Goal: Task Accomplishment & Management: Use online tool/utility

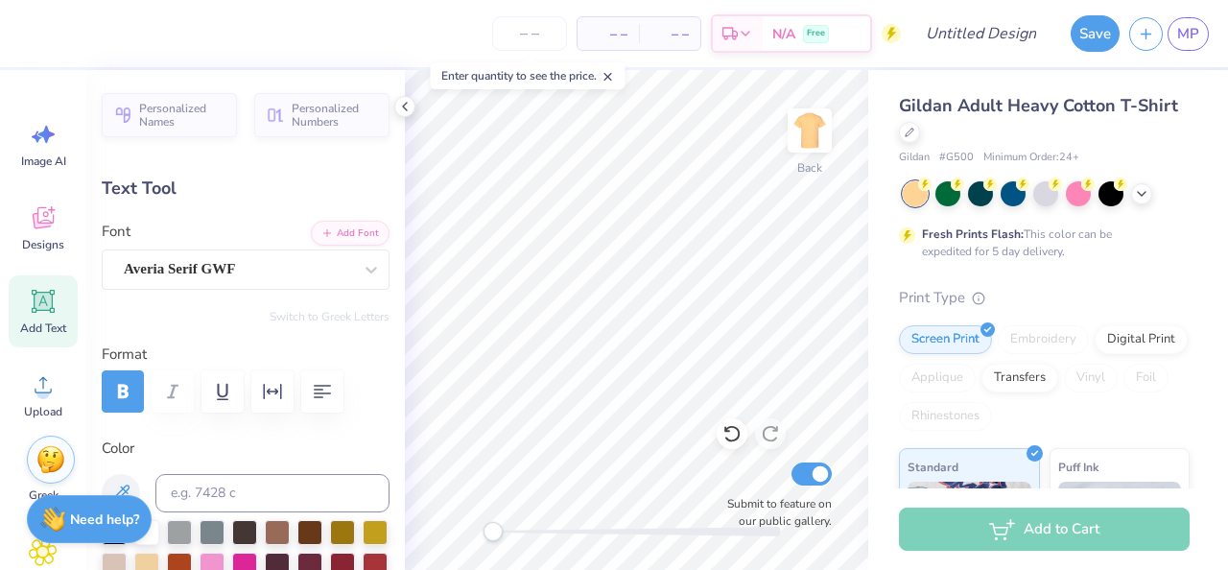
type textarea "Z"
type textarea "DELTA PHI EPSILON"
type input "7.38"
type input "0.43"
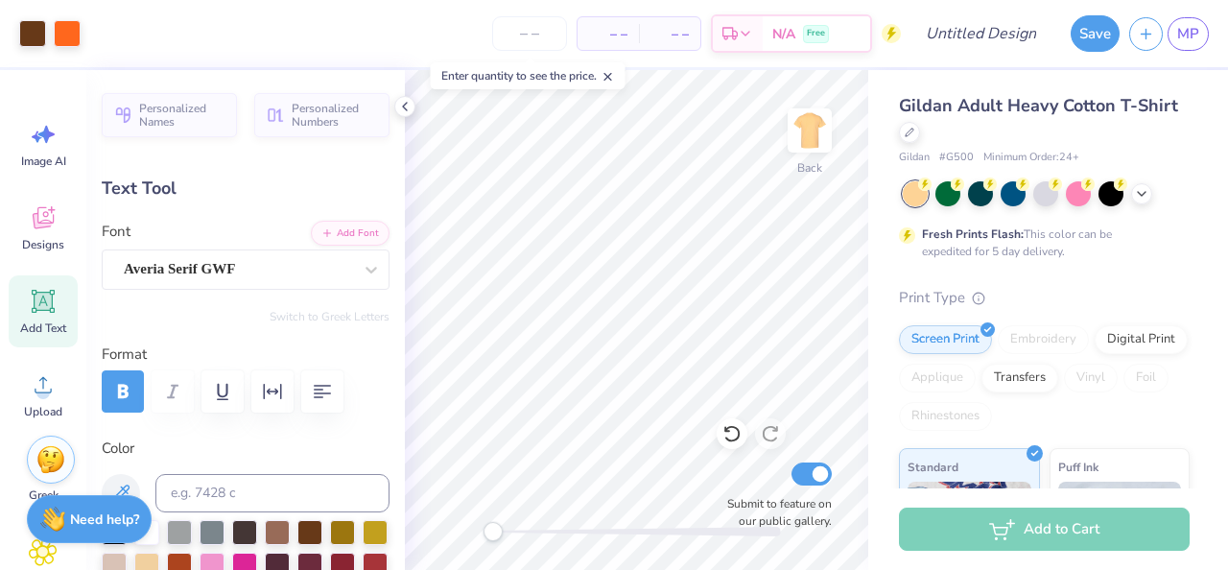
type input "7.29"
type textarea "CARVING FOR A CURE CFF 2025"
type input "8.45"
type input "1.09"
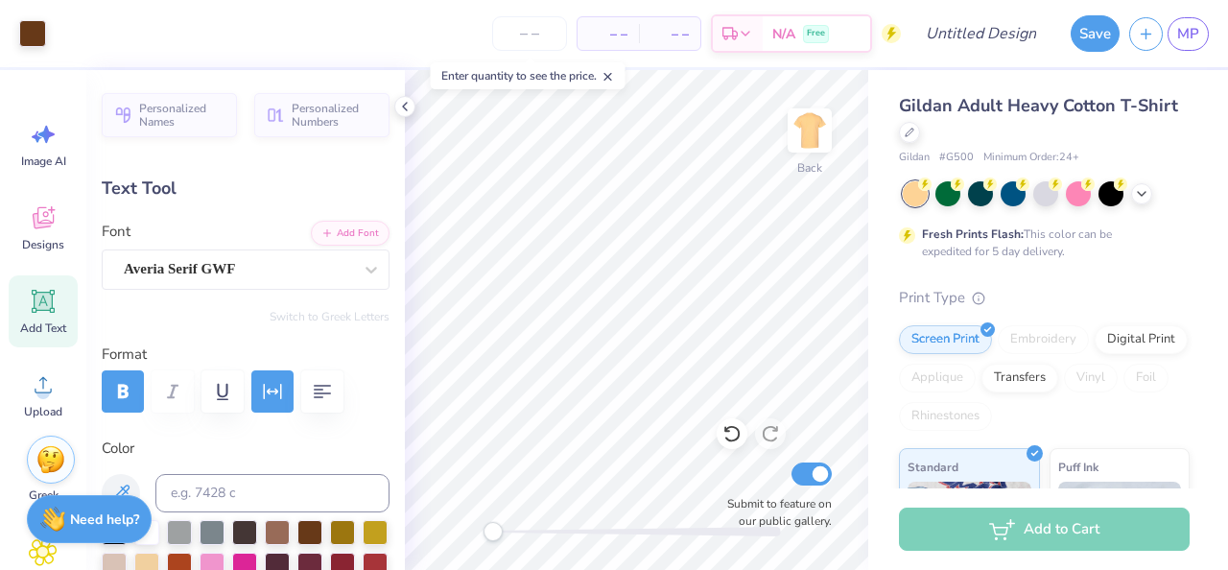
type input "7.47"
click at [314, 380] on icon "button" at bounding box center [322, 391] width 23 height 23
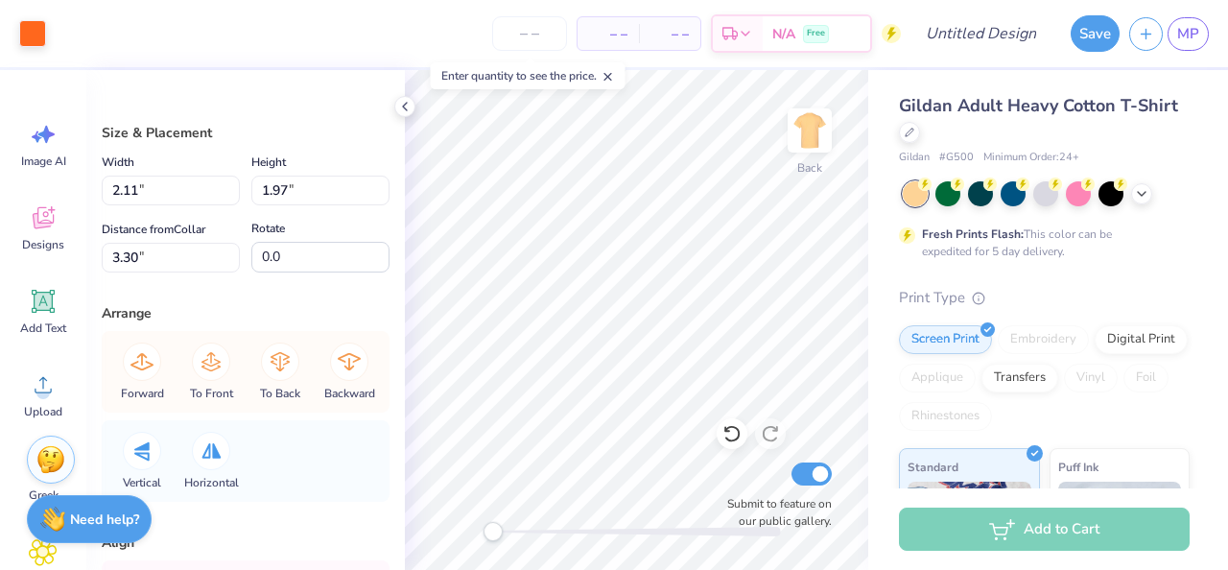
type input "2.36"
type input "1.95"
type input "3.43"
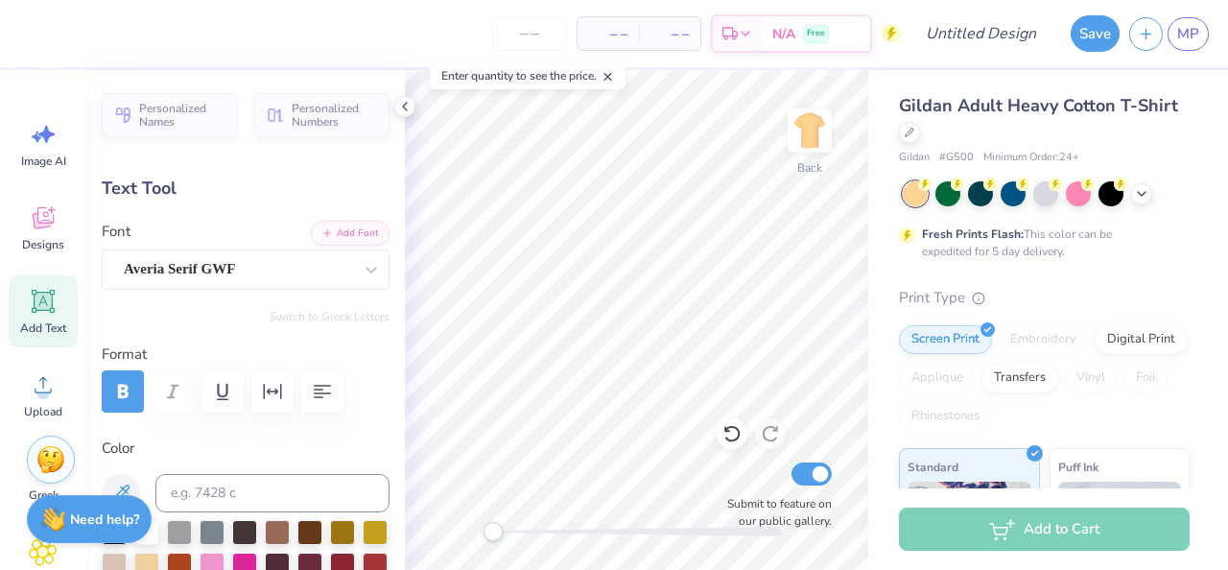
click at [875, 304] on div "Gildan Adult Heavy Cotton T-Shirt Gildan # G500 Minimum Order: 24 + Fresh Print…" at bounding box center [1048, 476] width 360 height 812
click at [1135, 201] on div at bounding box center [1046, 193] width 287 height 25
click at [1139, 189] on icon at bounding box center [1141, 191] width 15 height 15
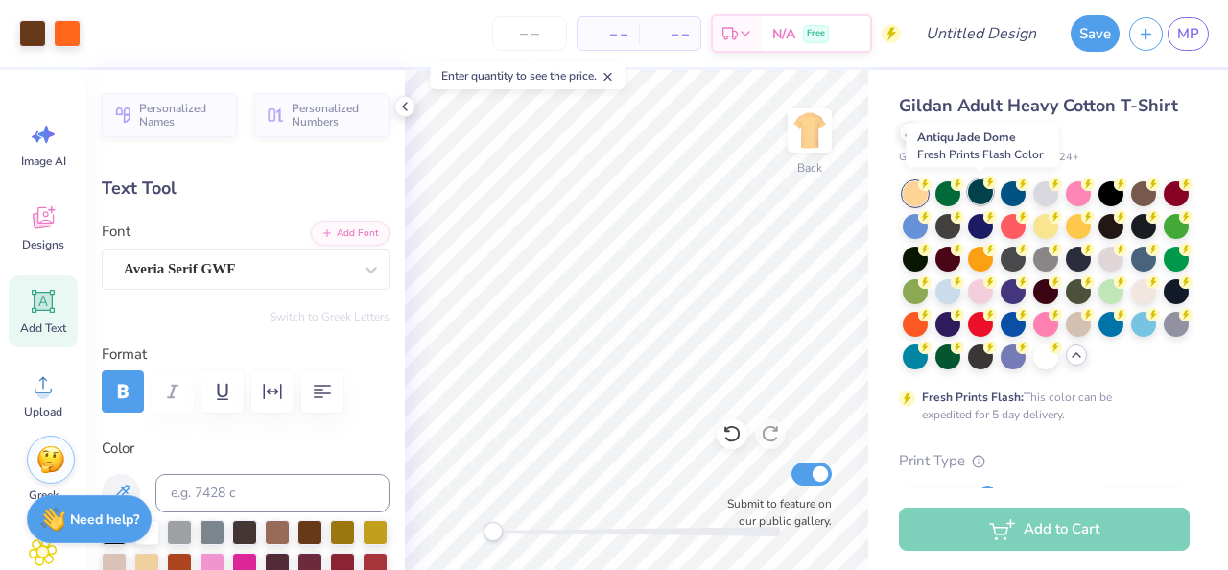
click at [991, 192] on div at bounding box center [980, 191] width 25 height 25
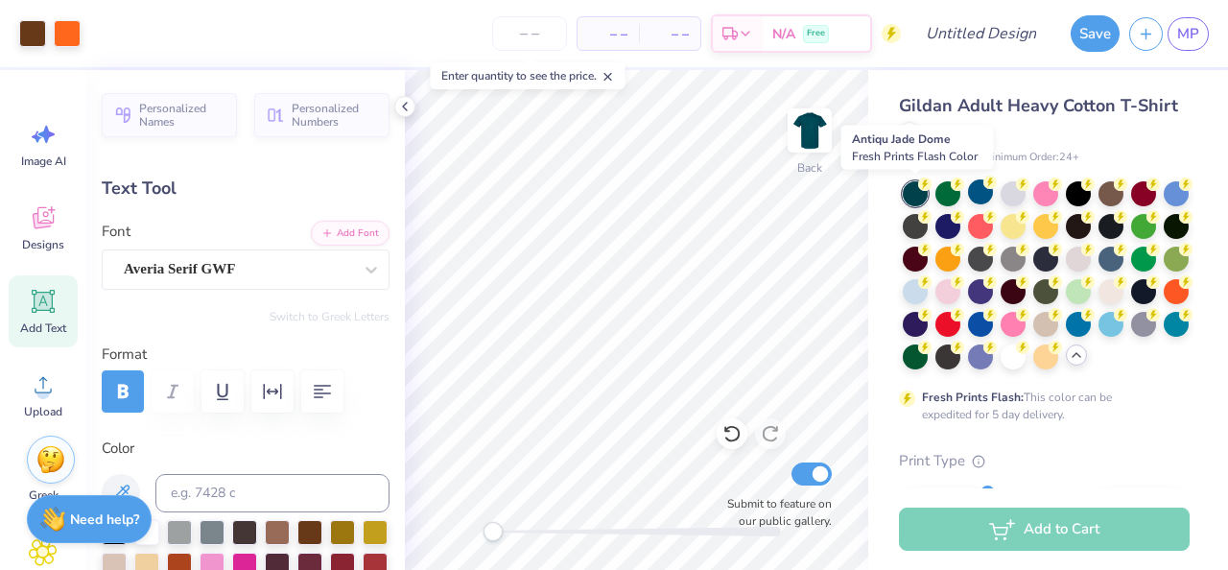
click at [913, 196] on div at bounding box center [915, 193] width 25 height 25
click at [1025, 230] on div at bounding box center [1013, 224] width 25 height 25
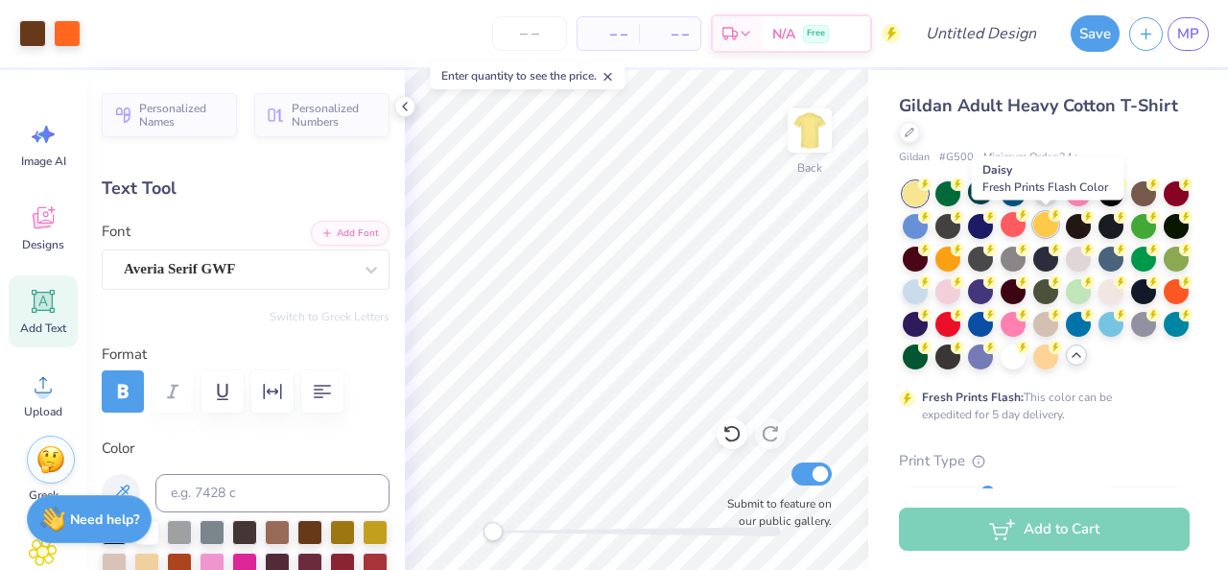
click at [1052, 232] on div at bounding box center [1045, 224] width 25 height 25
click at [1053, 364] on div at bounding box center [1045, 355] width 25 height 25
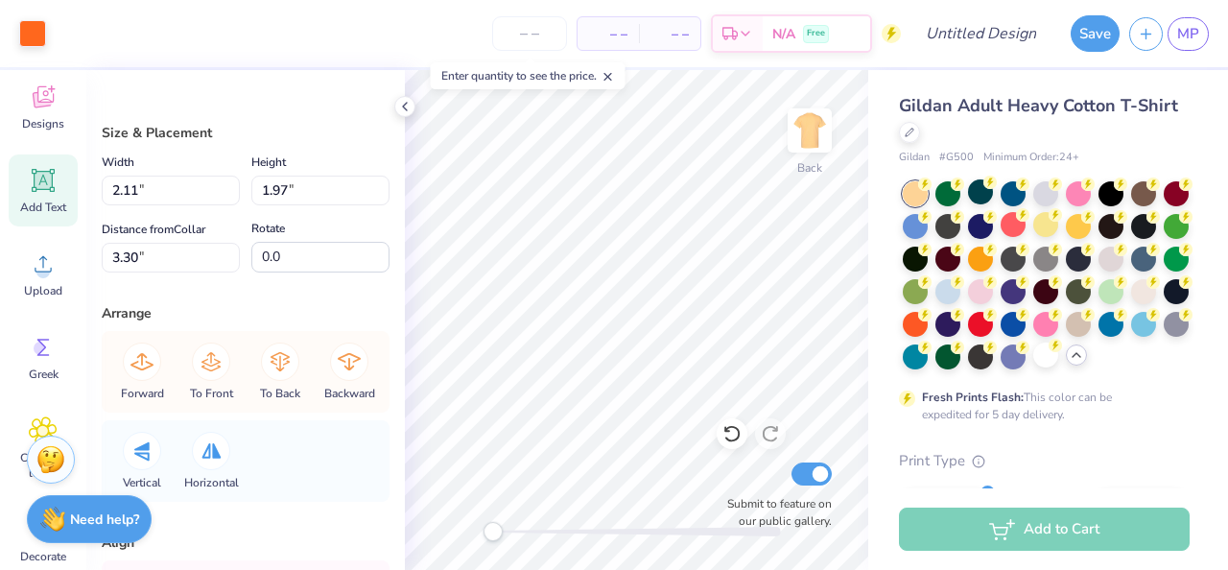
scroll to position [250, 0]
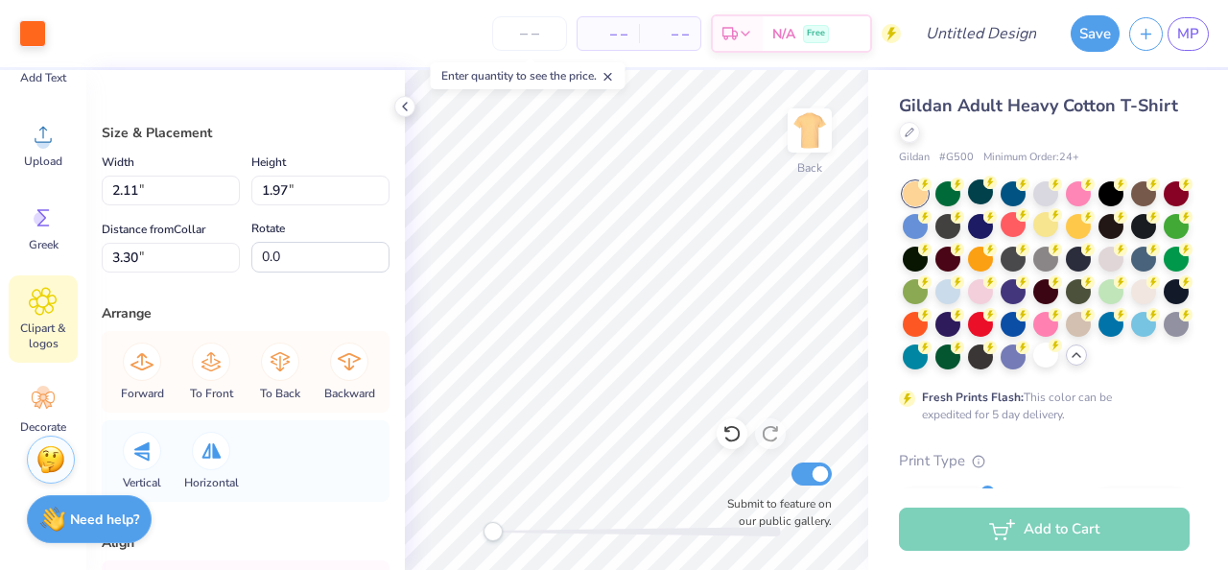
click at [48, 322] on span "Clipart & logos" at bounding box center [43, 335] width 63 height 31
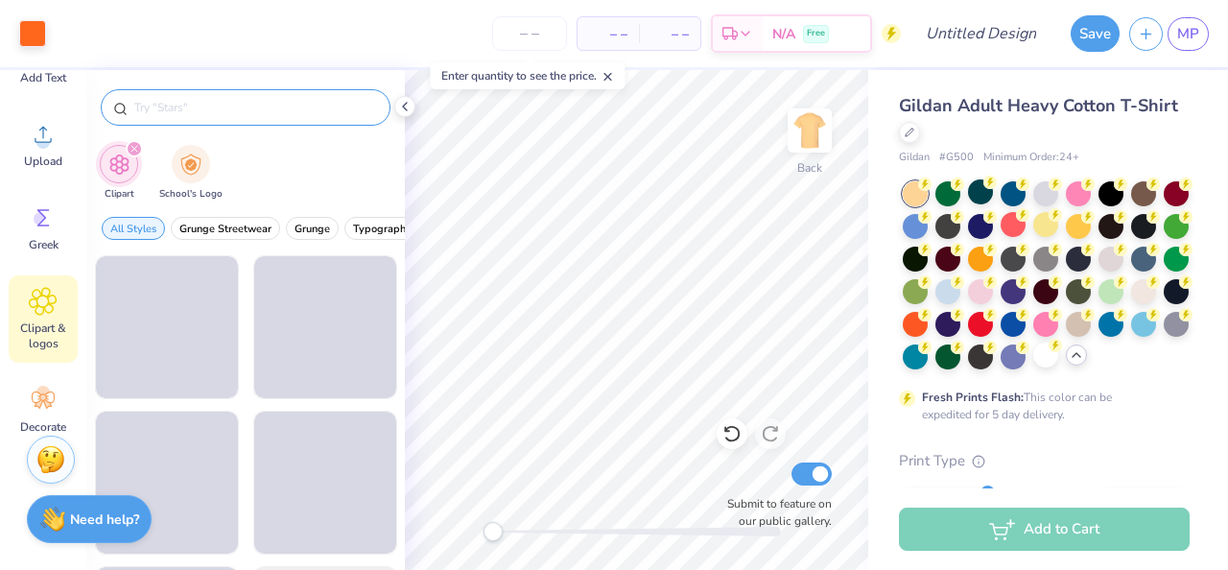
click at [251, 105] on input "text" at bounding box center [255, 107] width 246 height 19
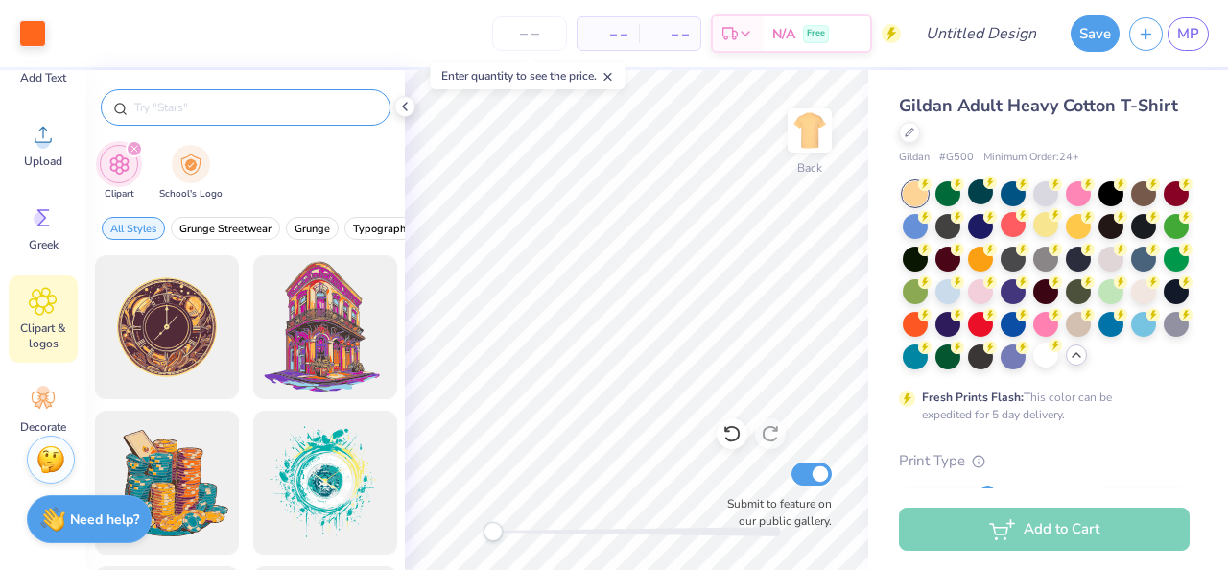
type input "s"
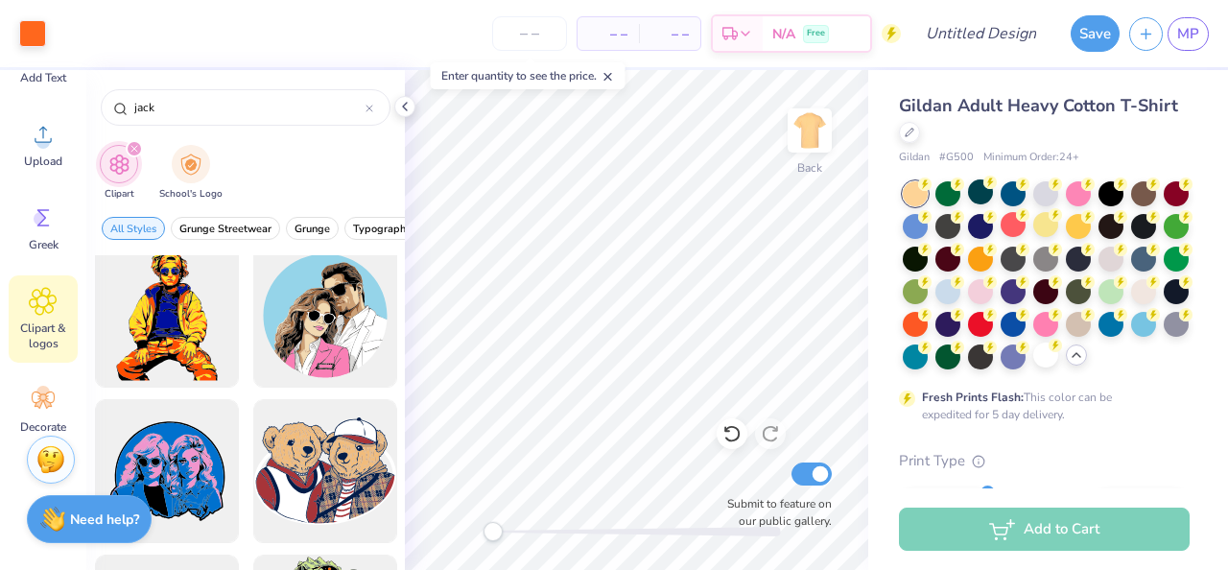
scroll to position [0, 0]
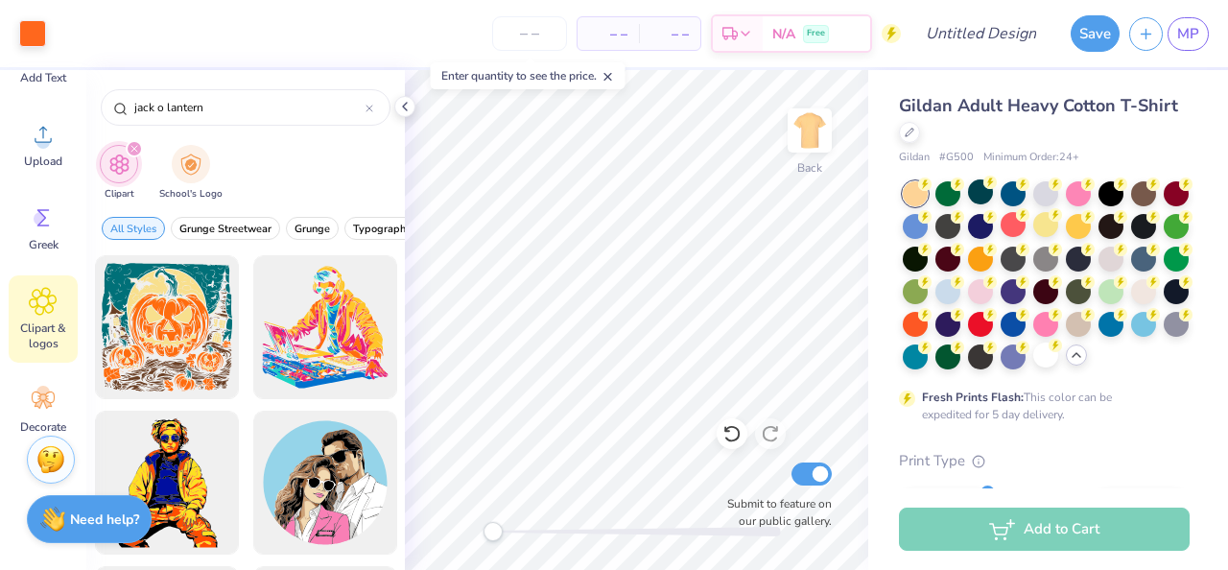
type input "jack o lantern"
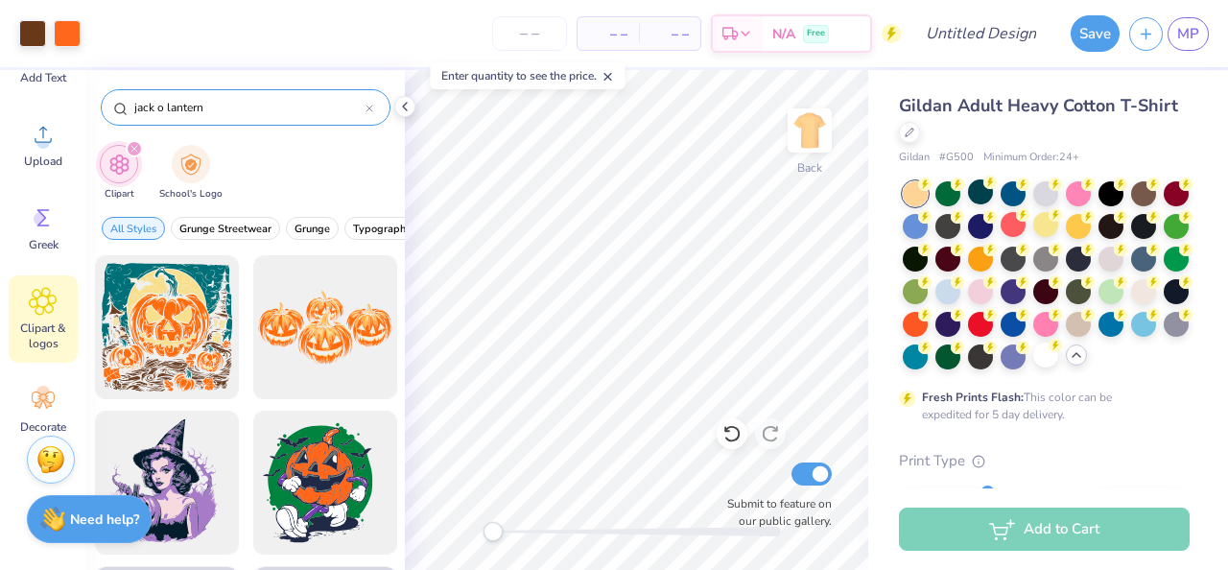
click at [223, 112] on input "jack o lantern" at bounding box center [248, 107] width 233 height 19
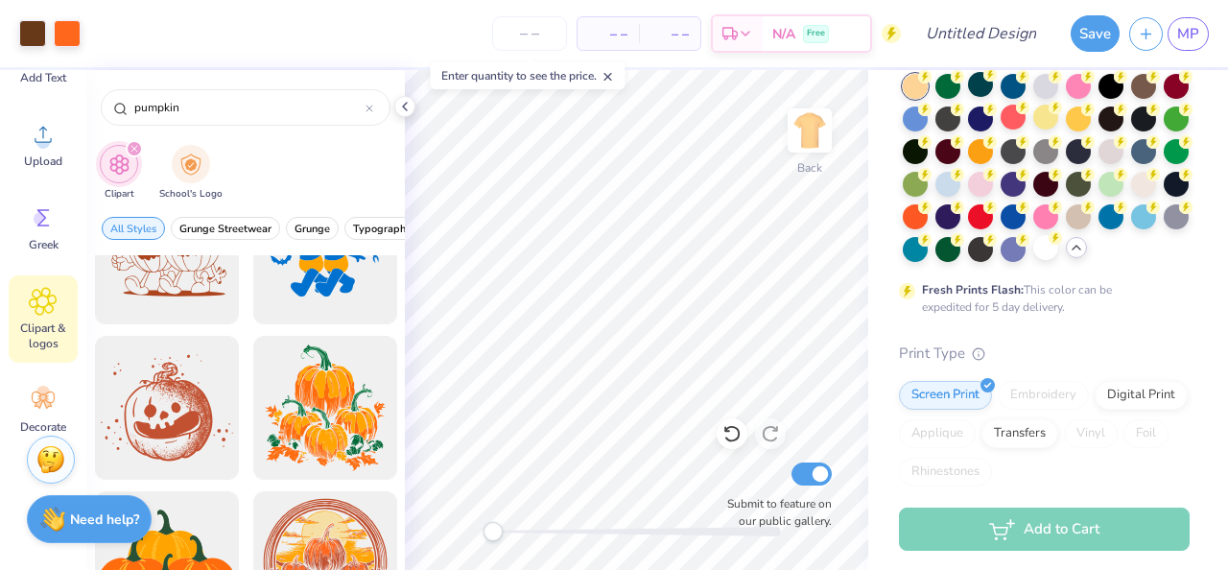
scroll to position [1938, 0]
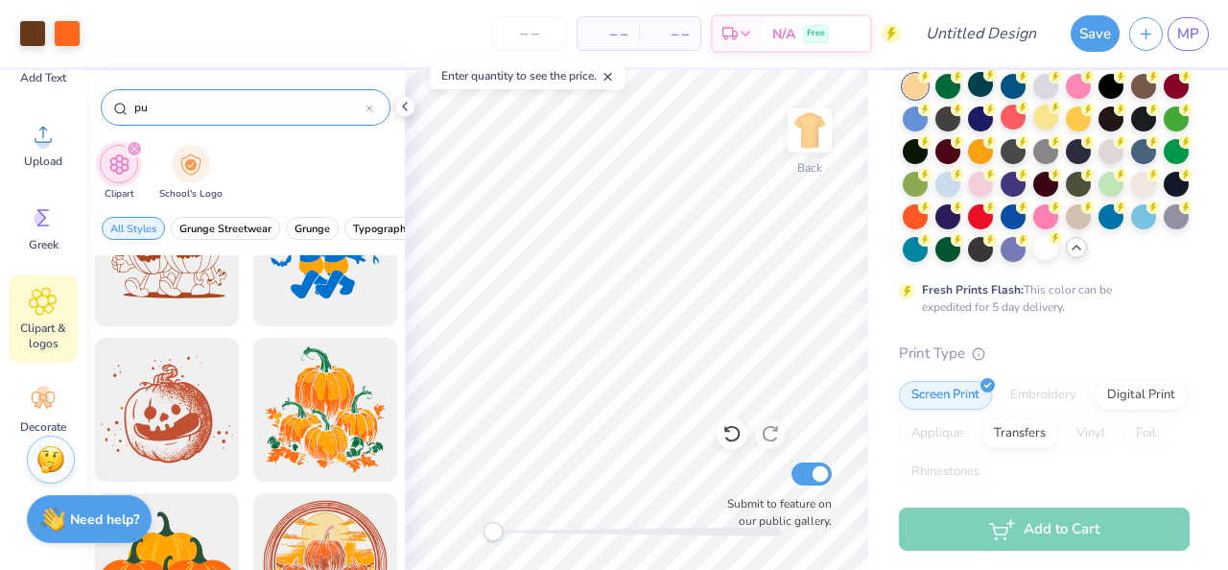
type input "p"
type input "ghost"
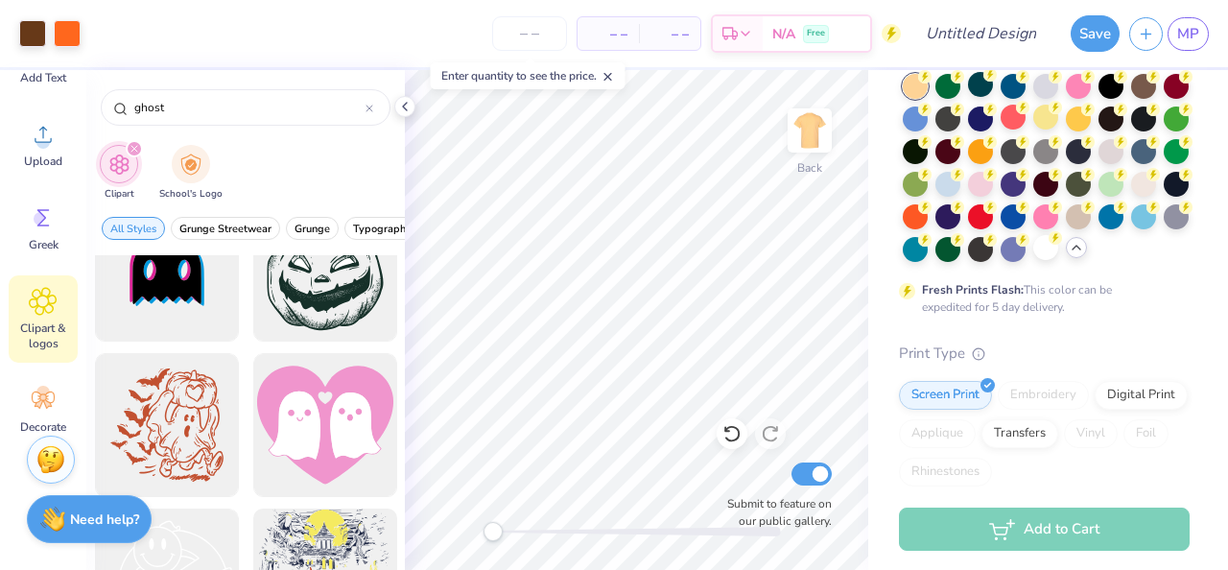
scroll to position [2388, 0]
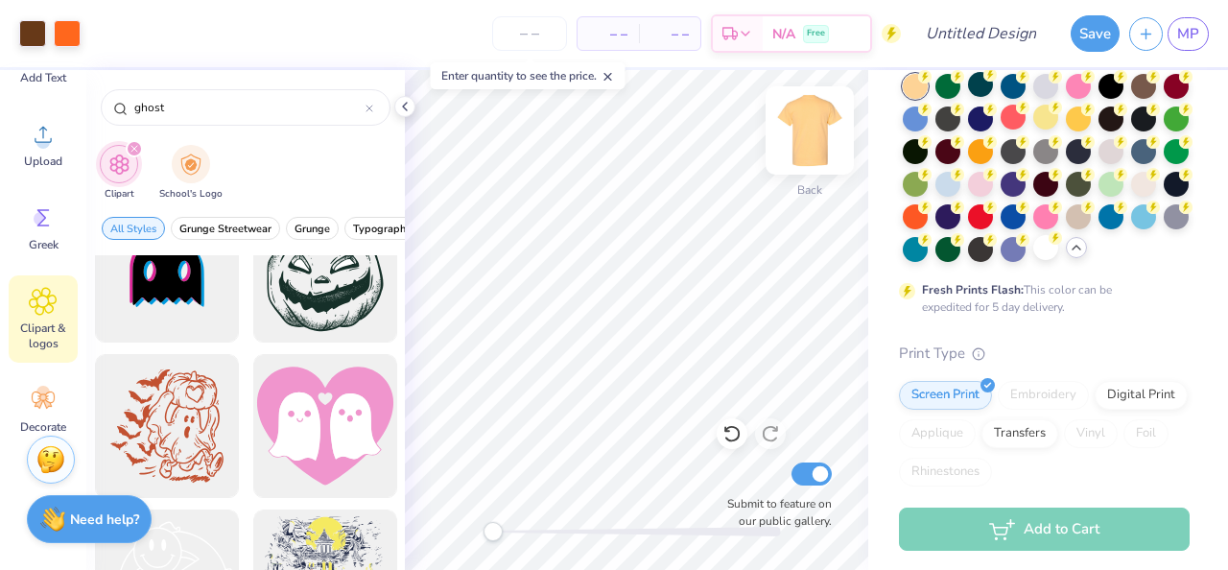
click at [817, 130] on img at bounding box center [809, 130] width 77 height 77
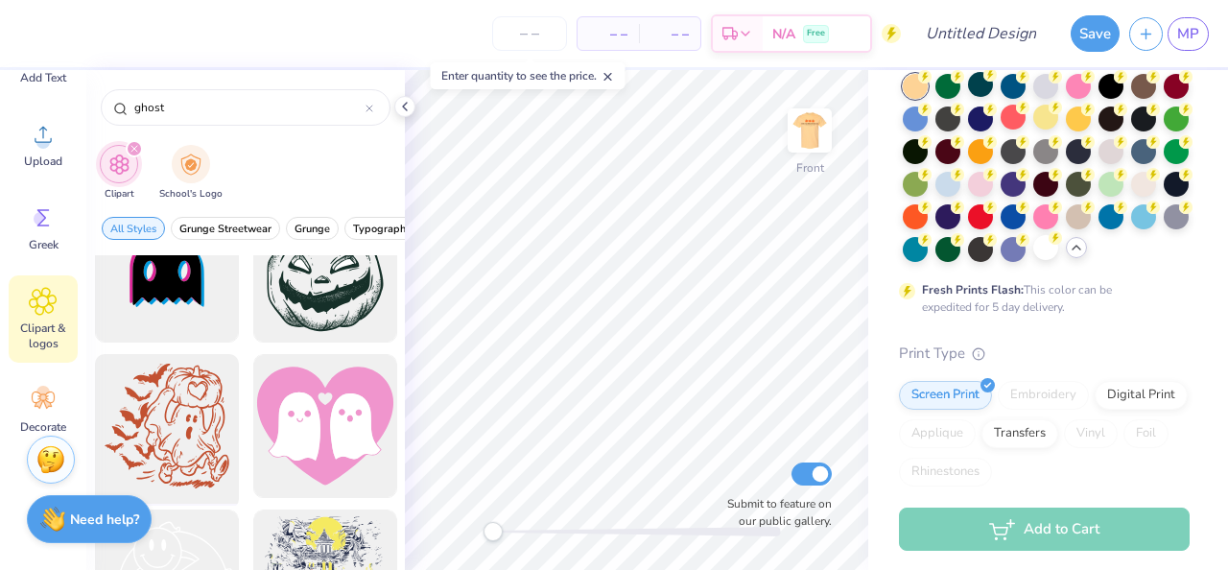
click at [178, 435] on div at bounding box center [166, 426] width 158 height 158
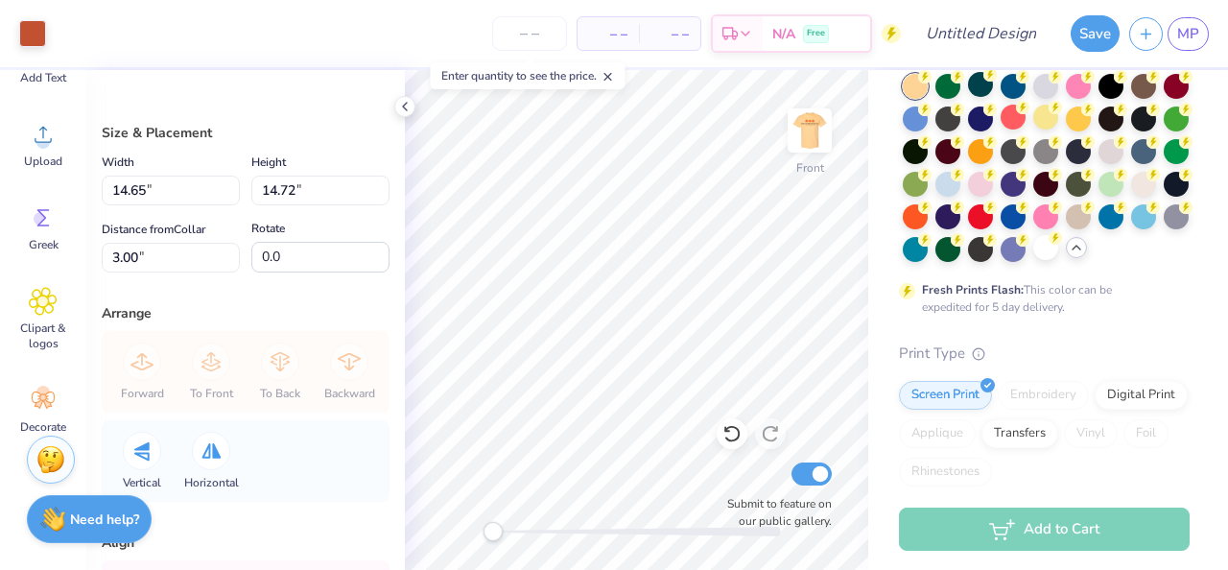
type input "10.18"
type input "10.24"
type input "7.49"
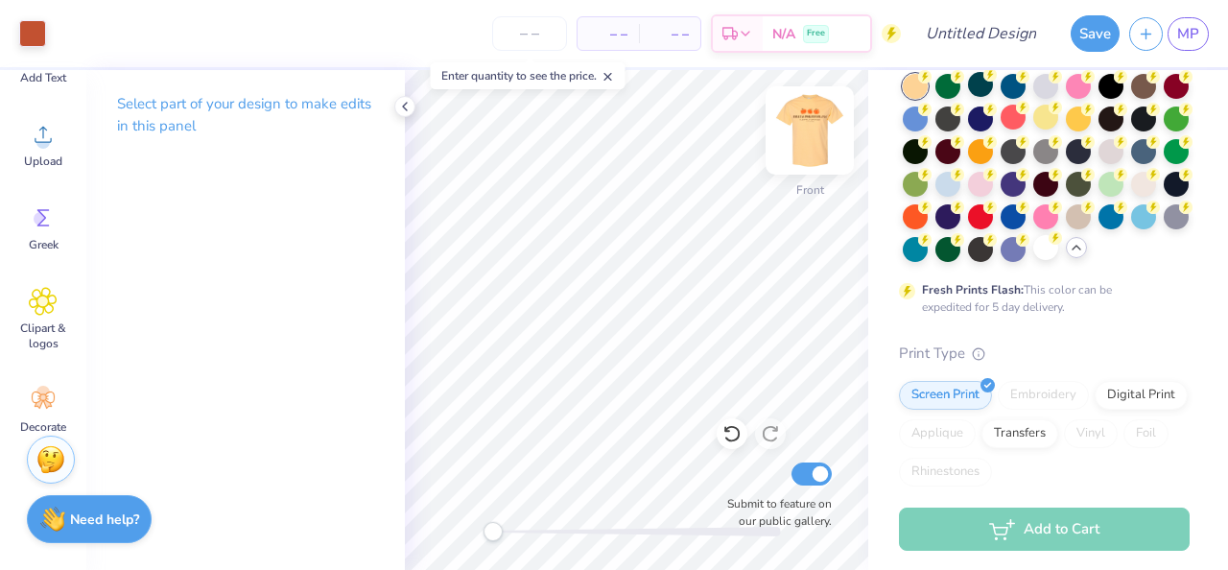
click at [801, 130] on img at bounding box center [809, 130] width 77 height 77
click at [811, 138] on img at bounding box center [809, 130] width 77 height 77
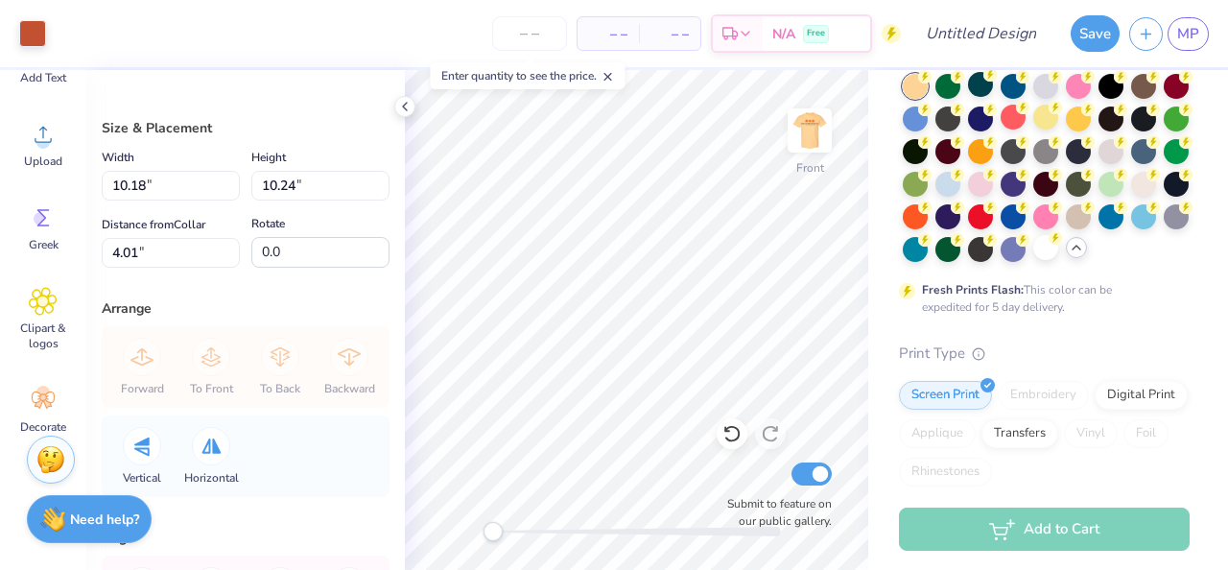
scroll to position [0, 0]
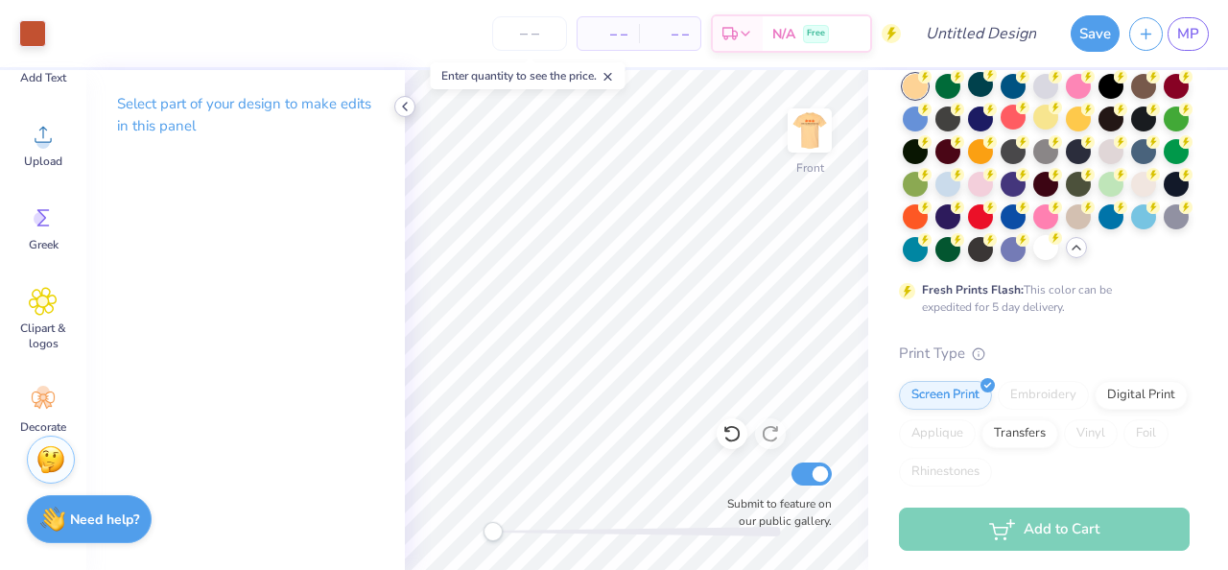
click at [401, 107] on icon at bounding box center [404, 106] width 15 height 15
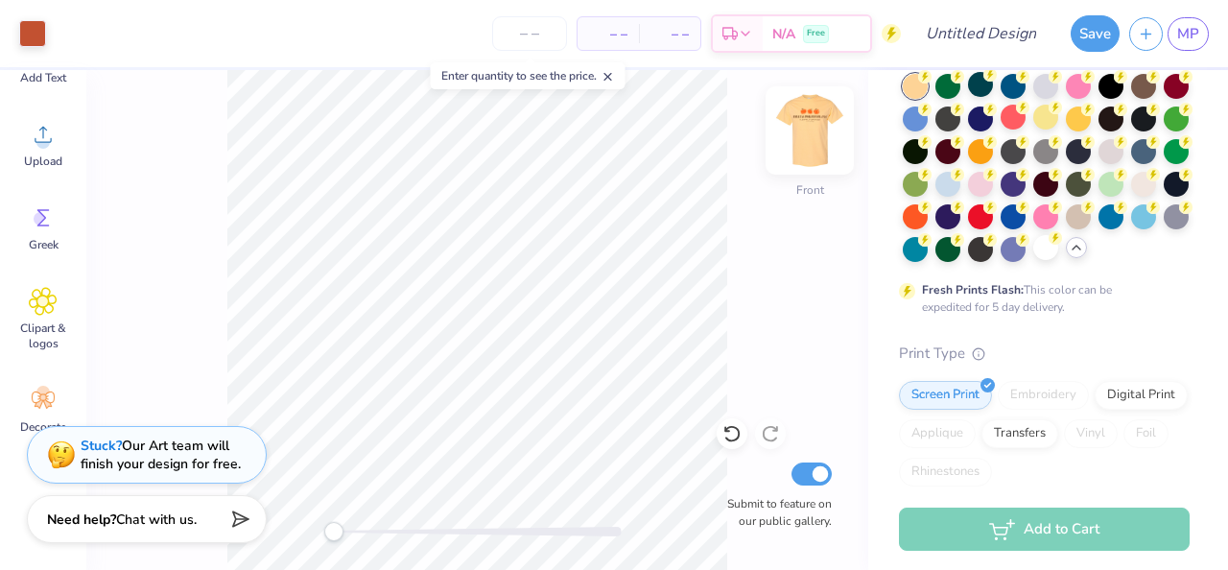
click at [817, 139] on img at bounding box center [809, 130] width 77 height 77
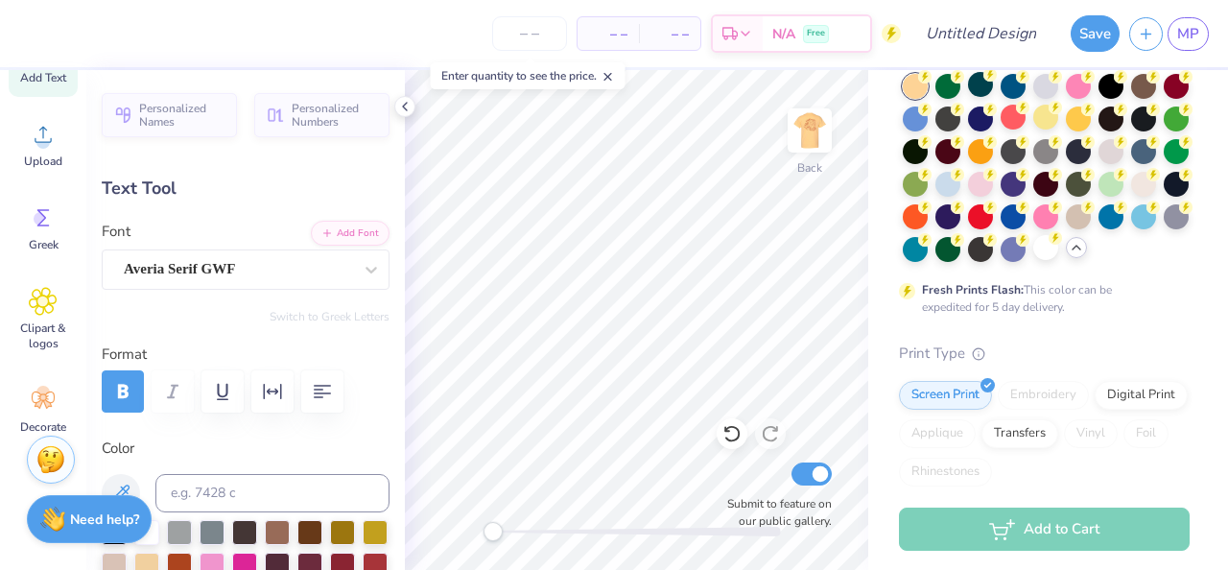
type input "13.19"
type input "0.95"
type input "6.08"
click at [409, 108] on icon at bounding box center [404, 106] width 15 height 15
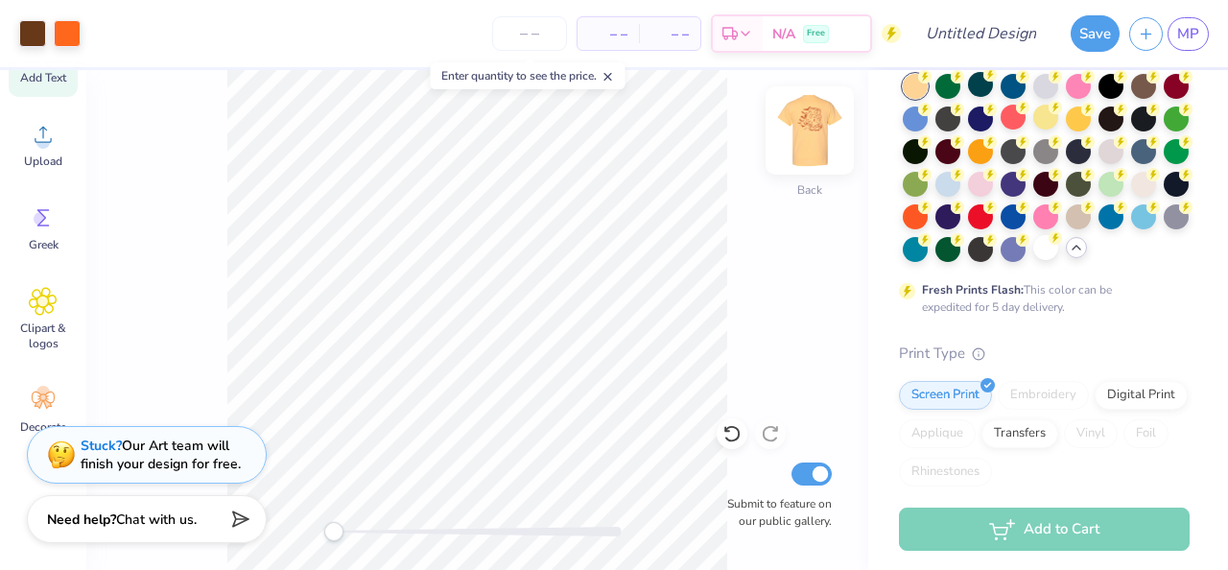
click at [817, 134] on img at bounding box center [809, 130] width 77 height 77
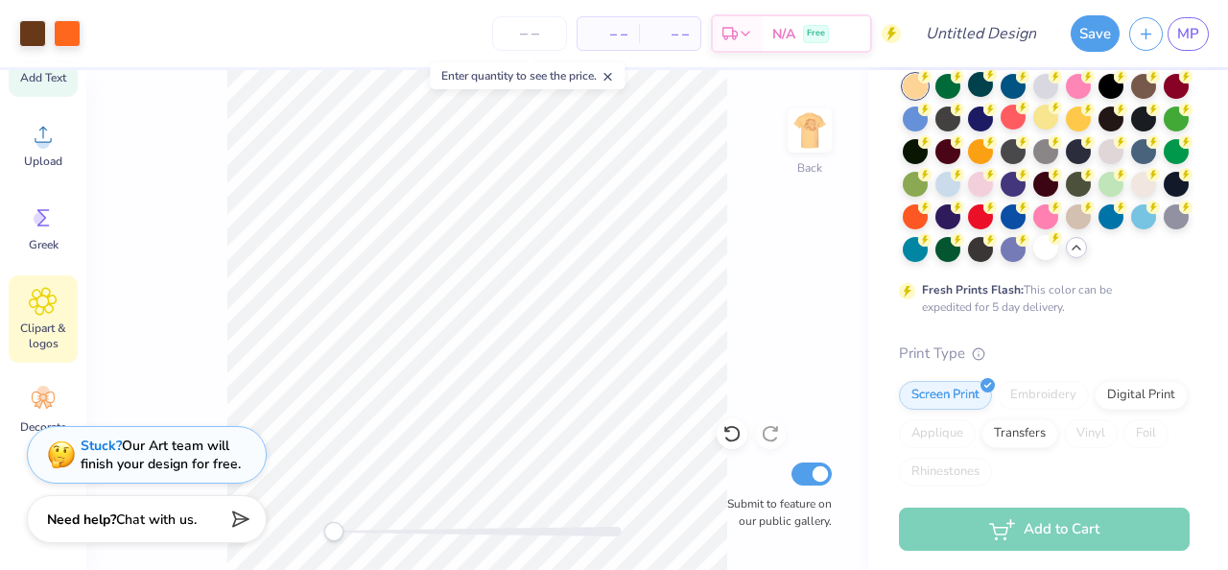
scroll to position [271, 0]
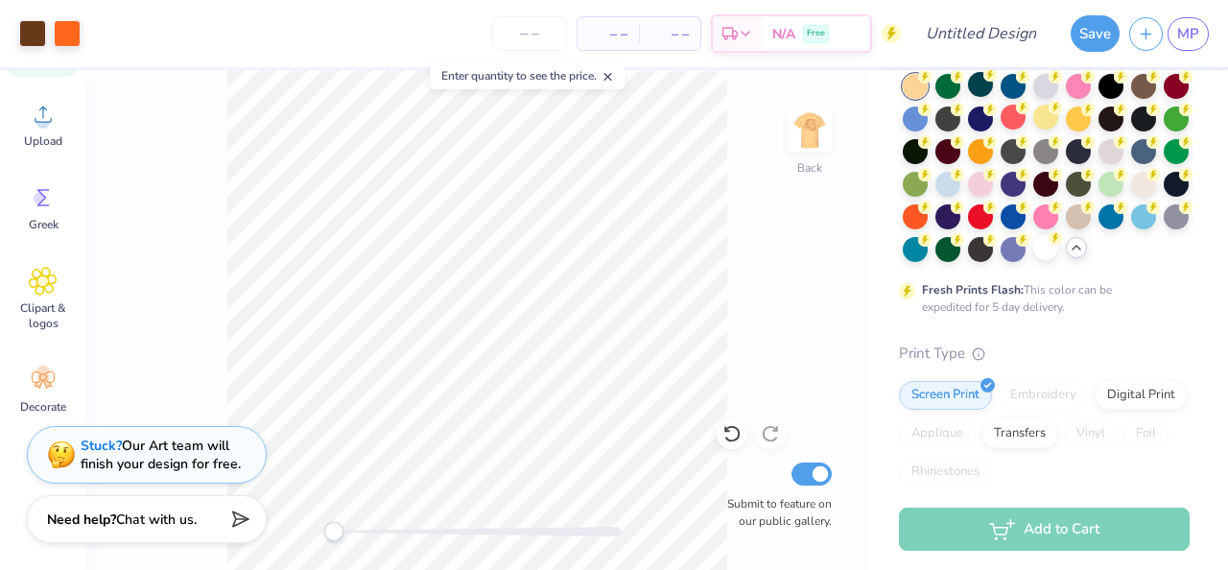
click at [45, 344] on div "Image AI Designs Add Text Upload Greek Clipart & logos Decorate" at bounding box center [43, 132] width 69 height 588
click at [45, 379] on icon at bounding box center [43, 379] width 23 height 17
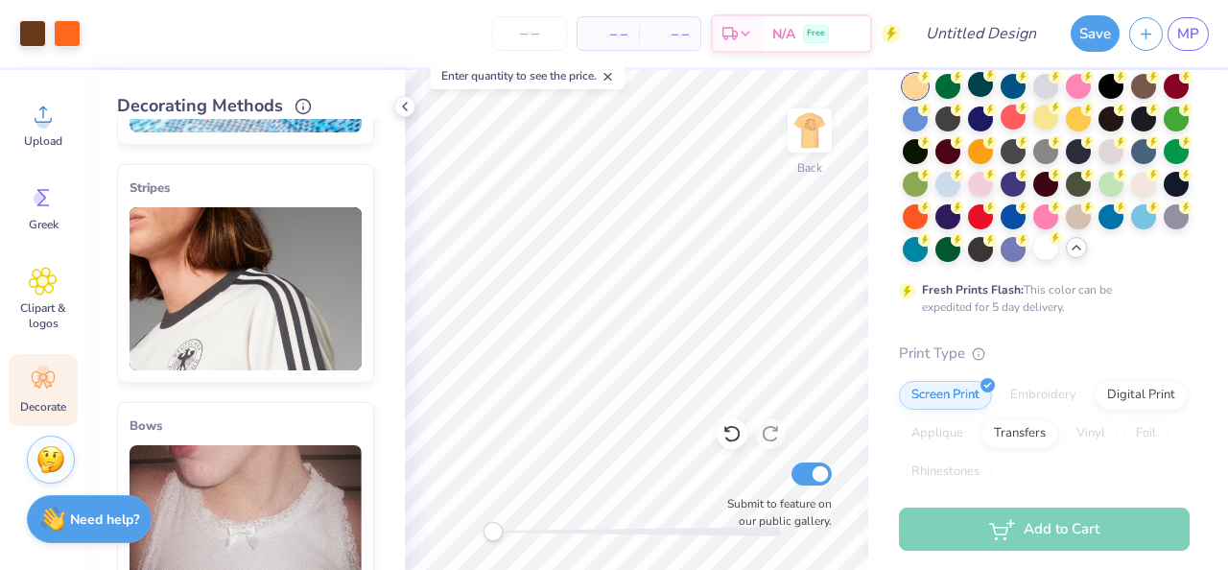
scroll to position [0, 0]
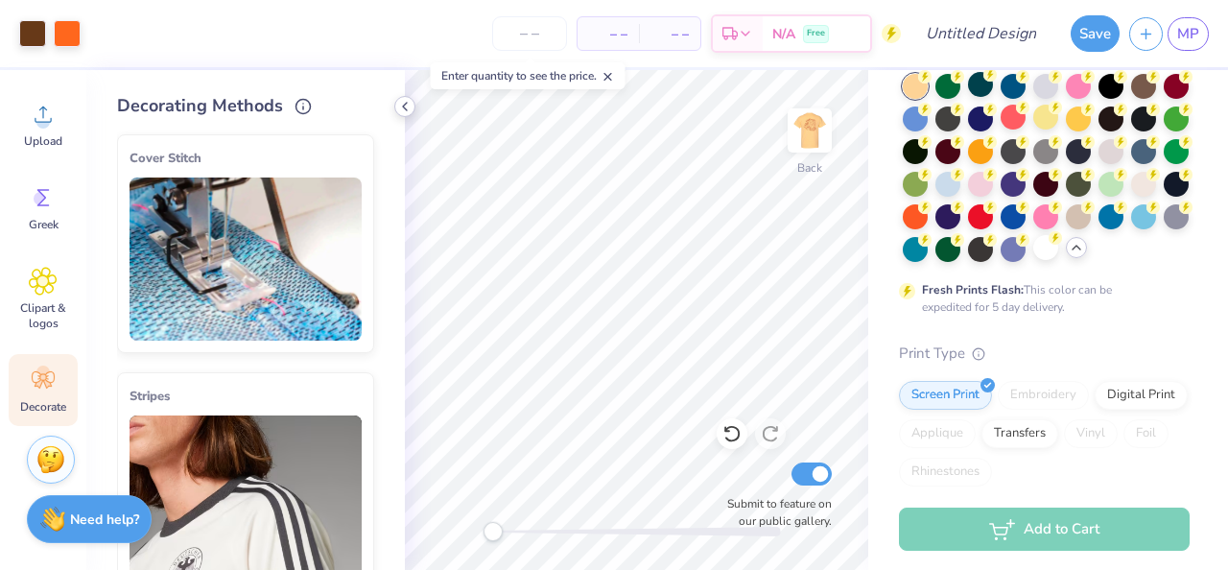
click at [401, 104] on icon at bounding box center [404, 106] width 15 height 15
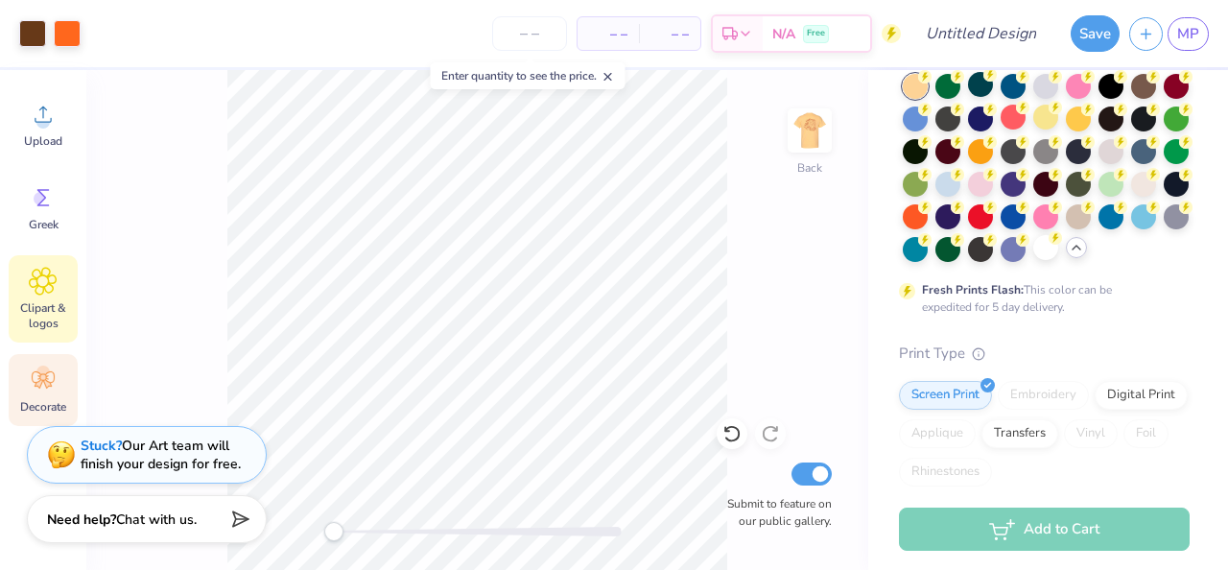
click at [50, 287] on icon at bounding box center [43, 281] width 28 height 29
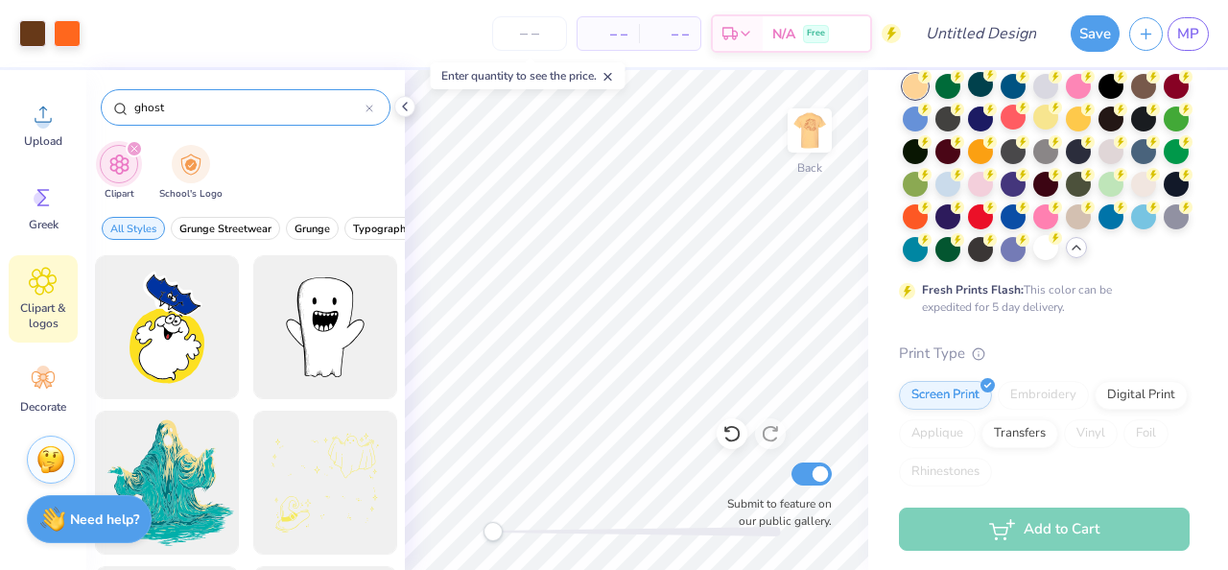
click at [367, 102] on div at bounding box center [370, 107] width 8 height 17
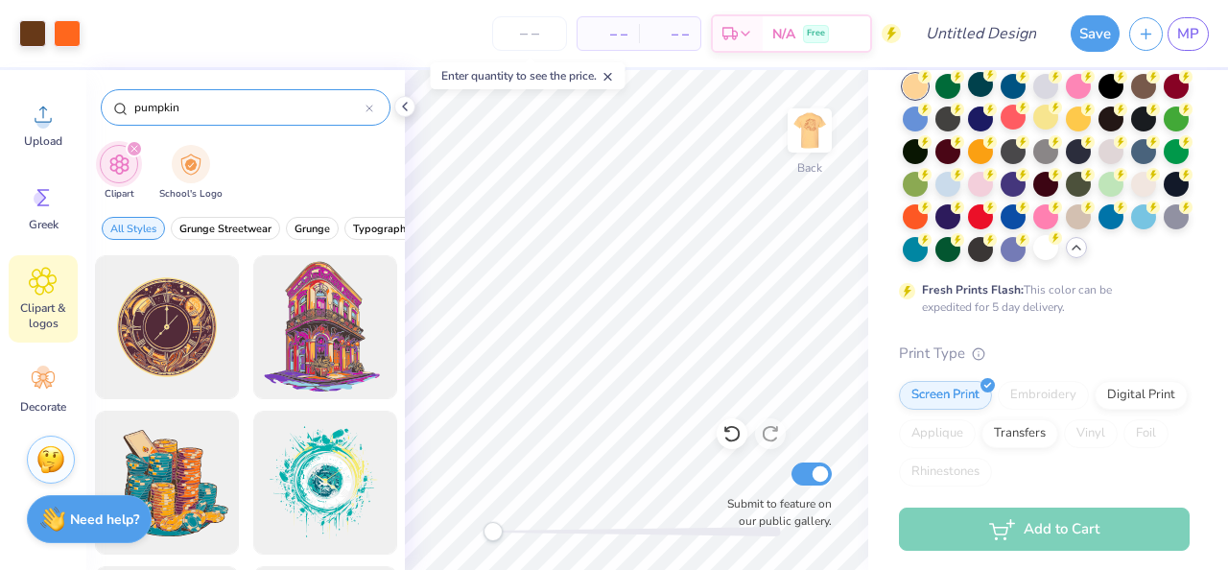
type input "pumpkin"
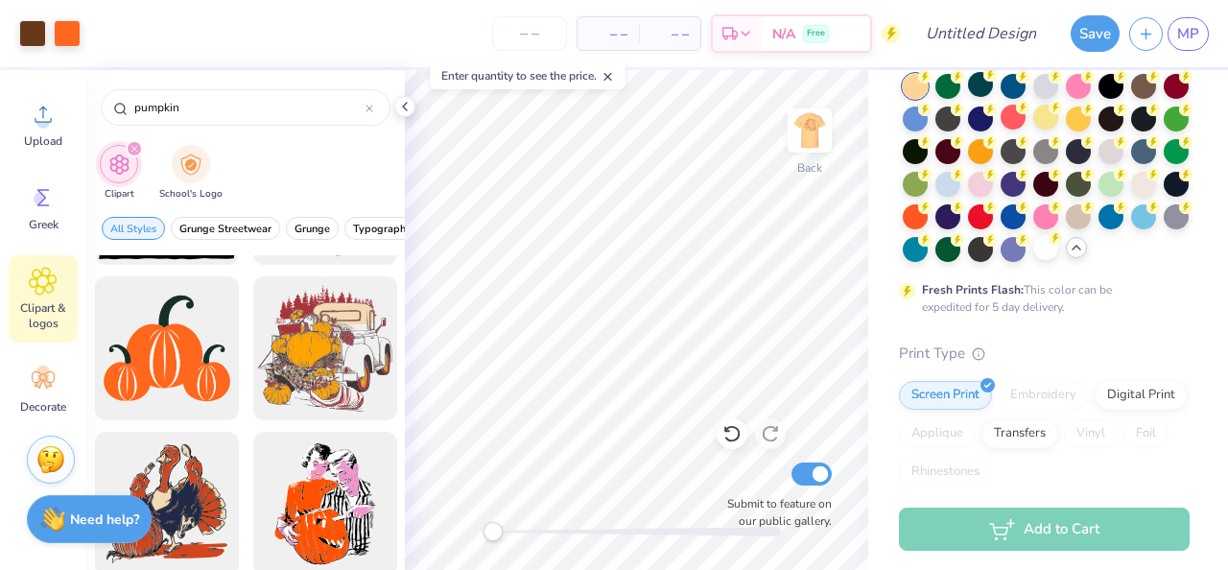
scroll to position [410, 0]
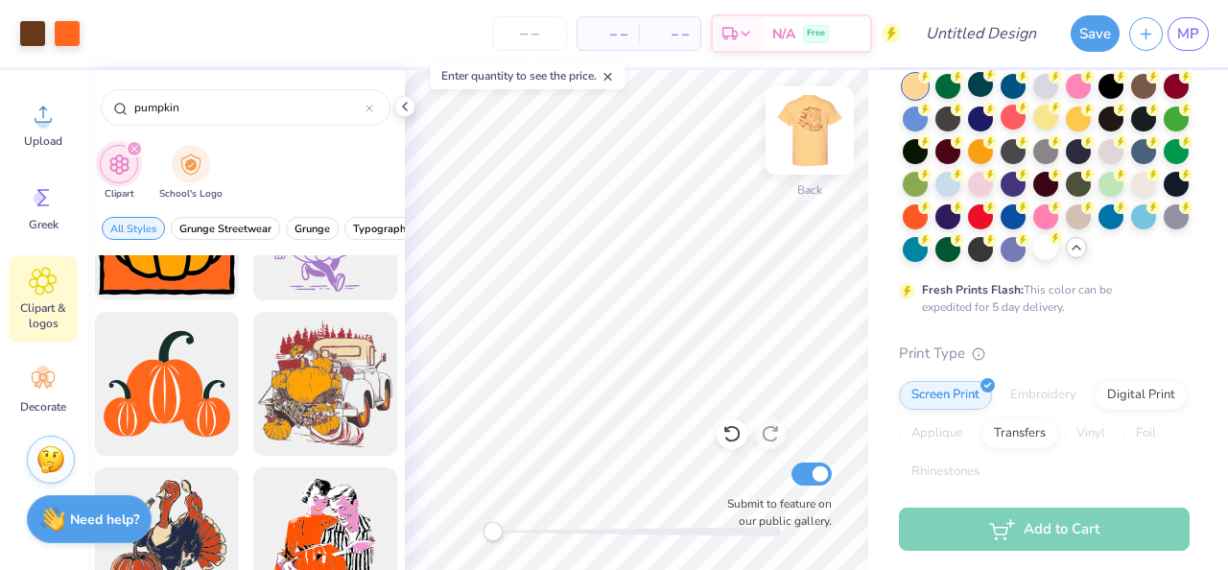
click at [822, 118] on img at bounding box center [809, 130] width 77 height 77
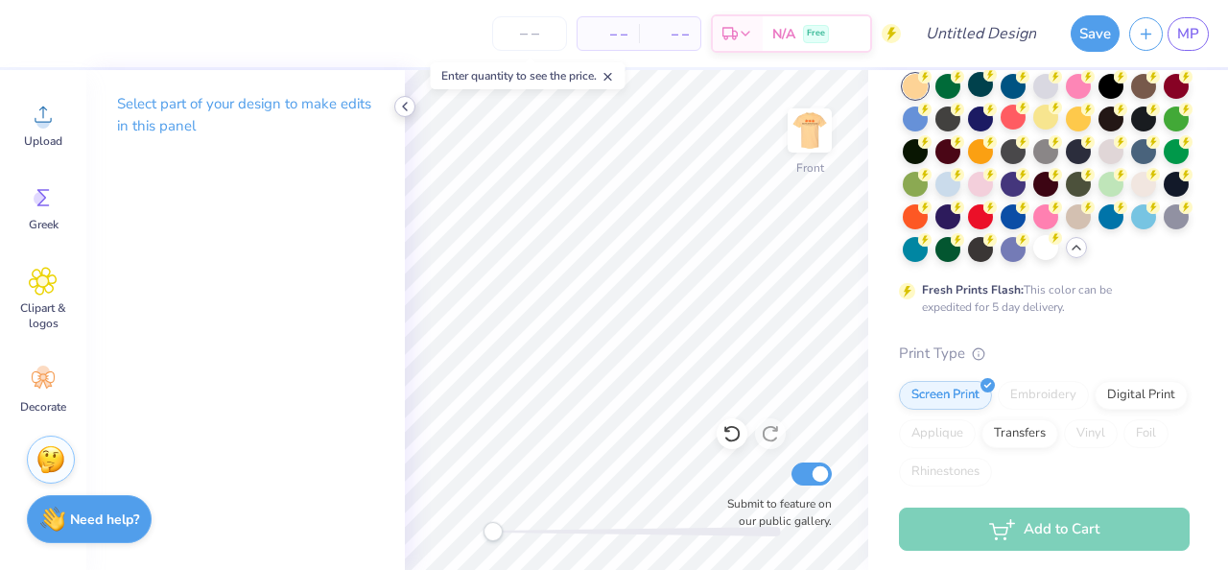
click at [407, 108] on icon at bounding box center [404, 106] width 15 height 15
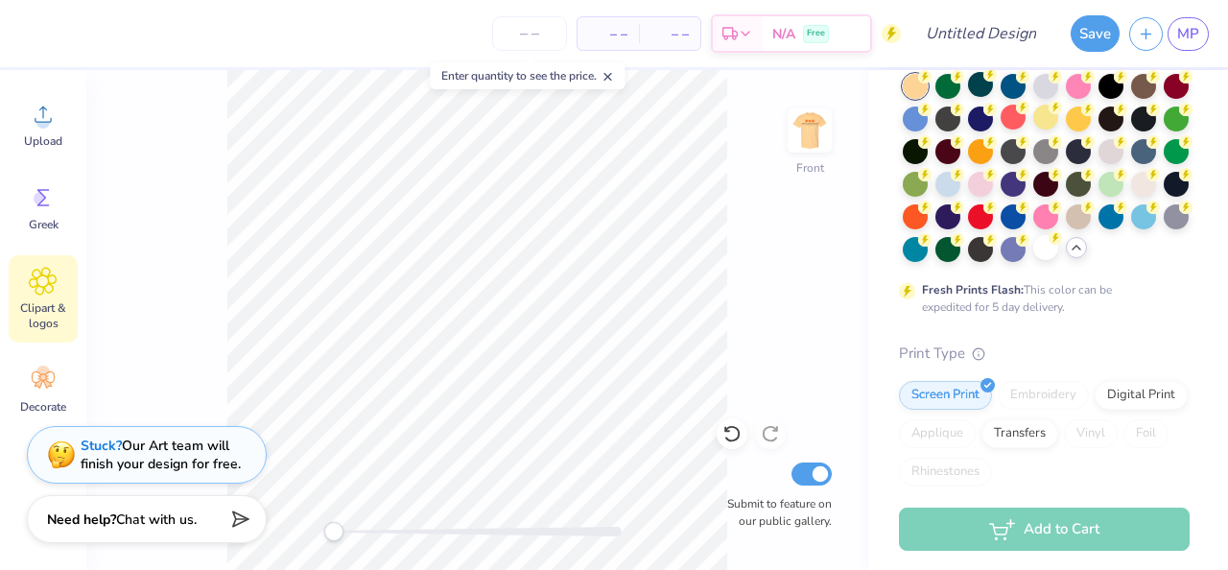
click at [49, 311] on span "Clipart & logos" at bounding box center [43, 315] width 63 height 31
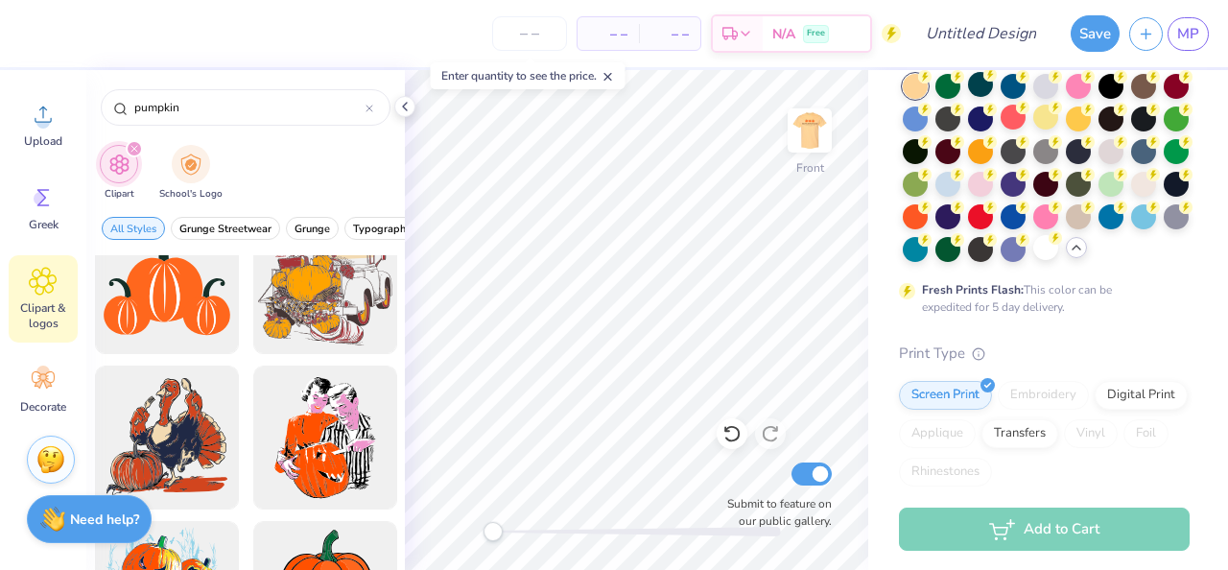
scroll to position [545, 0]
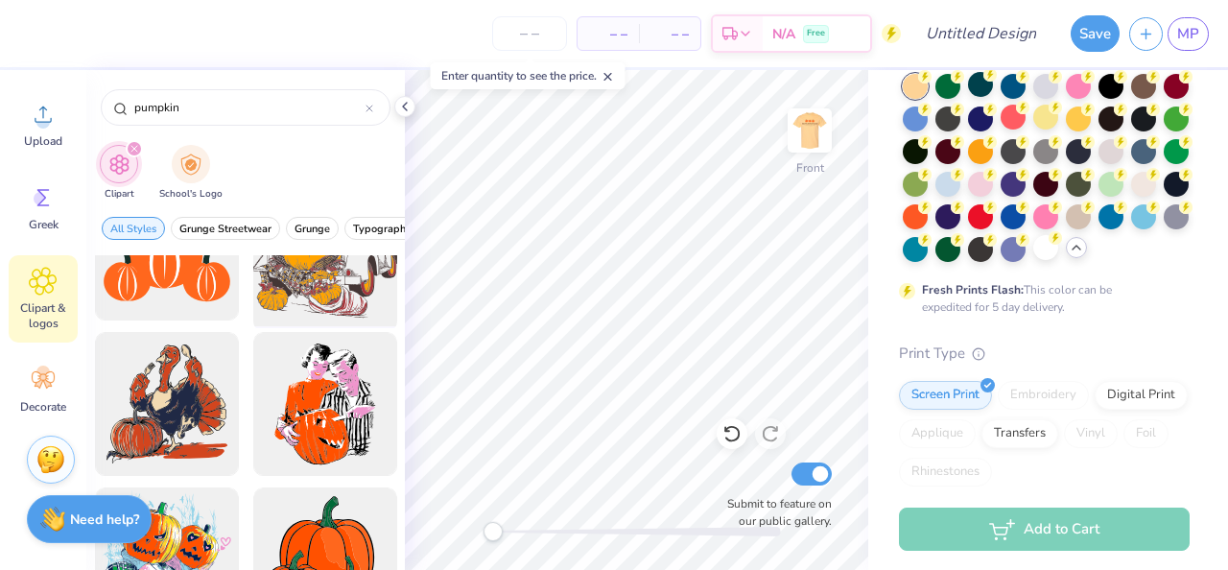
click at [330, 299] on div at bounding box center [325, 249] width 158 height 158
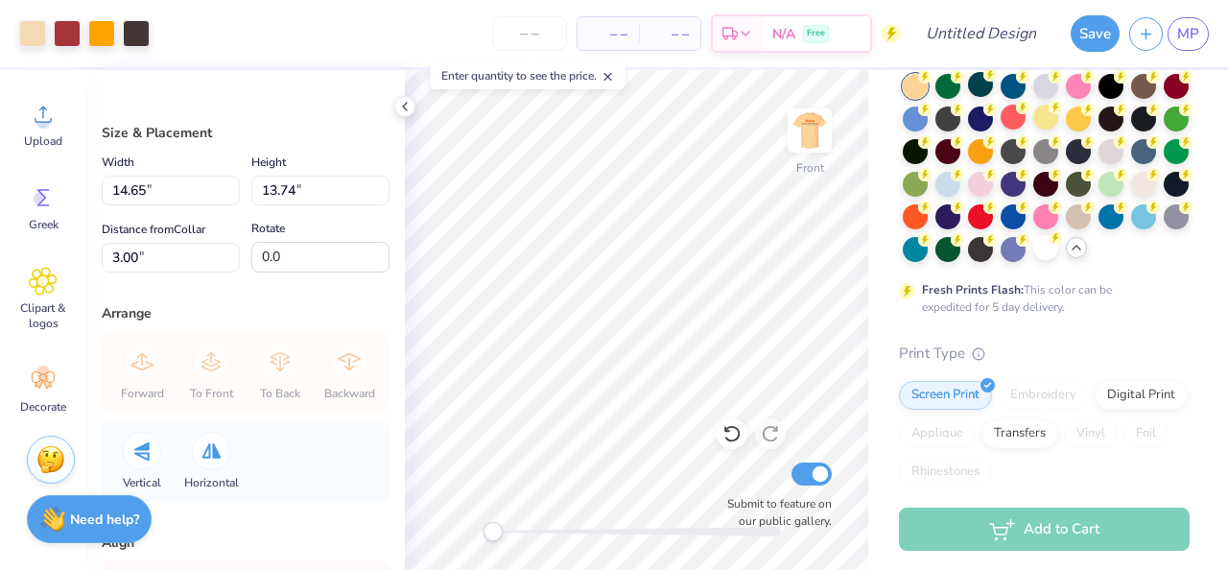
type input "12.25"
type input "11.49"
type input "5.25"
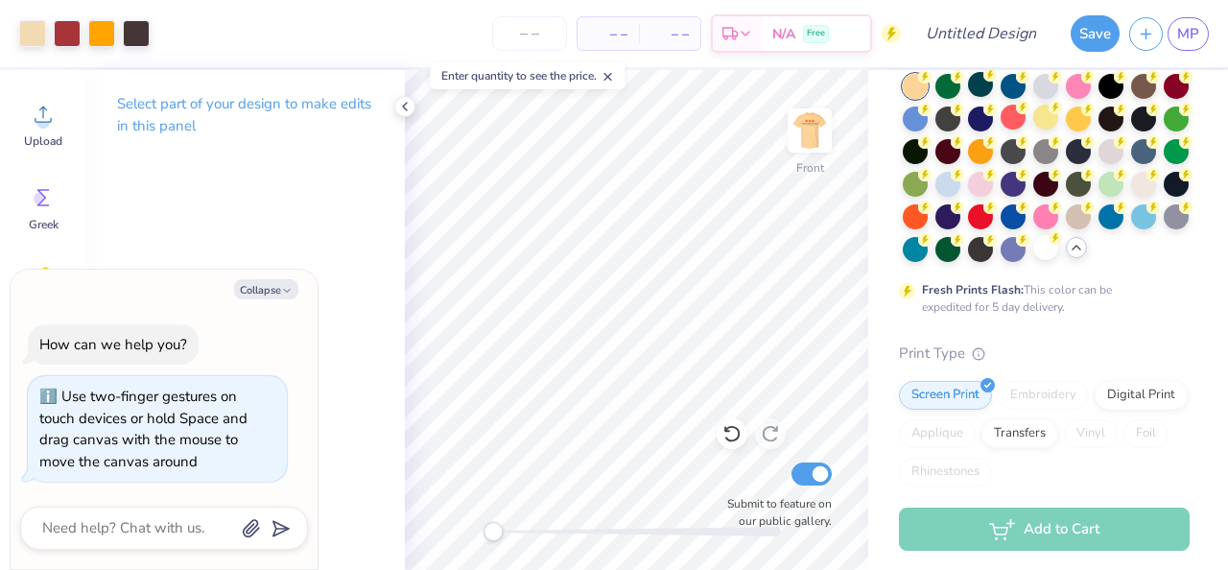
click at [492, 542] on div "Front Submit to feature on our public gallery." at bounding box center [636, 320] width 463 height 500
click at [808, 132] on img at bounding box center [809, 130] width 77 height 77
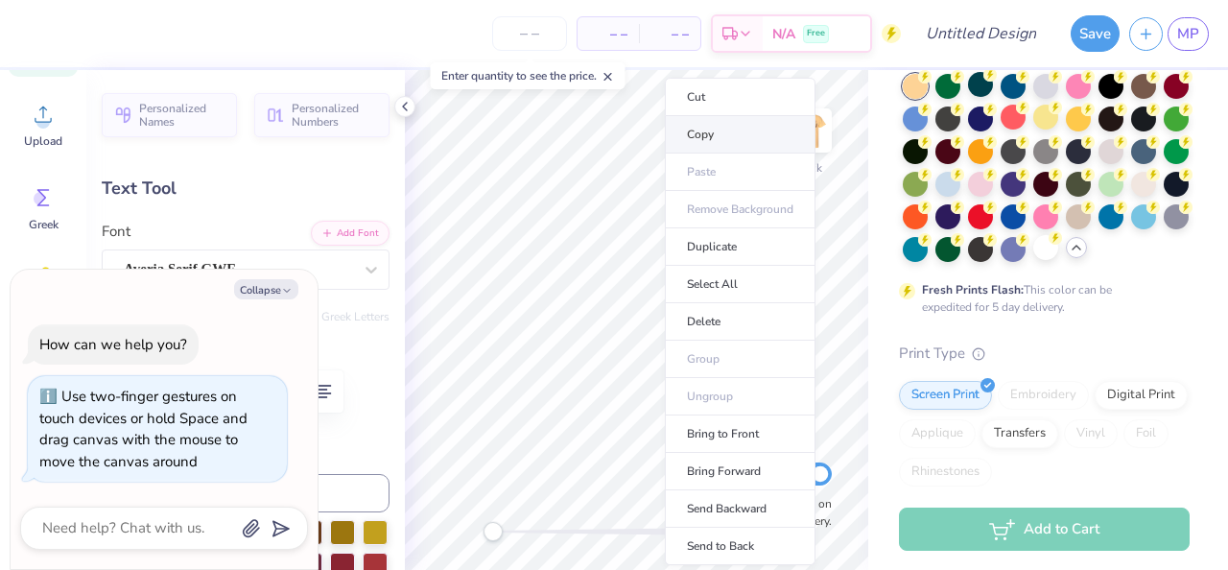
click at [708, 131] on li "Copy" at bounding box center [740, 134] width 151 height 37
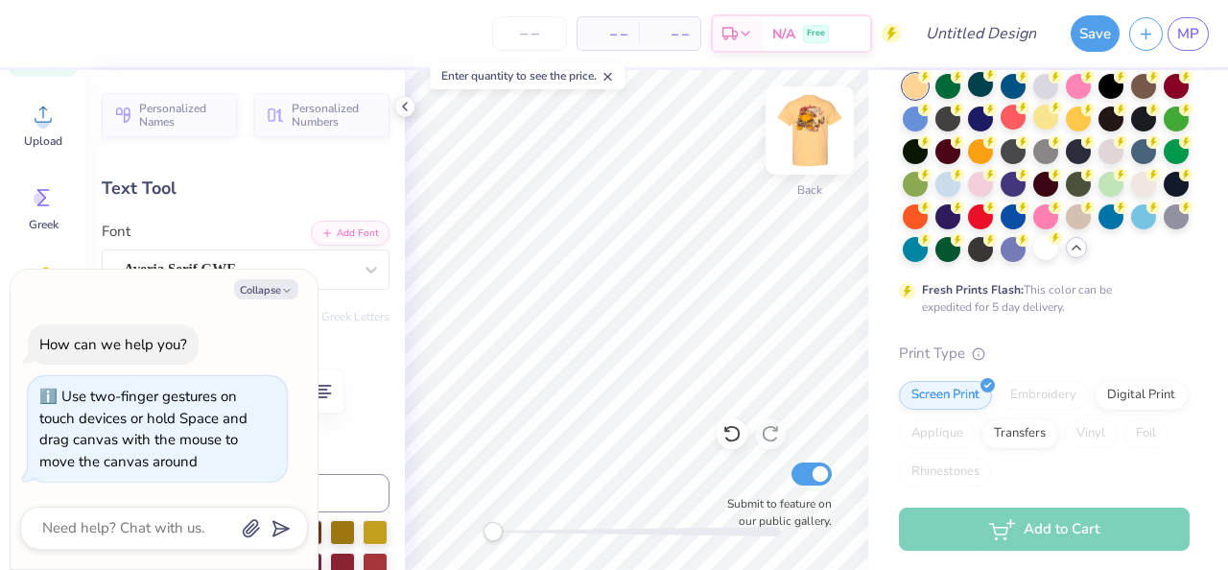
click at [819, 128] on img at bounding box center [809, 130] width 77 height 77
type textarea "x"
type input "8.31"
type input "1.08"
type input "9.16"
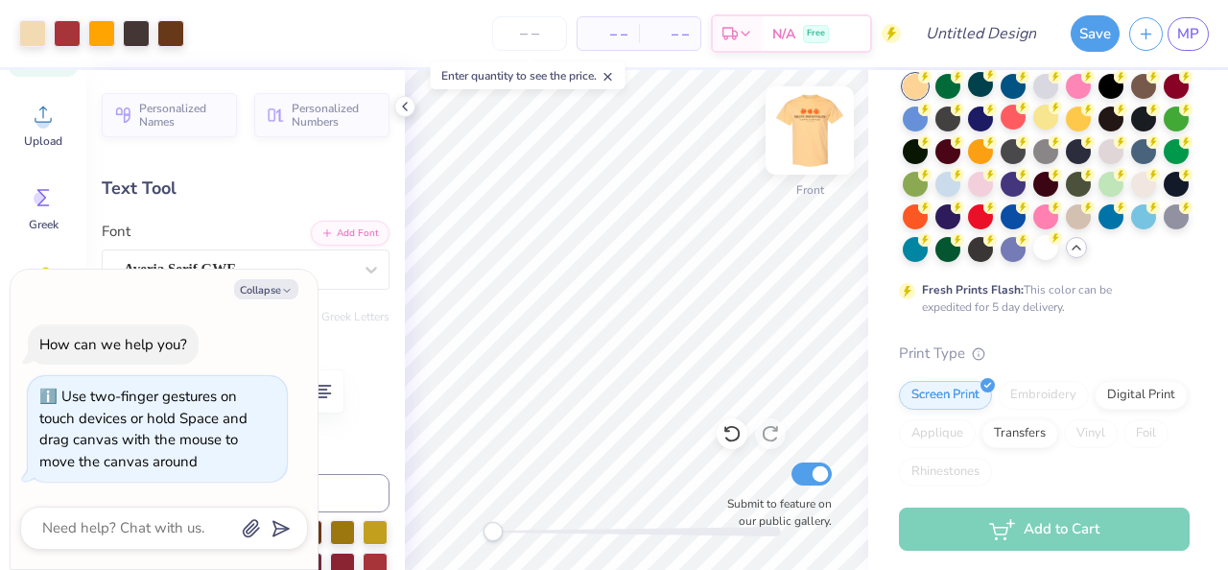
click at [825, 126] on img at bounding box center [809, 130] width 77 height 77
click at [801, 121] on img at bounding box center [809, 130] width 77 height 77
click at [818, 134] on img at bounding box center [809, 130] width 77 height 77
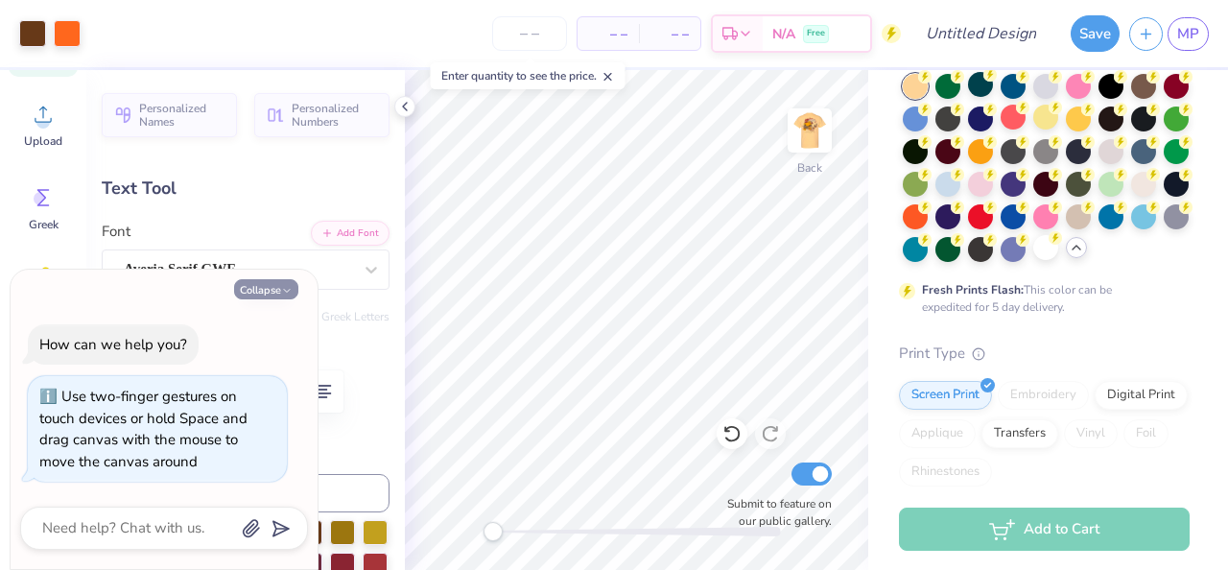
click at [287, 289] on icon "button" at bounding box center [287, 291] width 12 height 12
type textarea "x"
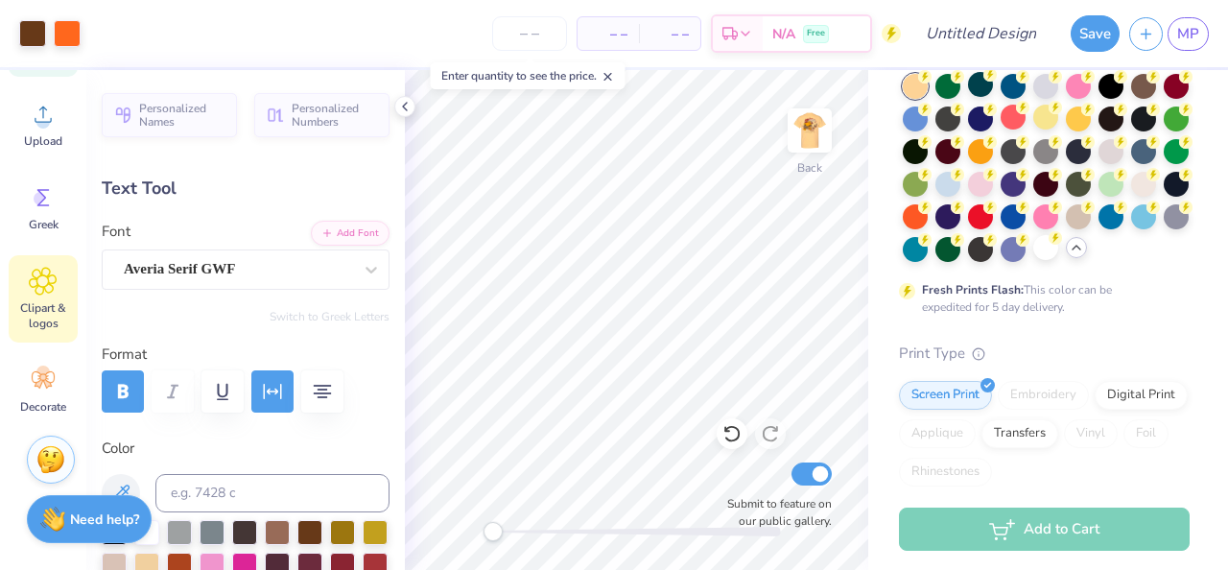
click at [53, 293] on icon at bounding box center [43, 281] width 28 height 29
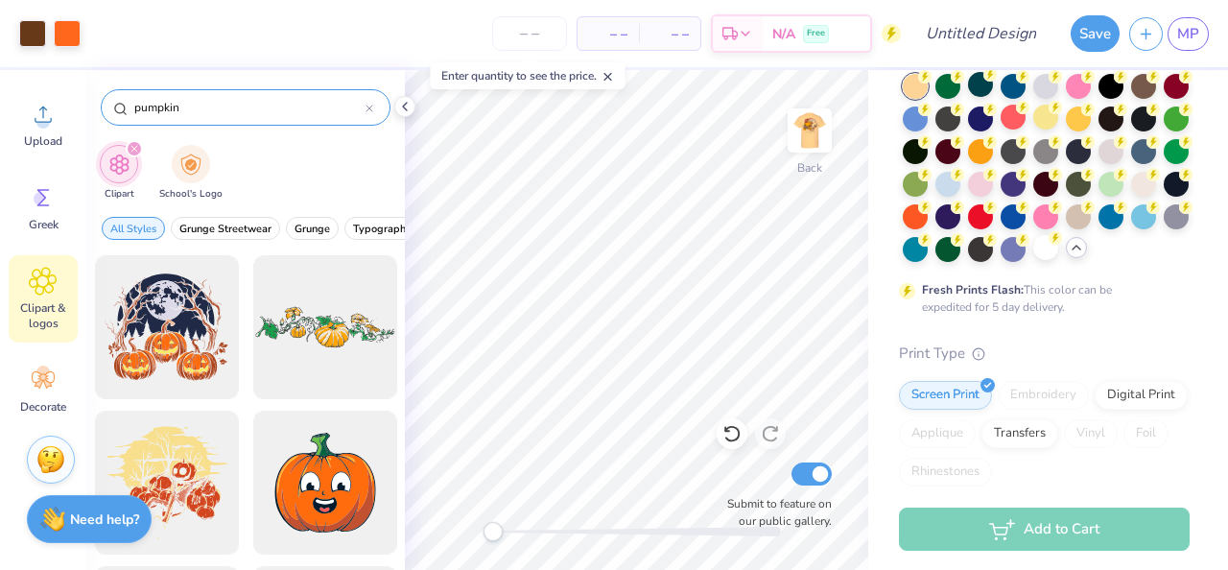
click at [370, 112] on div at bounding box center [370, 107] width 8 height 17
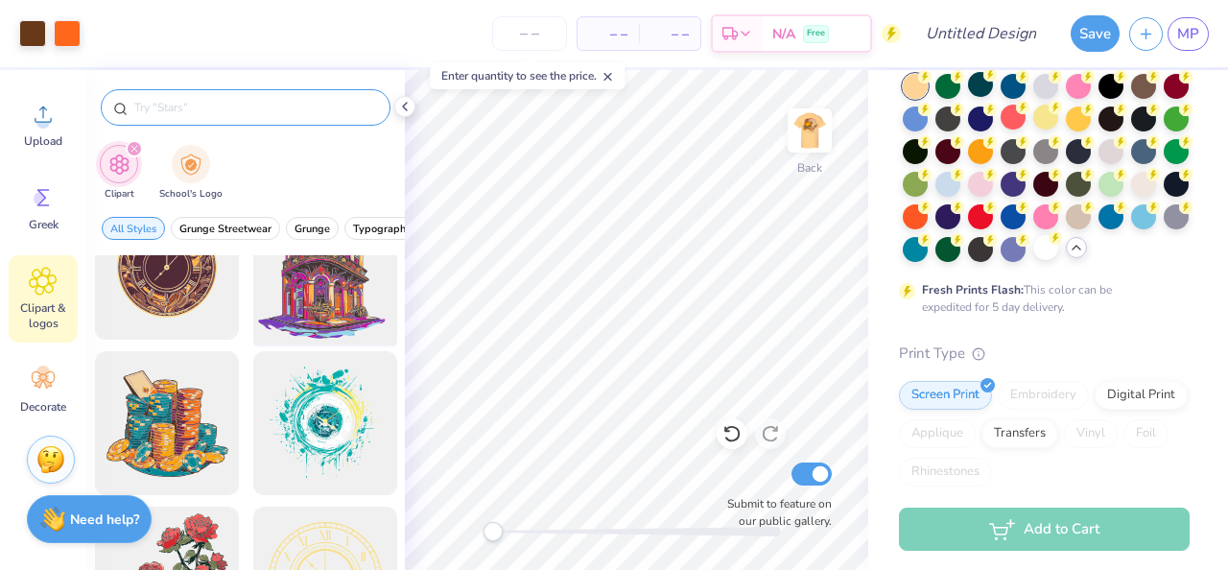
scroll to position [0, 0]
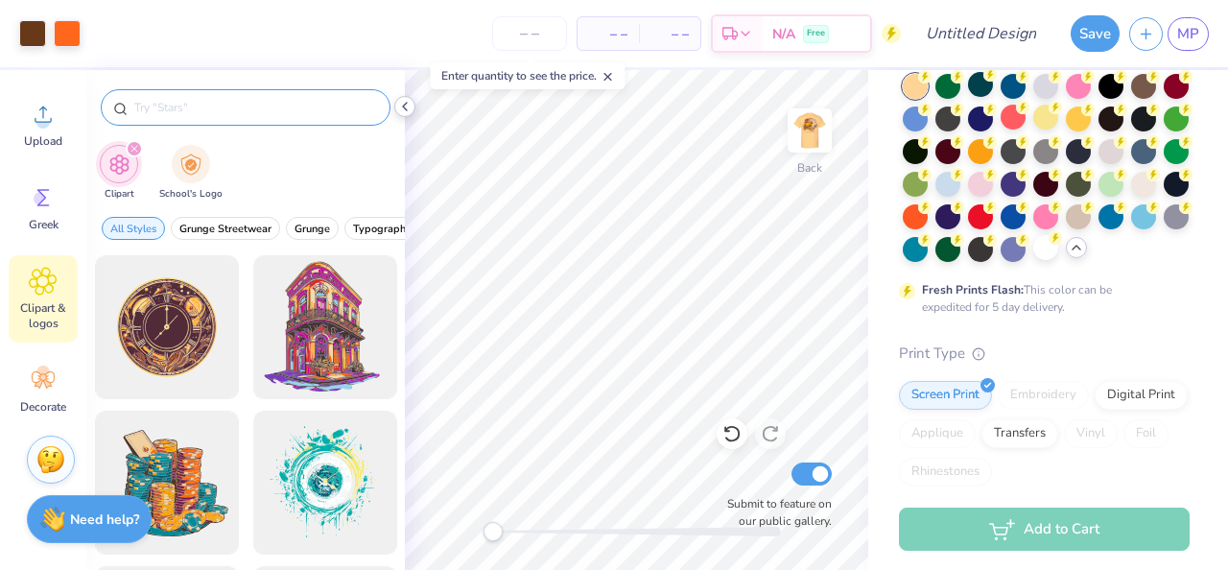
click at [409, 103] on icon at bounding box center [404, 106] width 15 height 15
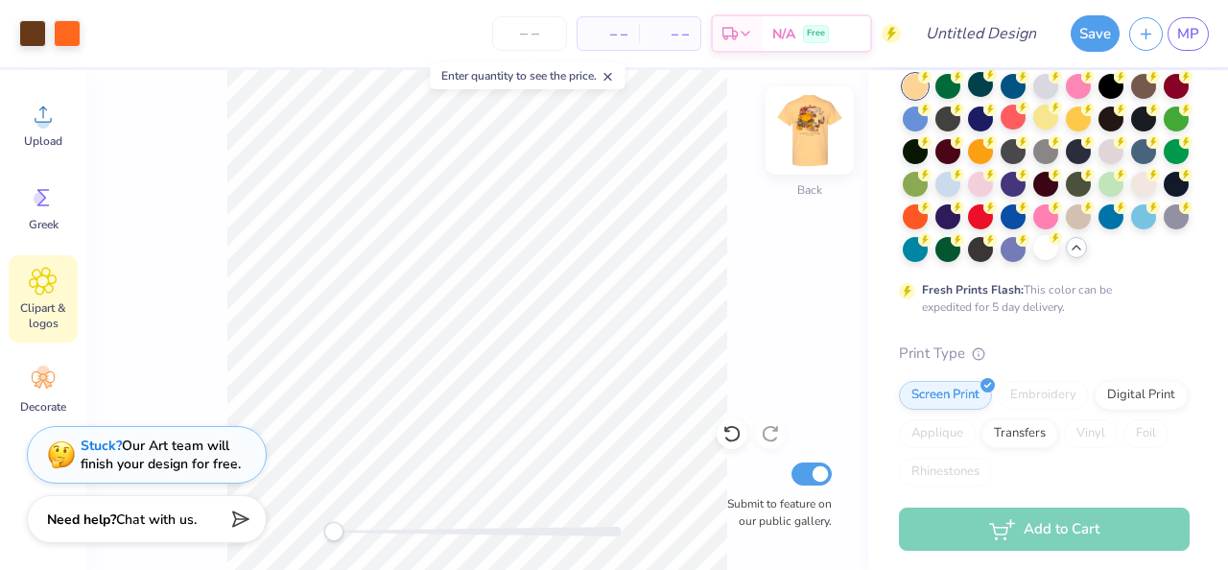
click at [816, 141] on img at bounding box center [809, 130] width 77 height 77
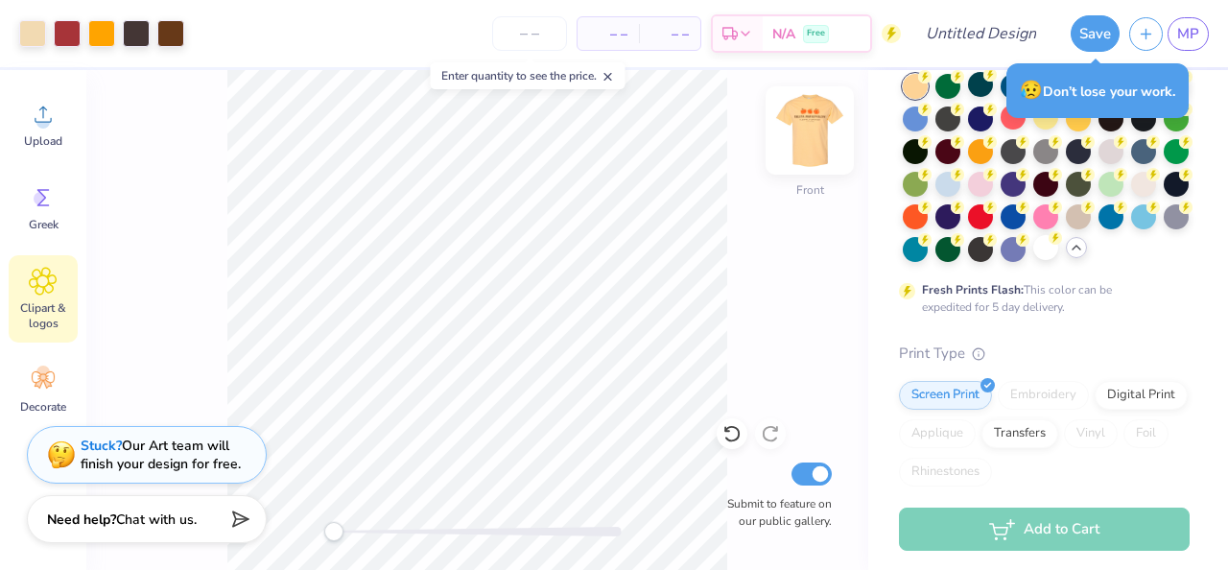
click at [813, 130] on img at bounding box center [809, 130] width 77 height 77
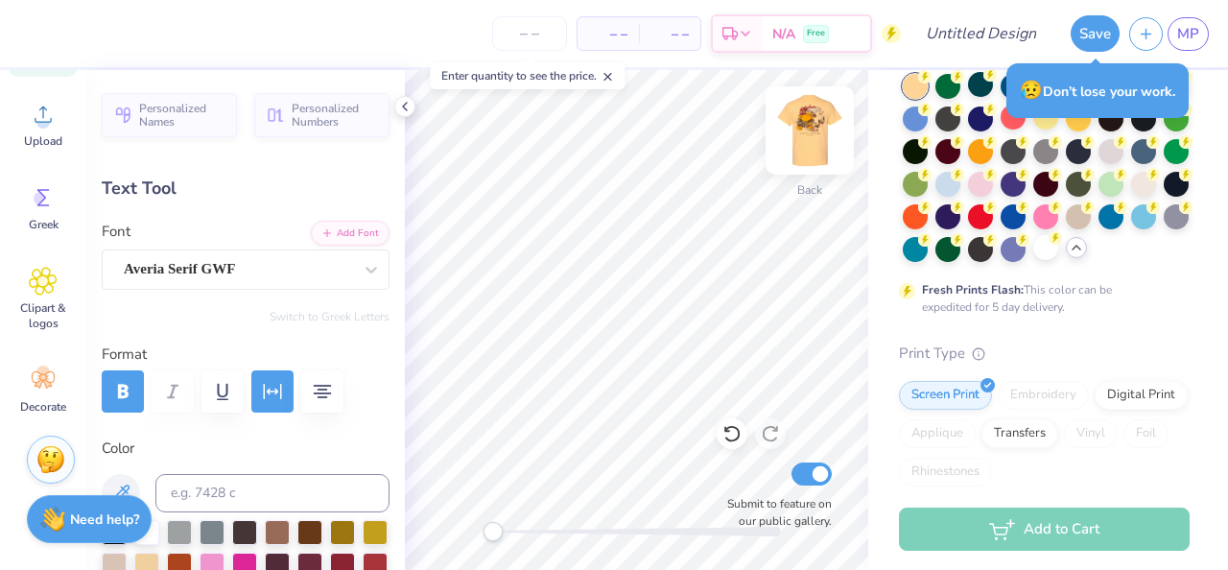
click at [816, 125] on img at bounding box center [809, 130] width 77 height 77
type input "8.31"
type input "1.08"
type input "9.12"
click at [816, 127] on img at bounding box center [809, 130] width 77 height 77
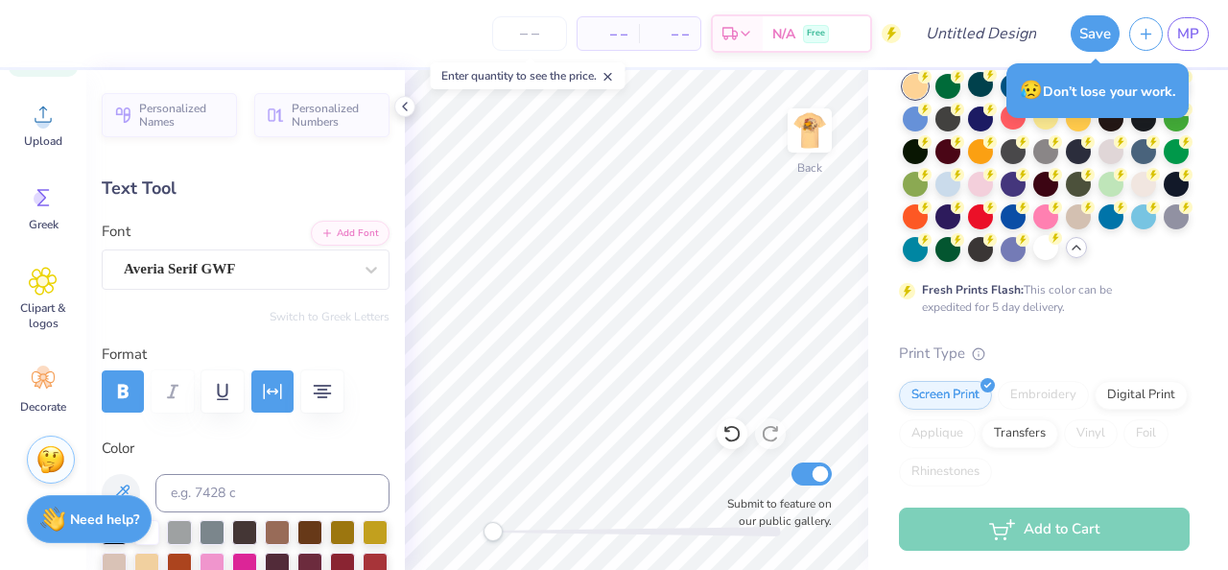
type input "8.45"
type input "1.09"
type input "7.43"
click at [399, 107] on icon at bounding box center [404, 106] width 15 height 15
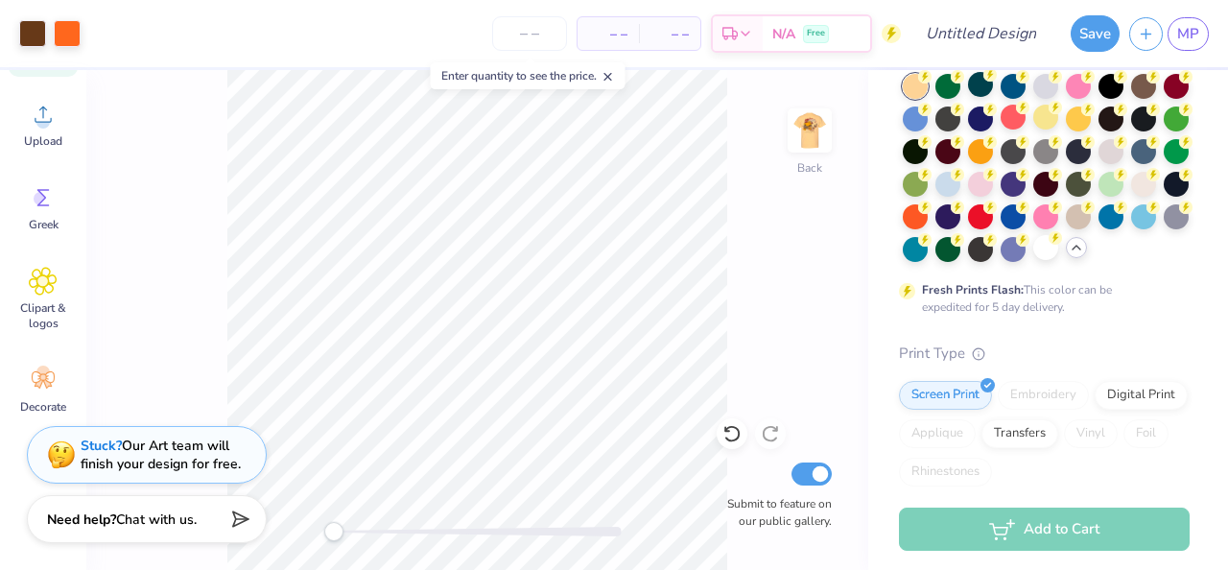
click at [782, 132] on div "Back Submit to feature on our public gallery." at bounding box center [477, 320] width 782 height 500
click at [798, 132] on img at bounding box center [809, 130] width 77 height 77
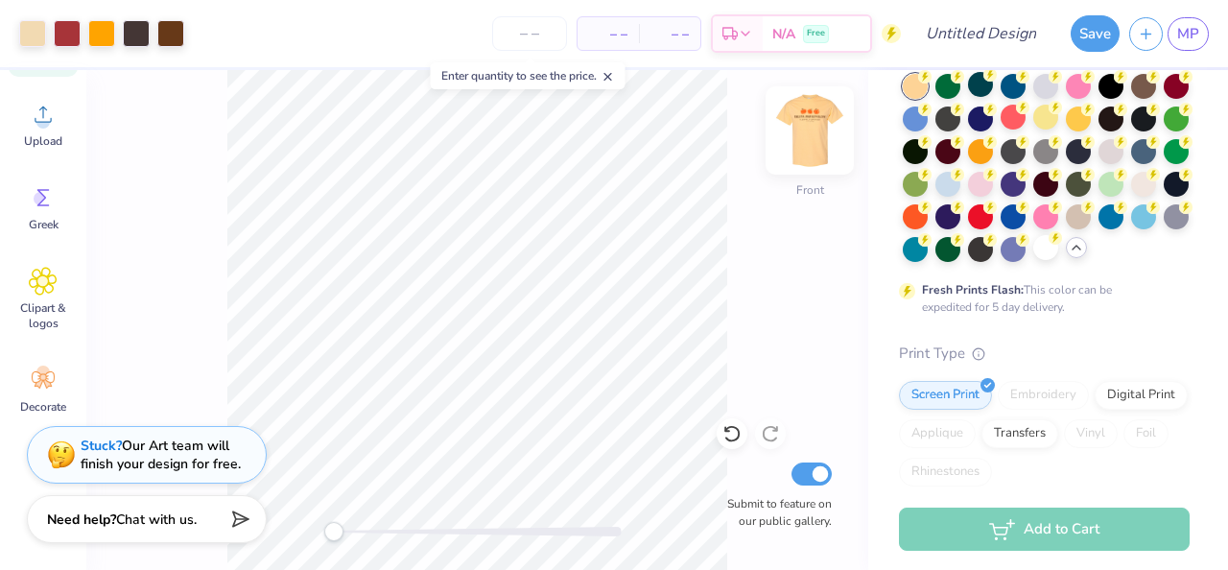
click at [818, 144] on img at bounding box center [809, 130] width 77 height 77
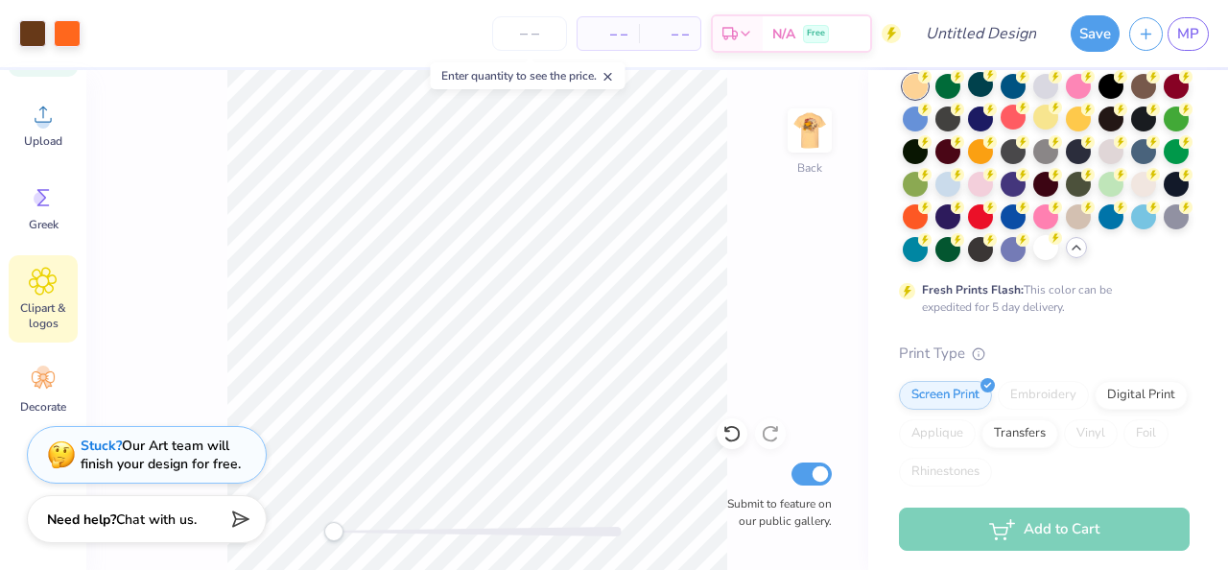
click at [56, 281] on icon at bounding box center [43, 281] width 27 height 27
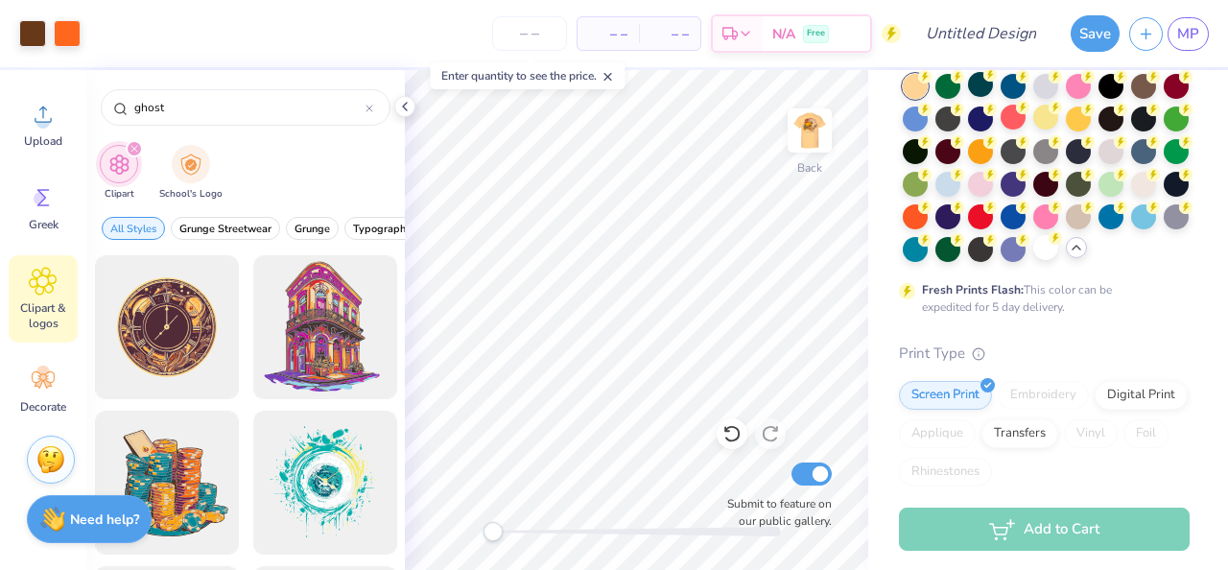
type input "ghost"
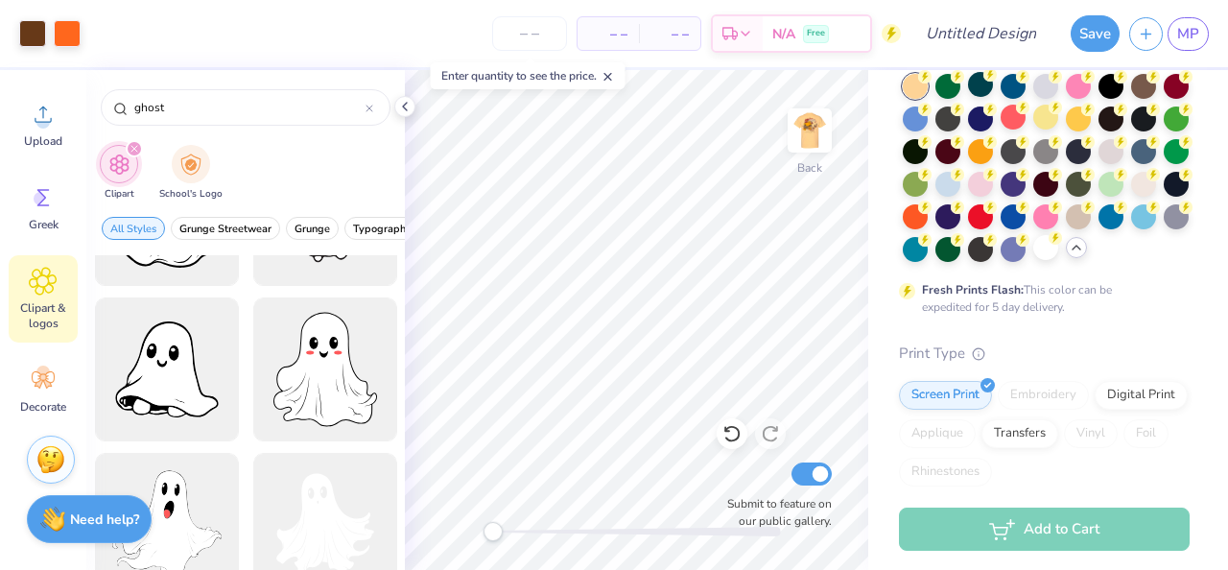
scroll to position [1184, 0]
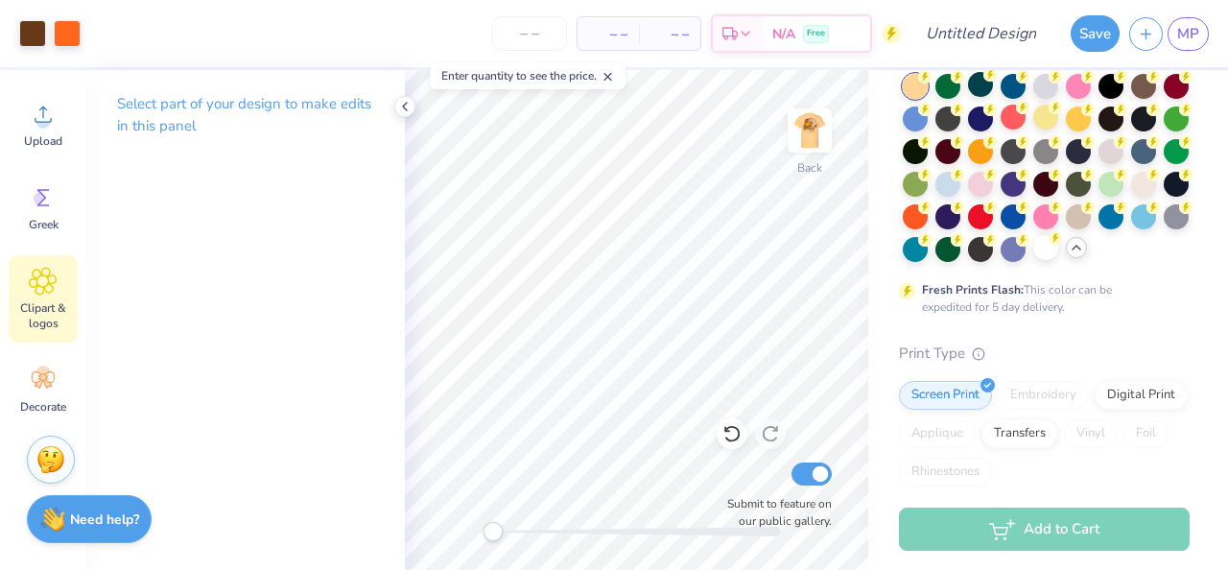
click at [70, 302] on span "Clipart & logos" at bounding box center [43, 315] width 63 height 31
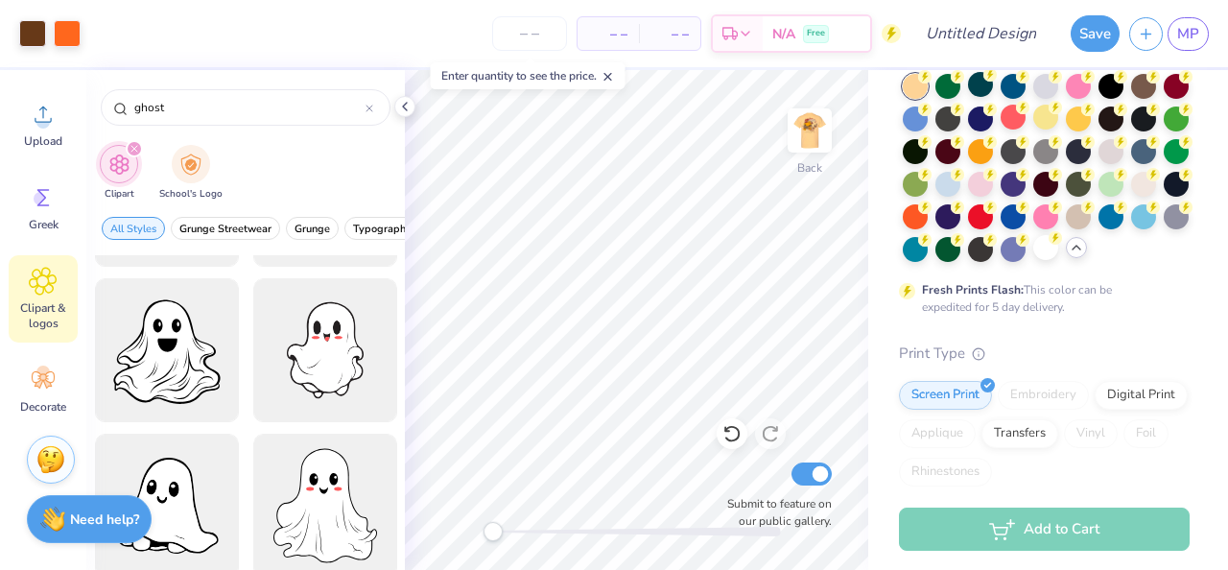
scroll to position [1193, 0]
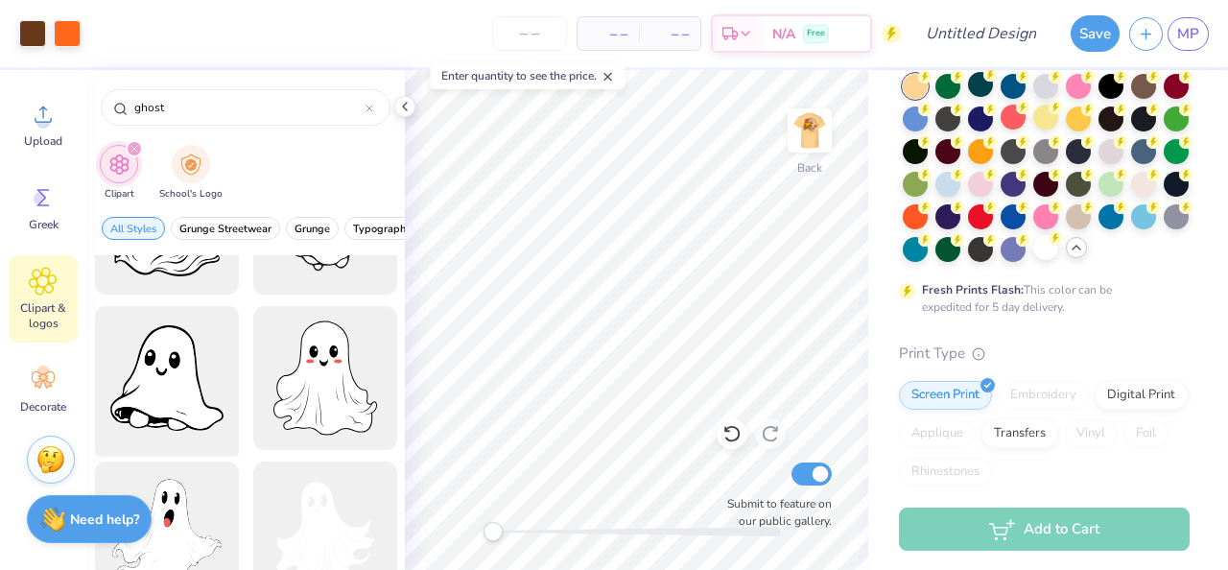
click at [208, 382] on div at bounding box center [166, 378] width 158 height 158
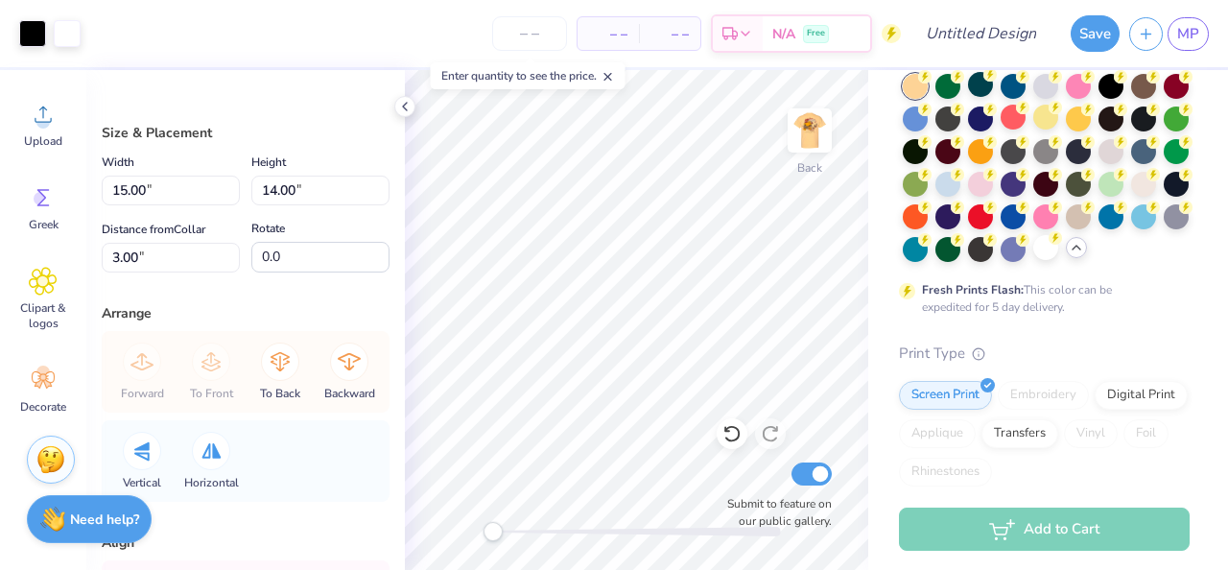
type input "2.52"
type input "2.35"
type input "14.64"
type input "0.45"
type input "0.72"
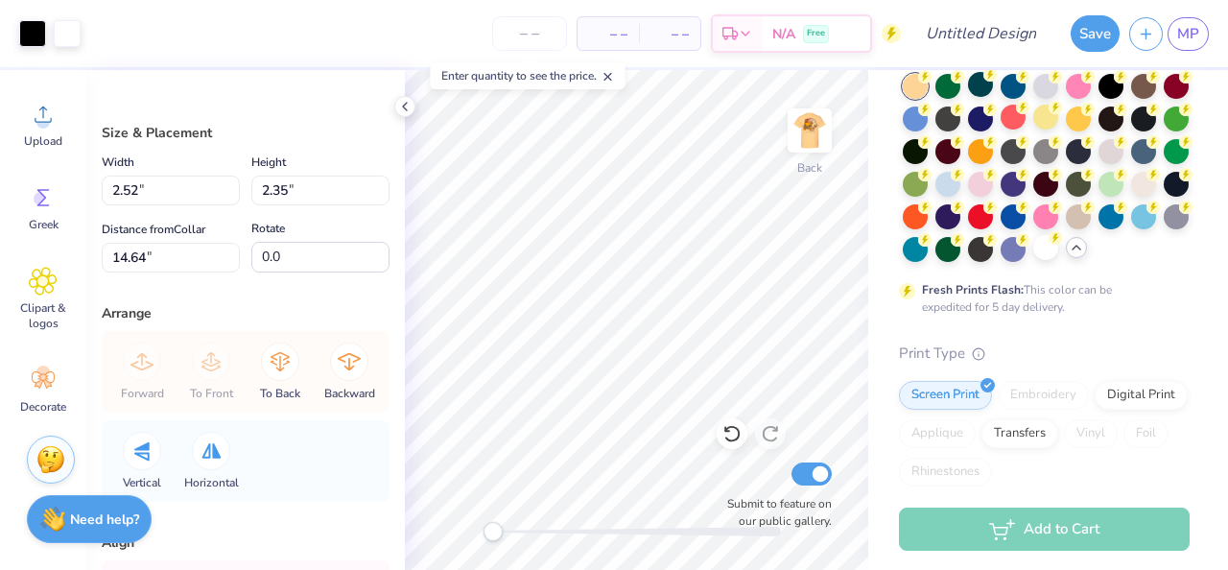
type input "3.11"
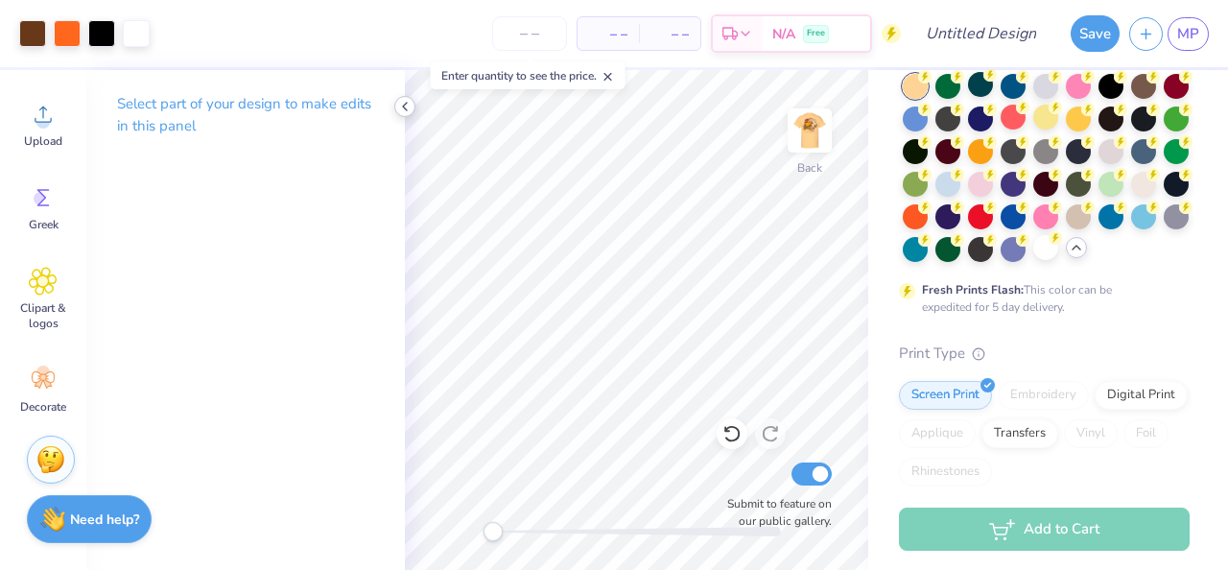
click at [407, 111] on icon at bounding box center [404, 106] width 15 height 15
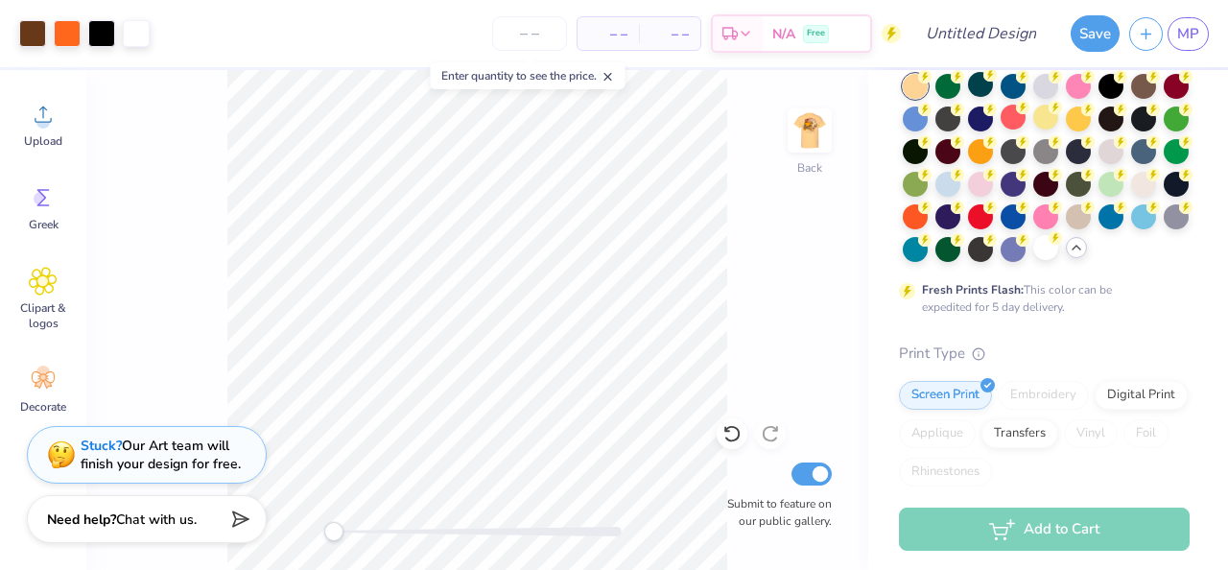
click at [615, 72] on icon at bounding box center [608, 76] width 13 height 13
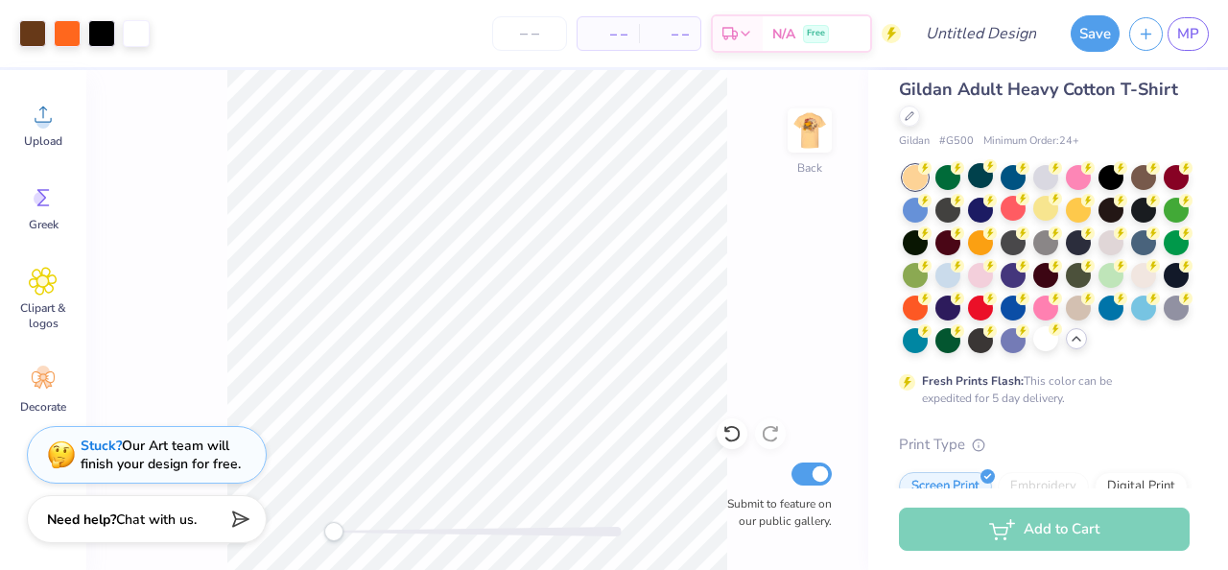
scroll to position [18, 0]
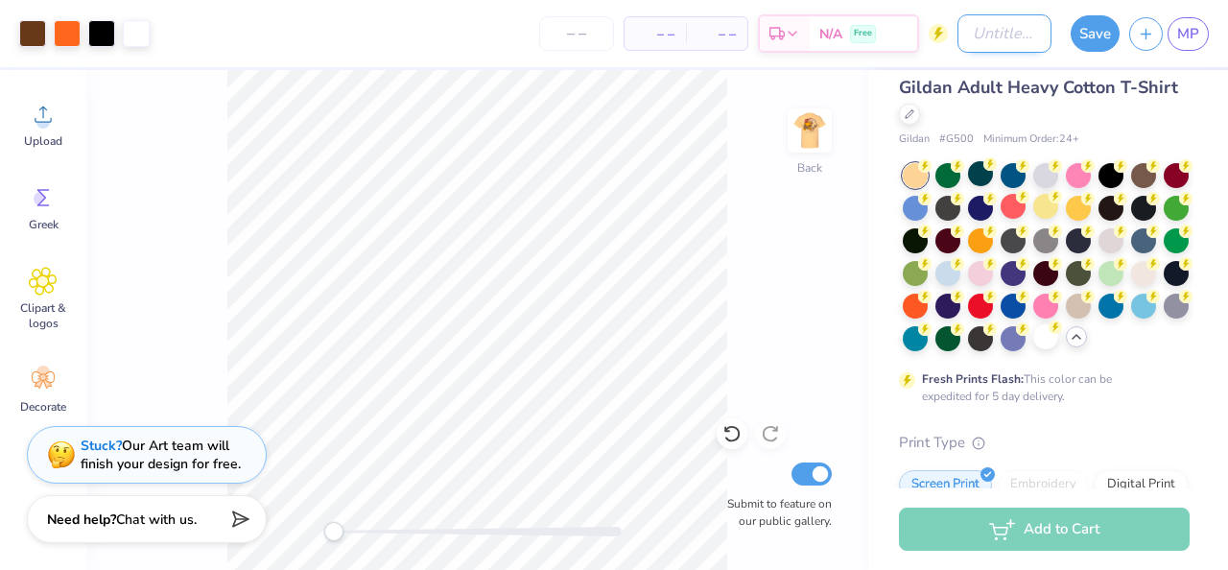
click at [1032, 31] on input "Design Title" at bounding box center [1005, 33] width 94 height 38
type input "V"
type input "CFF"
click at [1099, 36] on button "Save" at bounding box center [1095, 30] width 49 height 36
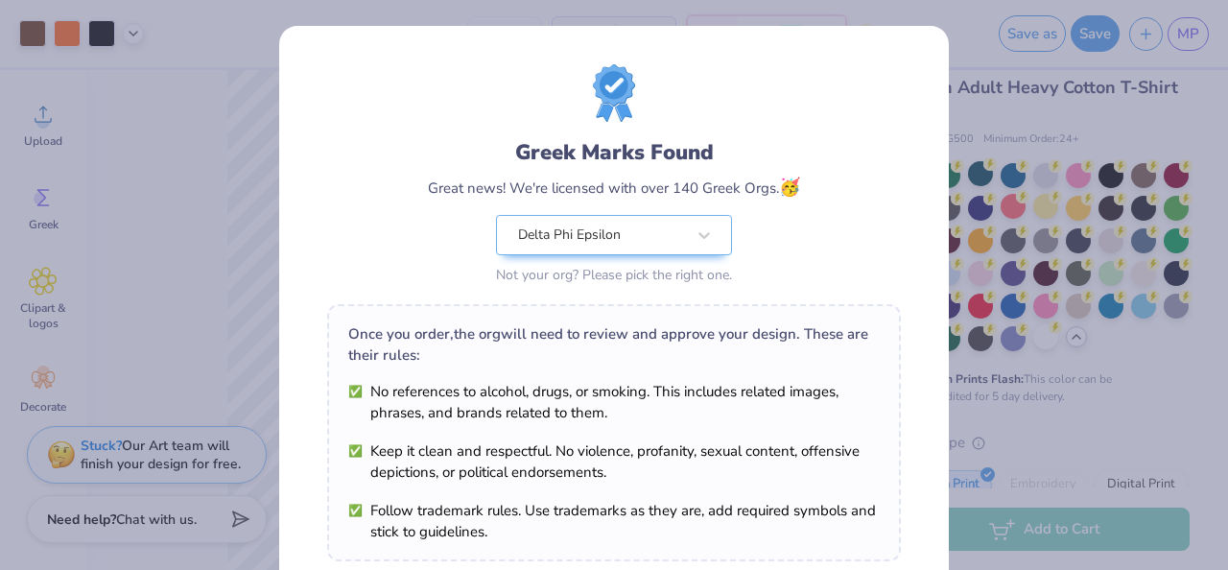
scroll to position [328, 0]
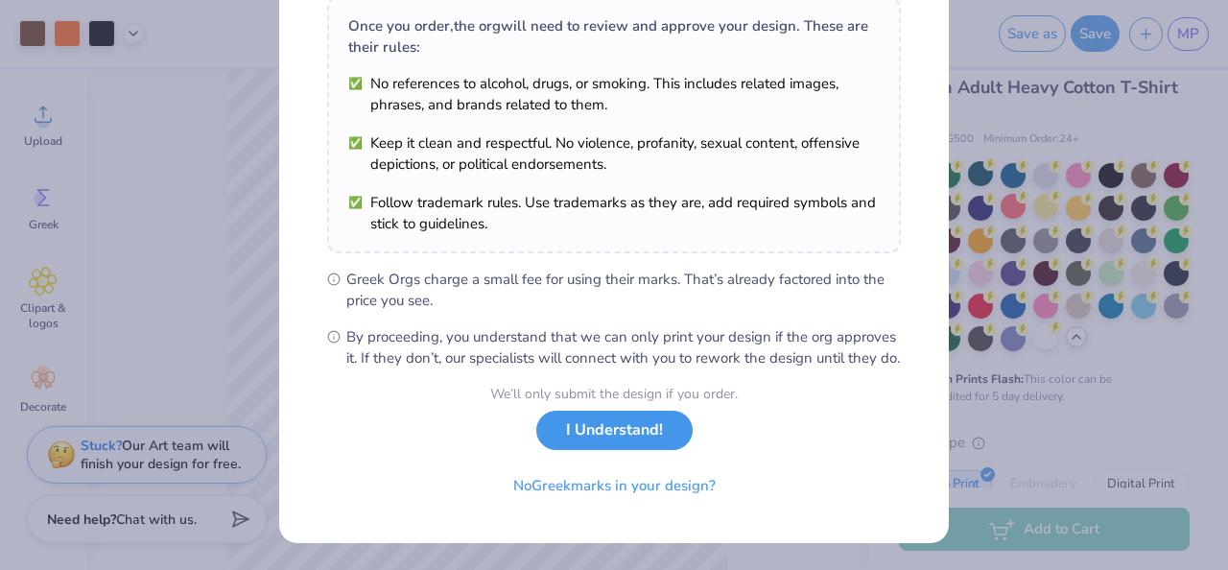
click at [619, 431] on button "I Understand!" at bounding box center [614, 430] width 156 height 39
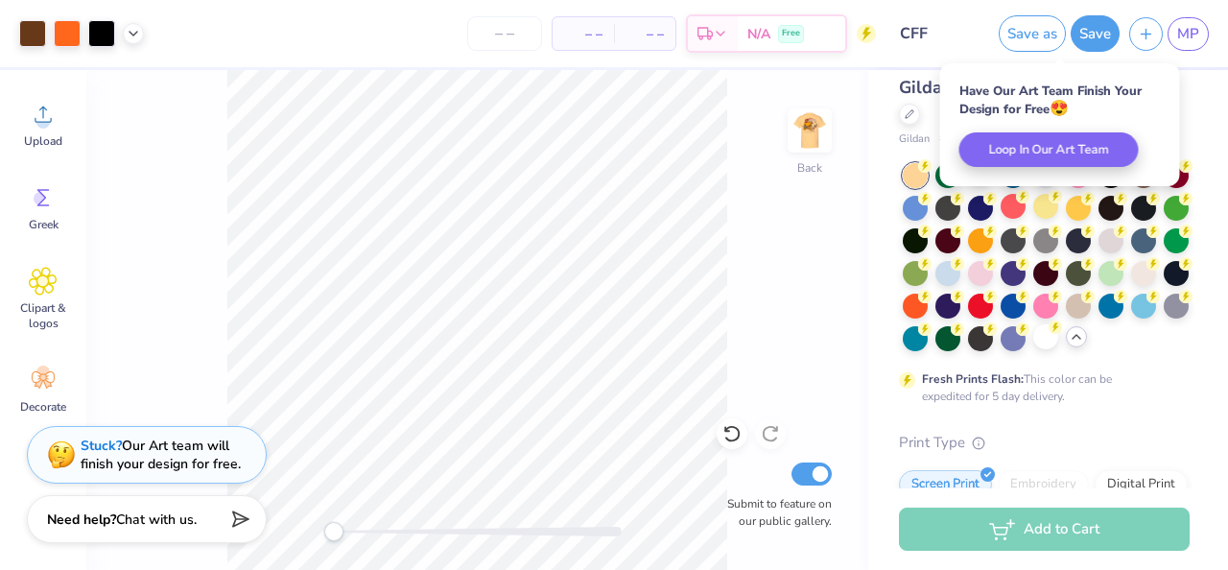
scroll to position [46, 0]
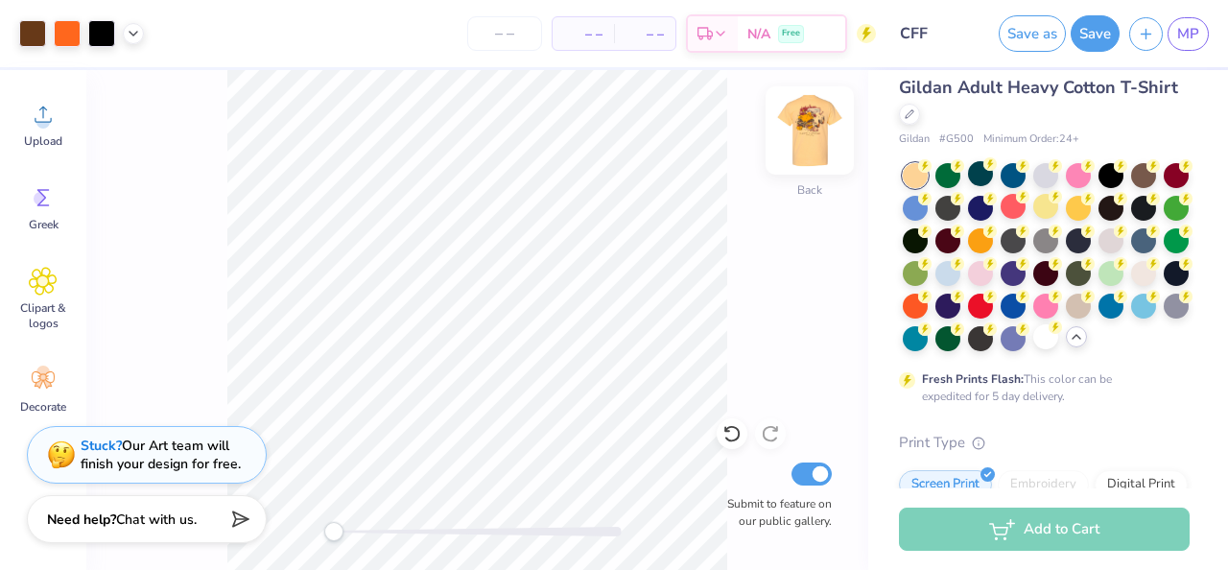
click at [816, 128] on img at bounding box center [809, 130] width 77 height 77
click at [816, 130] on img at bounding box center [809, 130] width 77 height 77
click at [909, 281] on div at bounding box center [915, 271] width 25 height 25
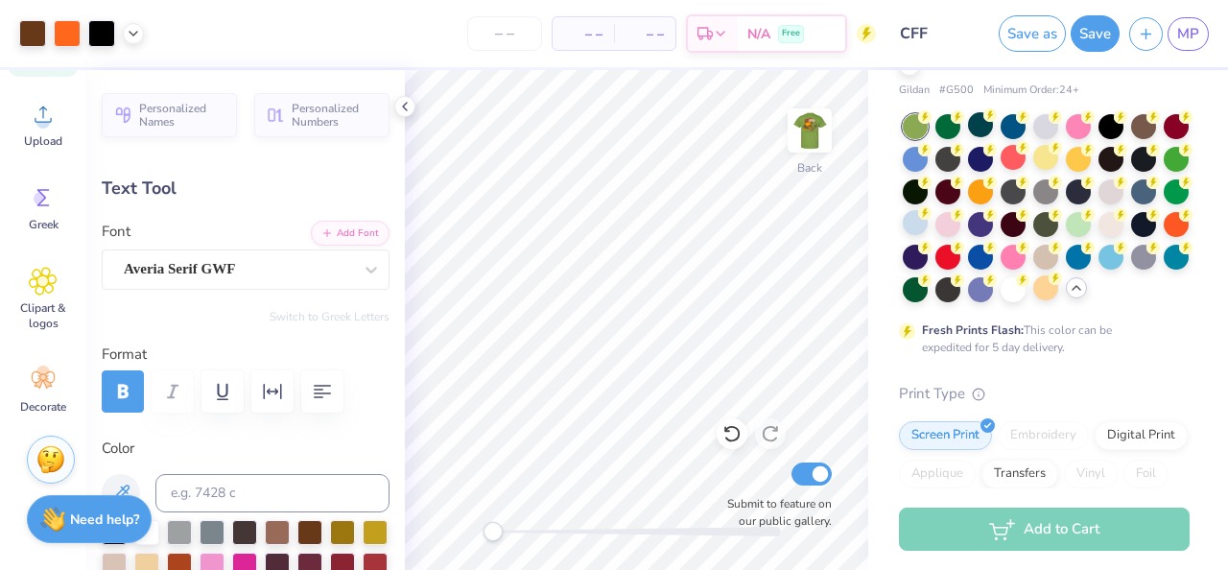
scroll to position [96, 0]
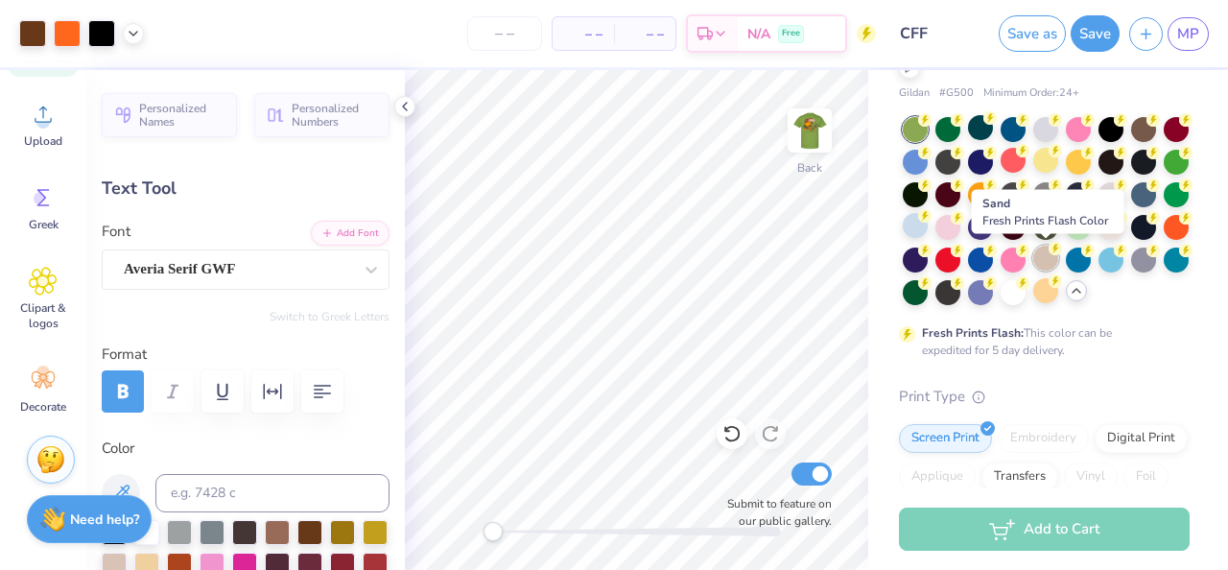
click at [1048, 255] on div at bounding box center [1045, 258] width 25 height 25
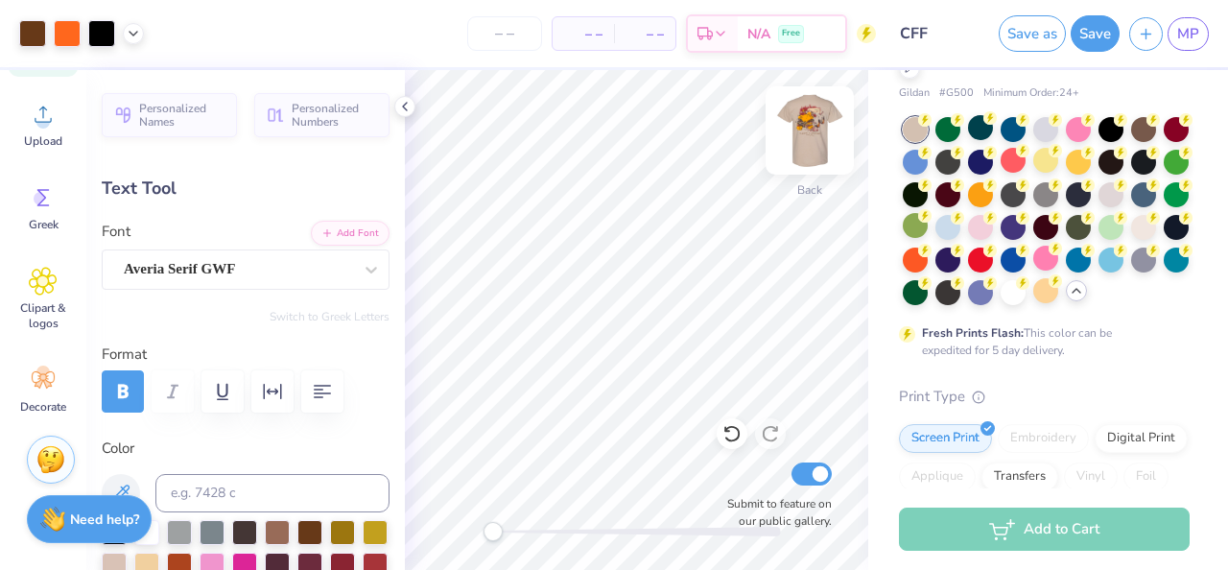
click at [819, 110] on img at bounding box center [809, 130] width 77 height 77
click at [811, 111] on img at bounding box center [809, 130] width 77 height 77
click at [403, 103] on icon at bounding box center [404, 106] width 15 height 15
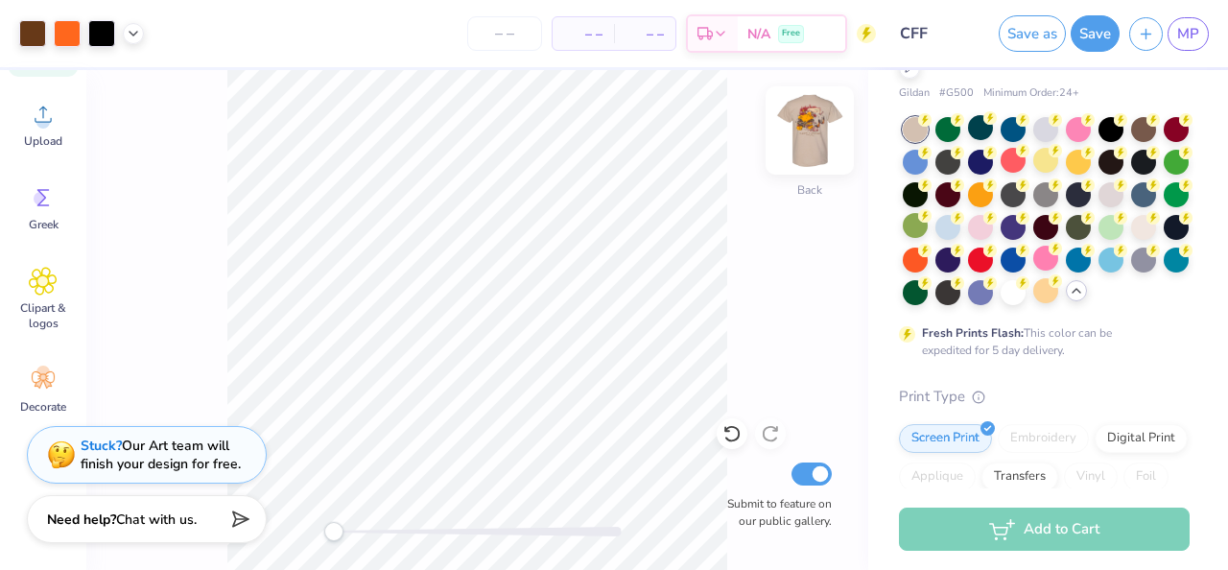
click at [822, 133] on img at bounding box center [809, 130] width 77 height 77
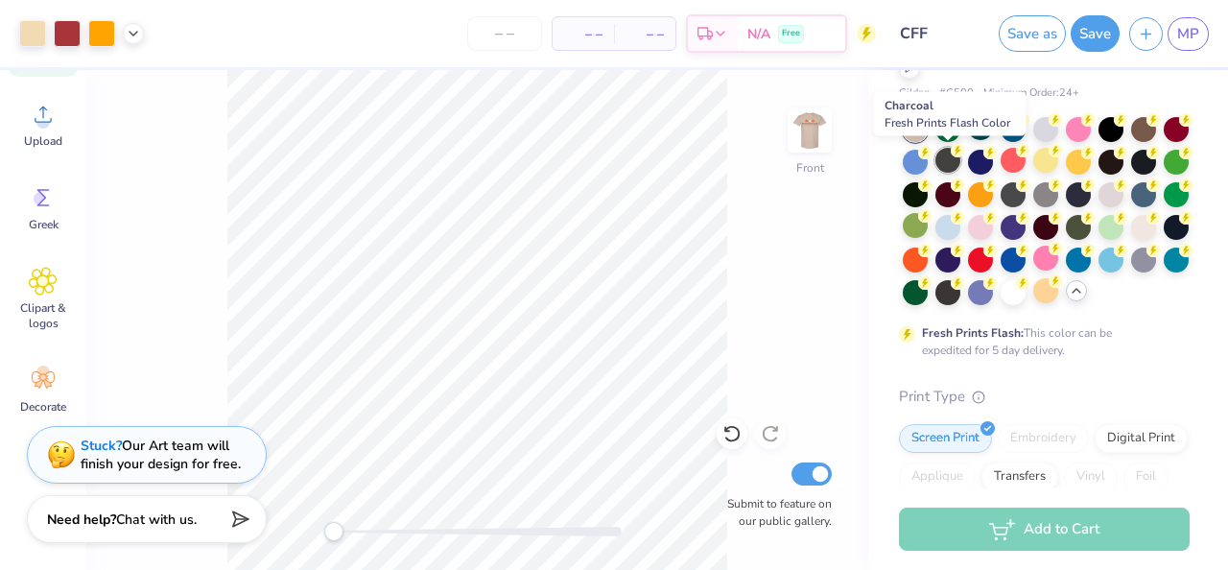
click at [952, 158] on div at bounding box center [947, 160] width 25 height 25
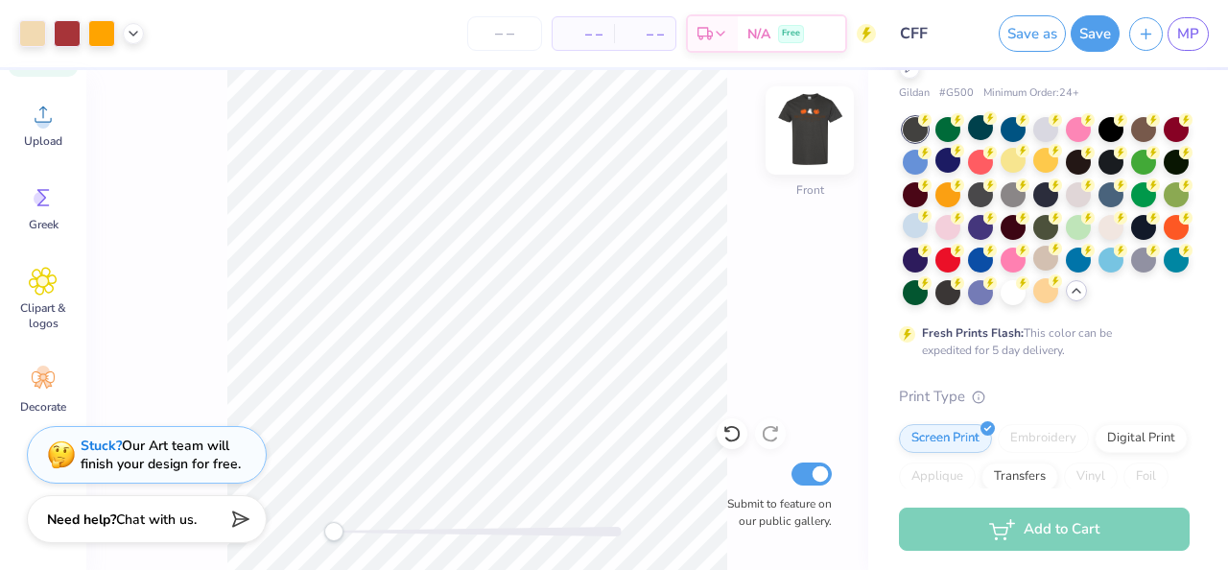
click at [793, 151] on img at bounding box center [809, 130] width 77 height 77
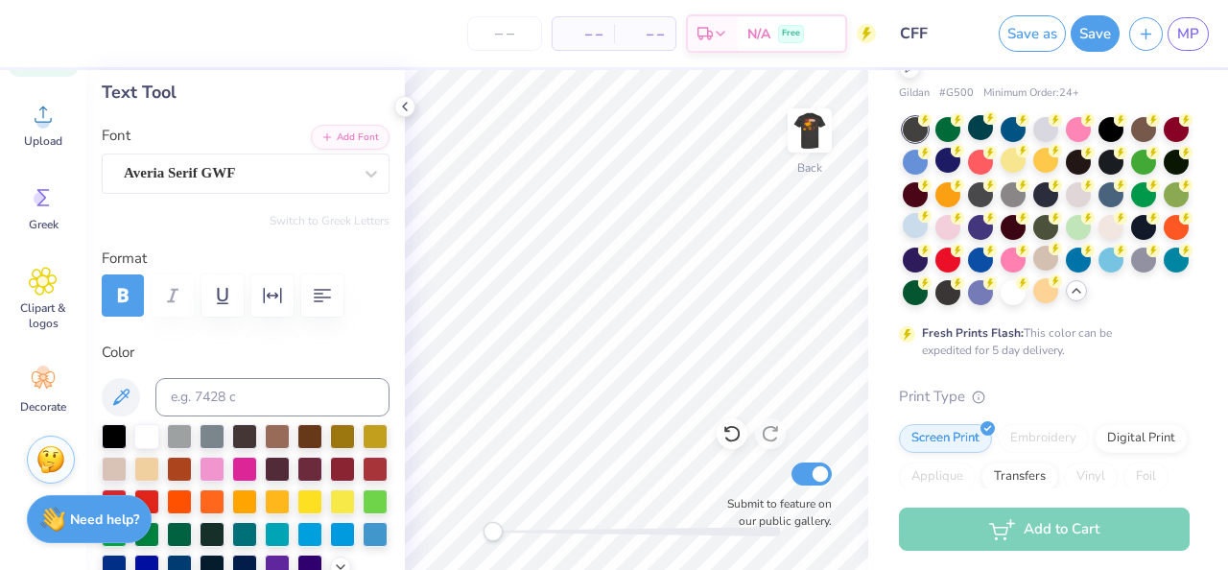
scroll to position [97, 0]
click at [235, 495] on div at bounding box center [244, 498] width 25 height 25
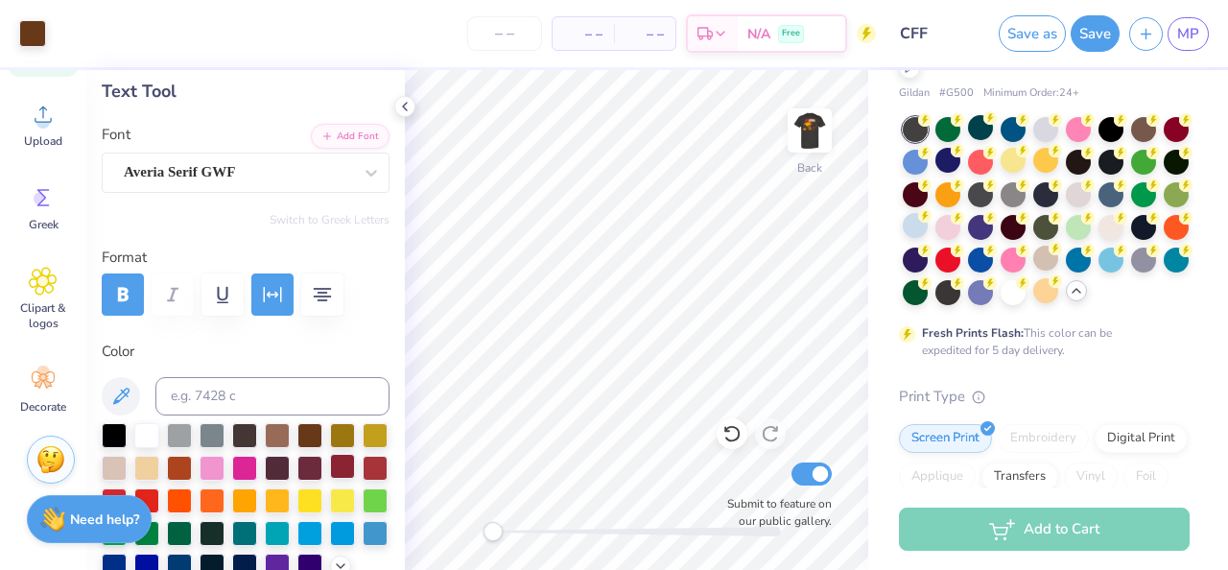
type input "8.45"
type input "1.09"
type input "7.43"
click at [272, 498] on div at bounding box center [277, 498] width 25 height 25
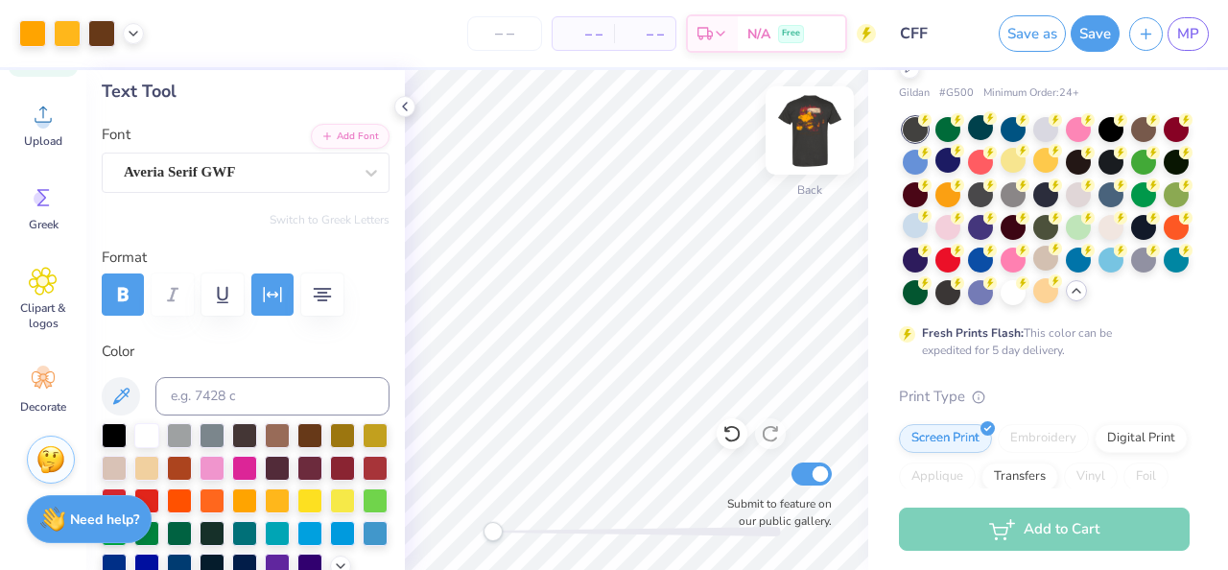
click at [817, 136] on img at bounding box center [809, 130] width 77 height 77
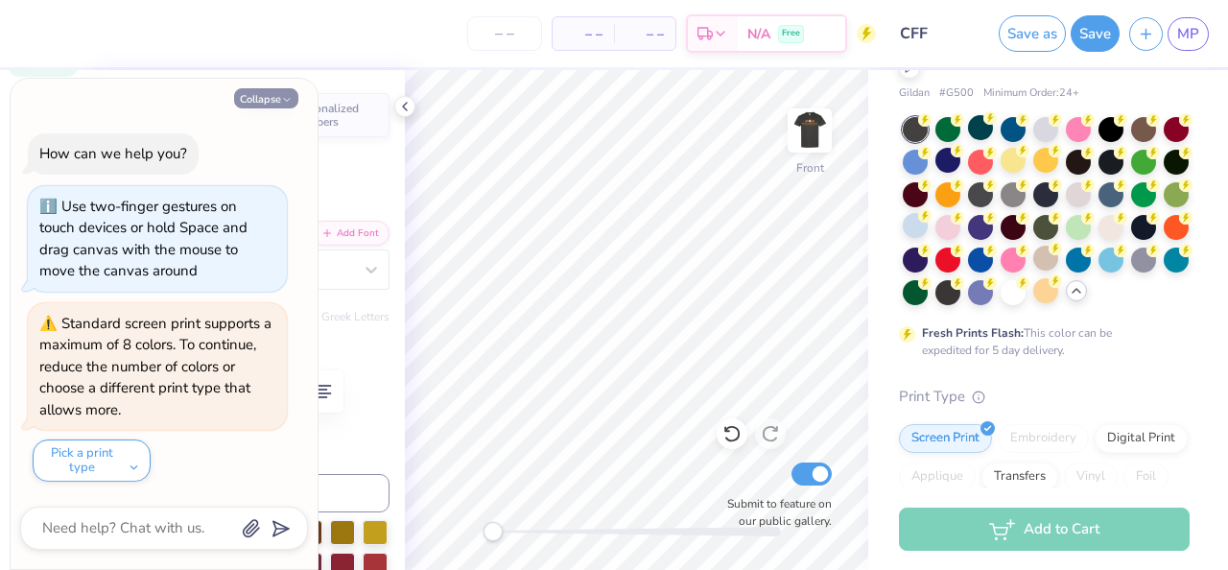
click at [287, 101] on polyline "button" at bounding box center [287, 100] width 6 height 3
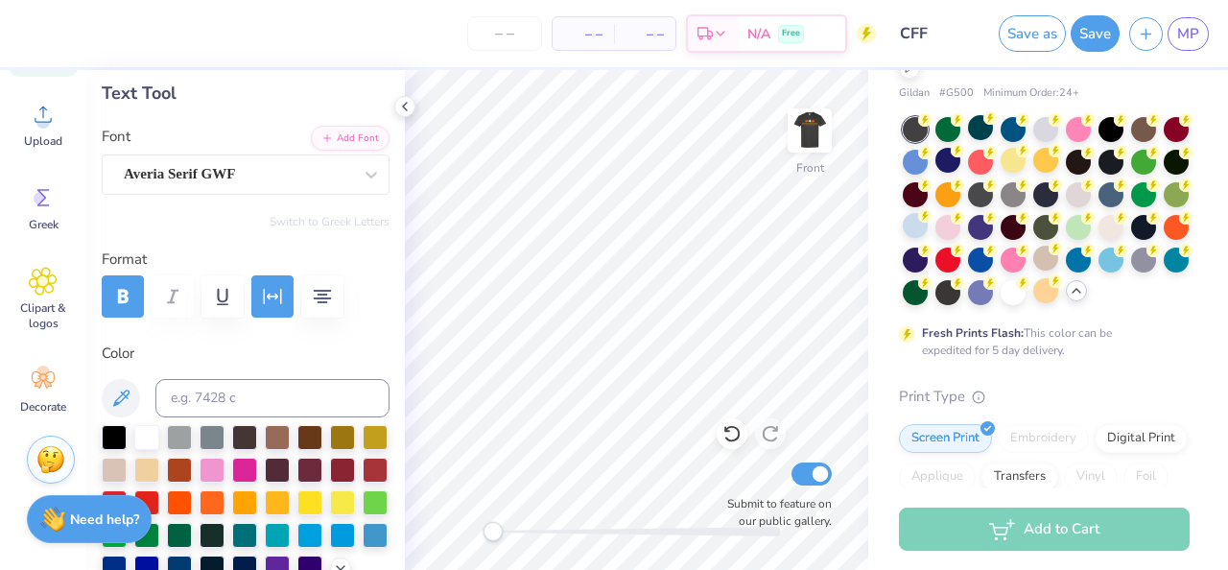
scroll to position [118, 0]
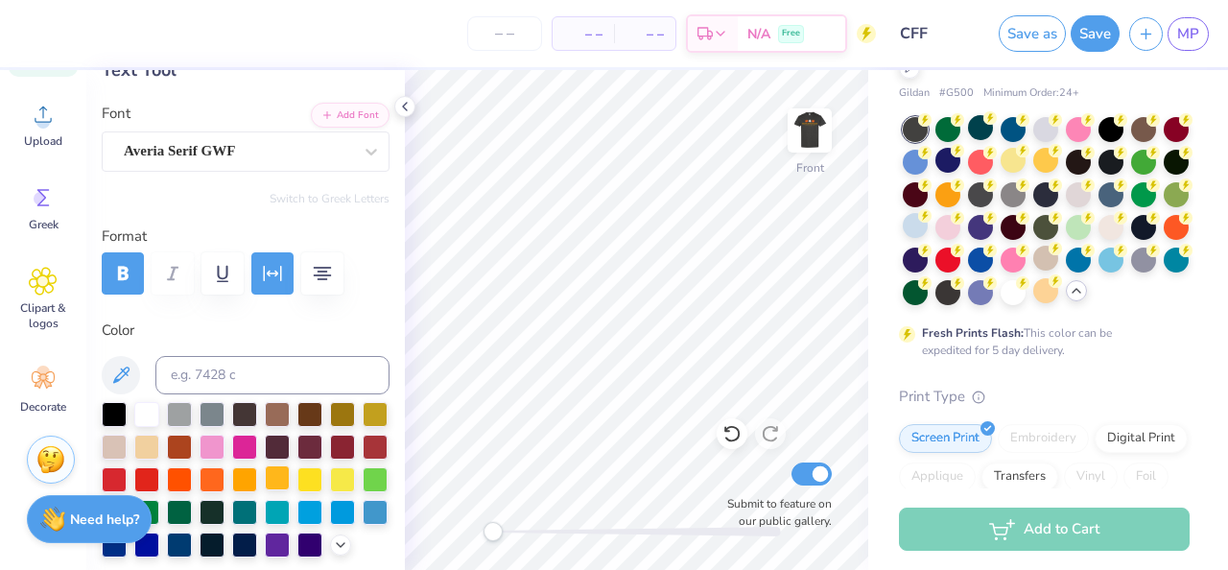
click at [282, 483] on div at bounding box center [277, 477] width 25 height 25
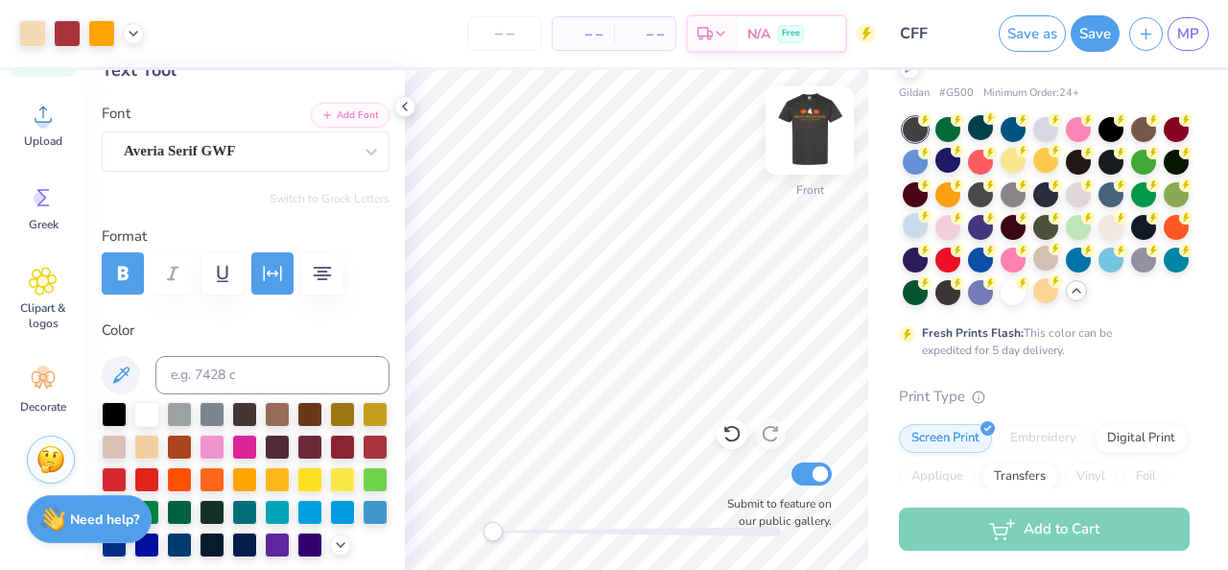
click at [810, 131] on img at bounding box center [809, 130] width 77 height 77
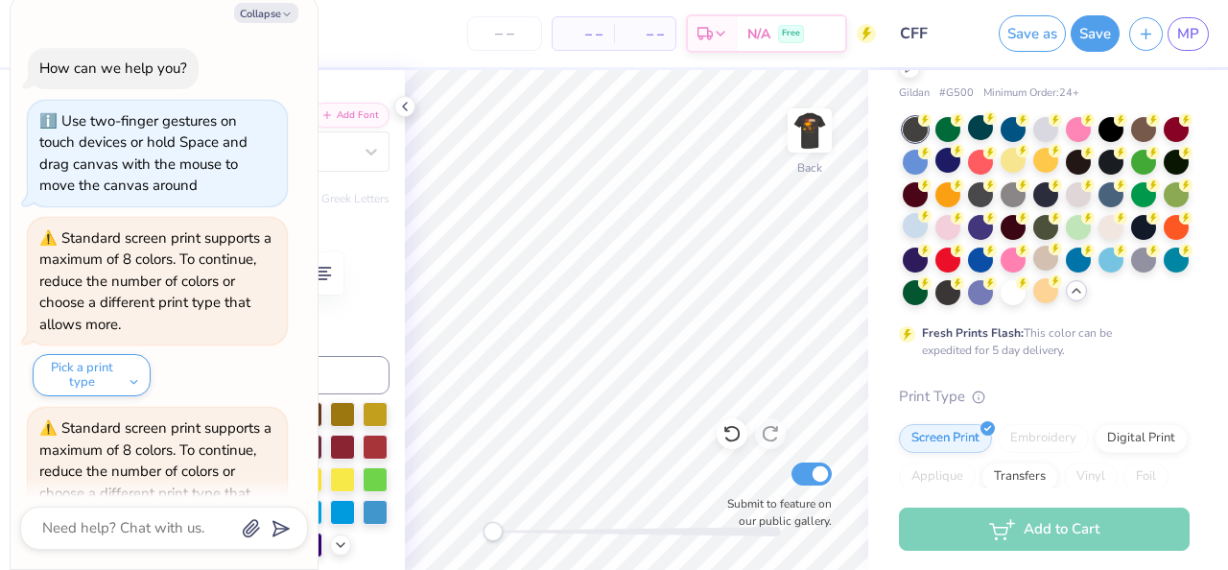
scroll to position [105, 0]
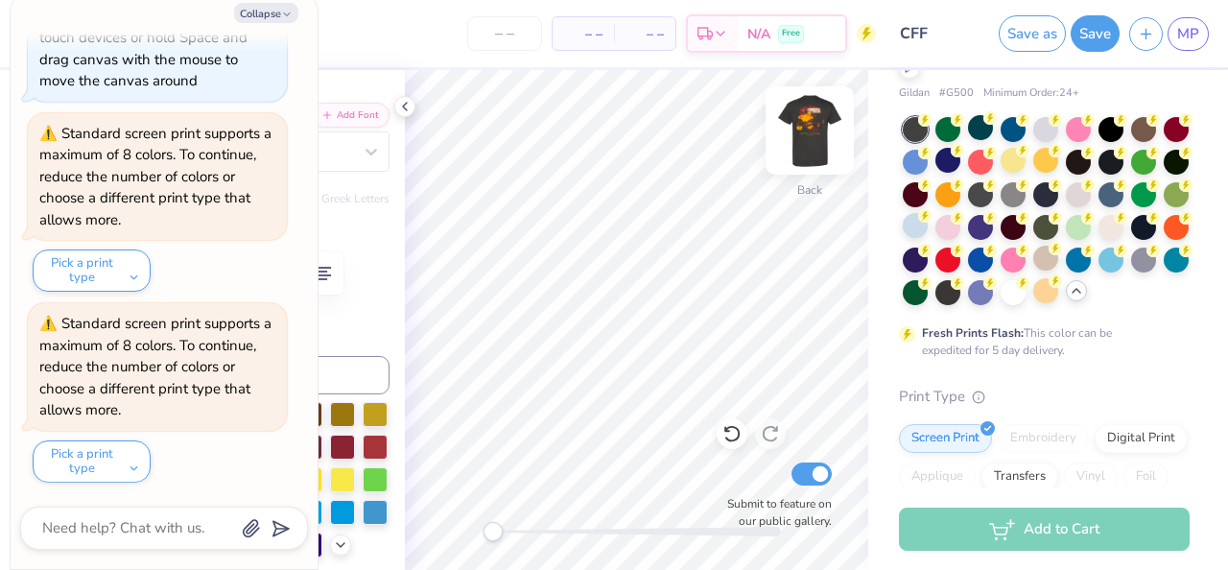
click at [812, 133] on img at bounding box center [809, 130] width 77 height 77
click at [832, 122] on img at bounding box center [809, 130] width 77 height 77
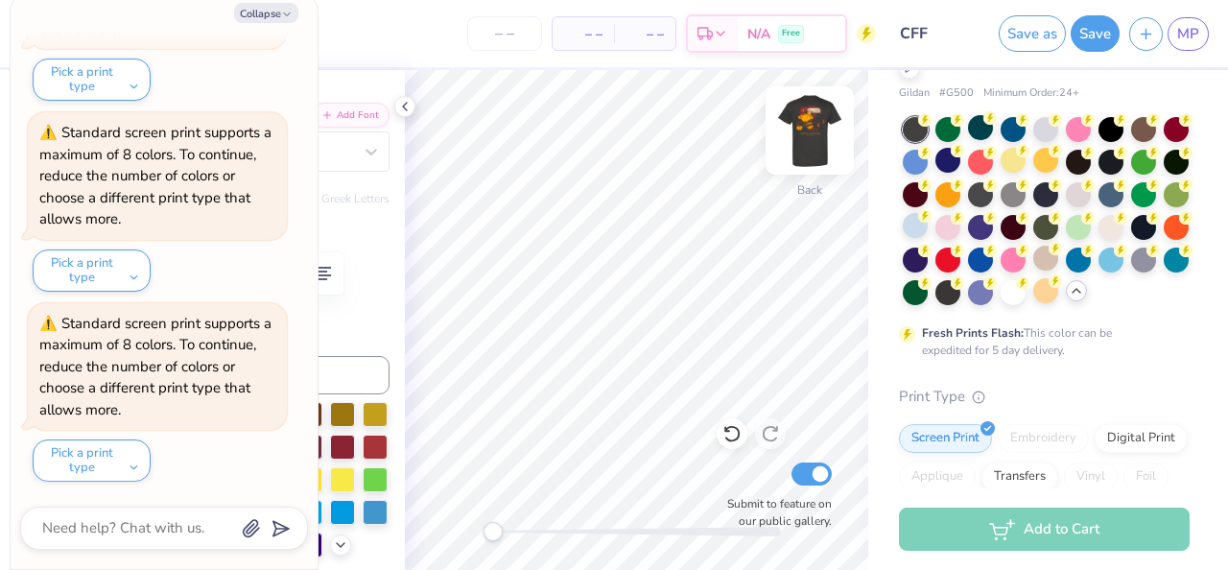
click at [828, 138] on img at bounding box center [809, 130] width 77 height 77
click at [285, 14] on polyline "button" at bounding box center [287, 14] width 6 height 3
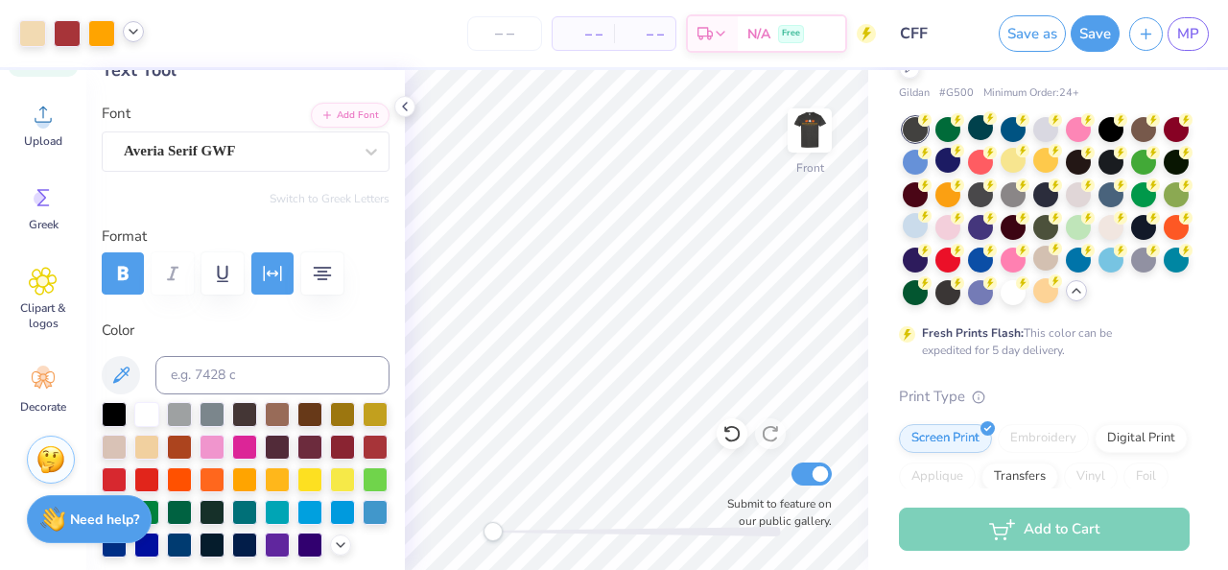
click at [130, 32] on icon at bounding box center [133, 31] width 15 height 15
click at [133, 32] on icon at bounding box center [133, 31] width 15 height 15
click at [408, 111] on icon at bounding box center [404, 106] width 15 height 15
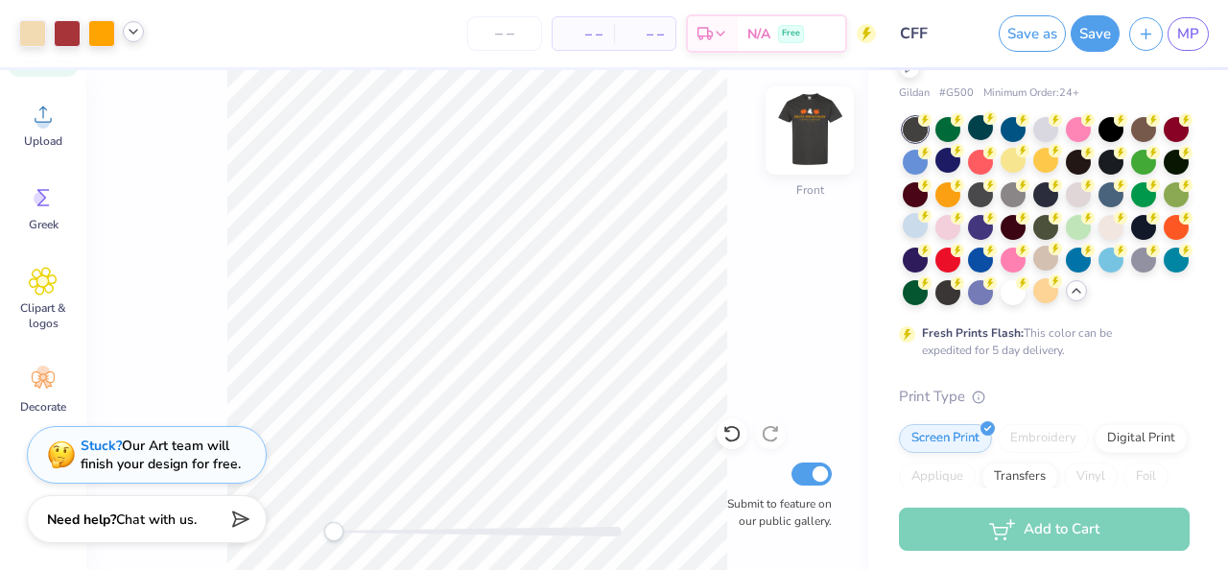
click at [818, 141] on img at bounding box center [809, 130] width 77 height 77
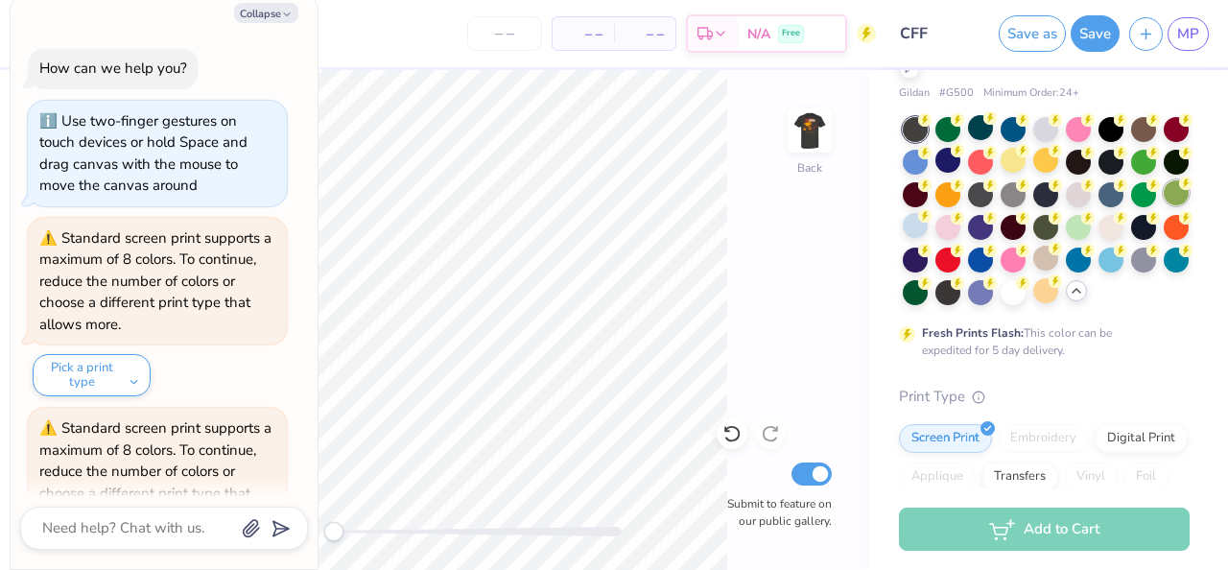
scroll to position [485, 0]
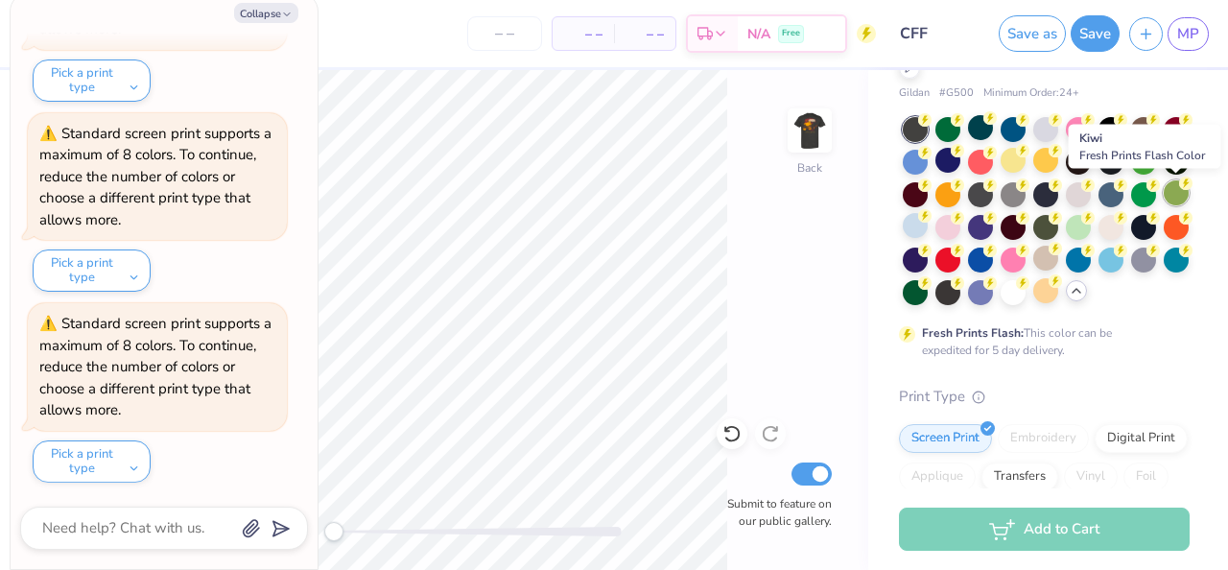
click at [1176, 194] on div at bounding box center [1176, 192] width 25 height 25
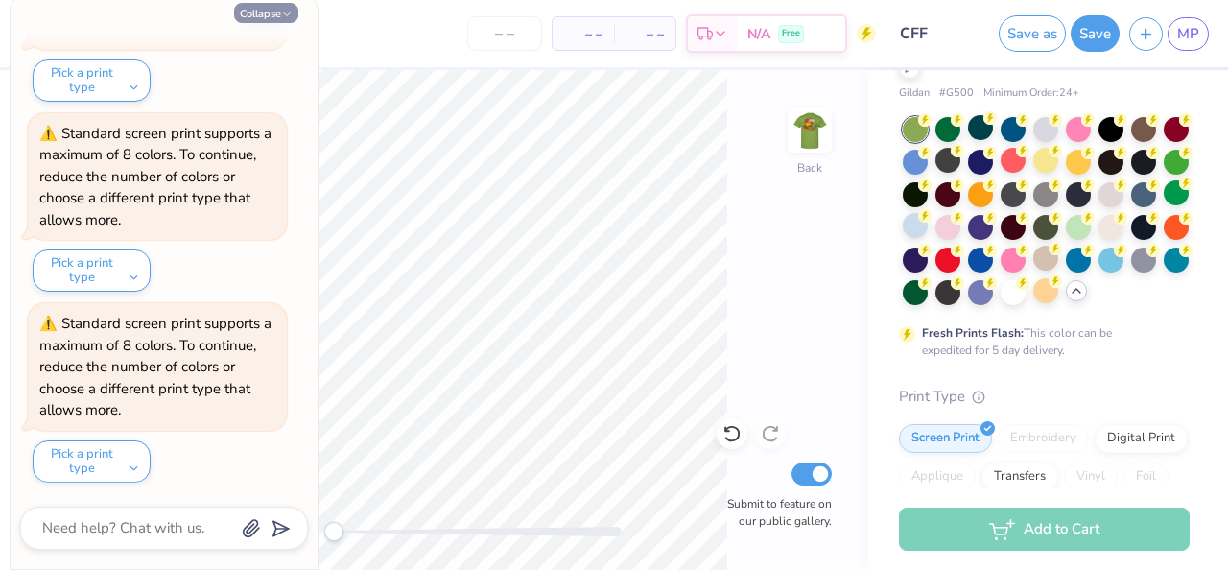
click at [249, 9] on button "Collapse" at bounding box center [266, 13] width 64 height 20
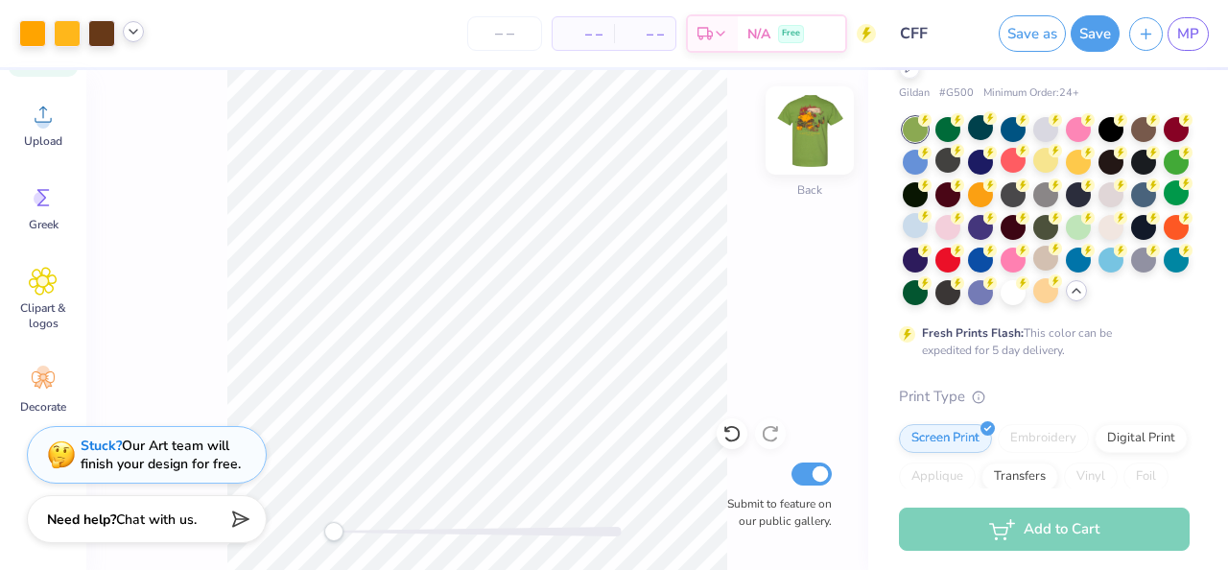
click at [806, 134] on img at bounding box center [809, 130] width 77 height 77
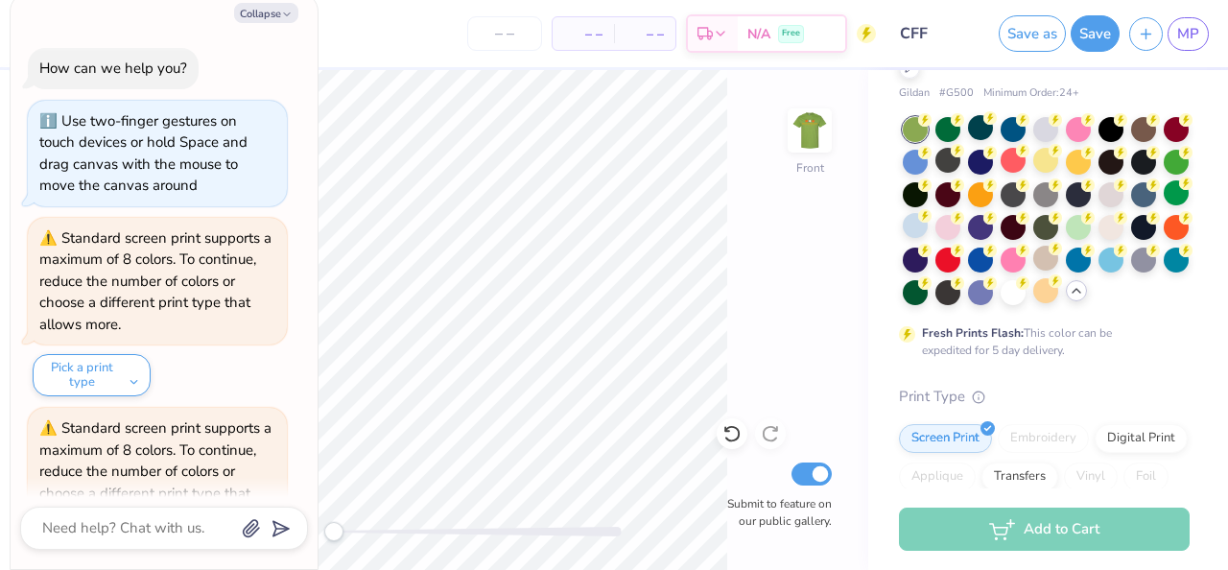
scroll to position [676, 0]
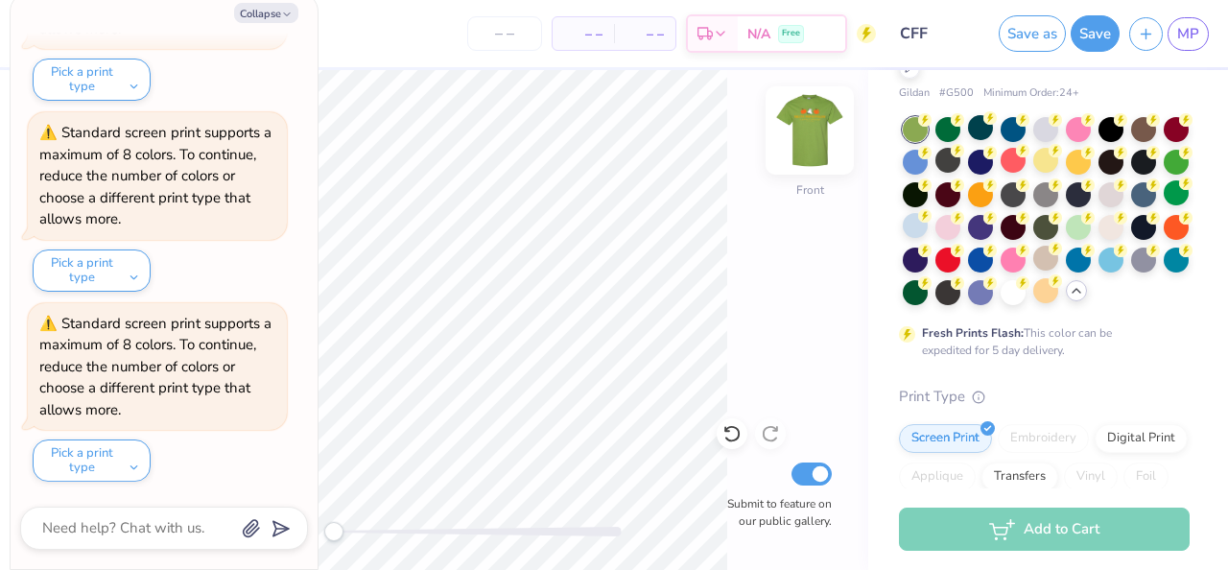
click at [817, 130] on img at bounding box center [809, 130] width 77 height 77
click at [263, 5] on button "Collapse" at bounding box center [266, 13] width 64 height 20
type textarea "x"
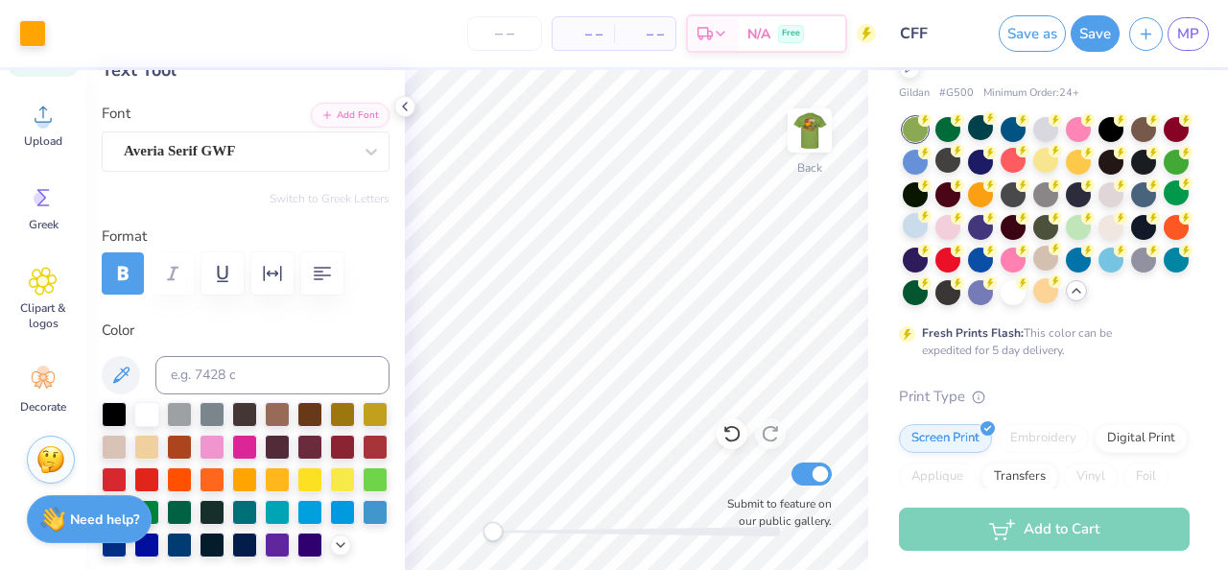
type input "13.19"
type input "0.95"
type input "6.03"
click at [308, 414] on div at bounding box center [309, 412] width 25 height 25
type input "8.45"
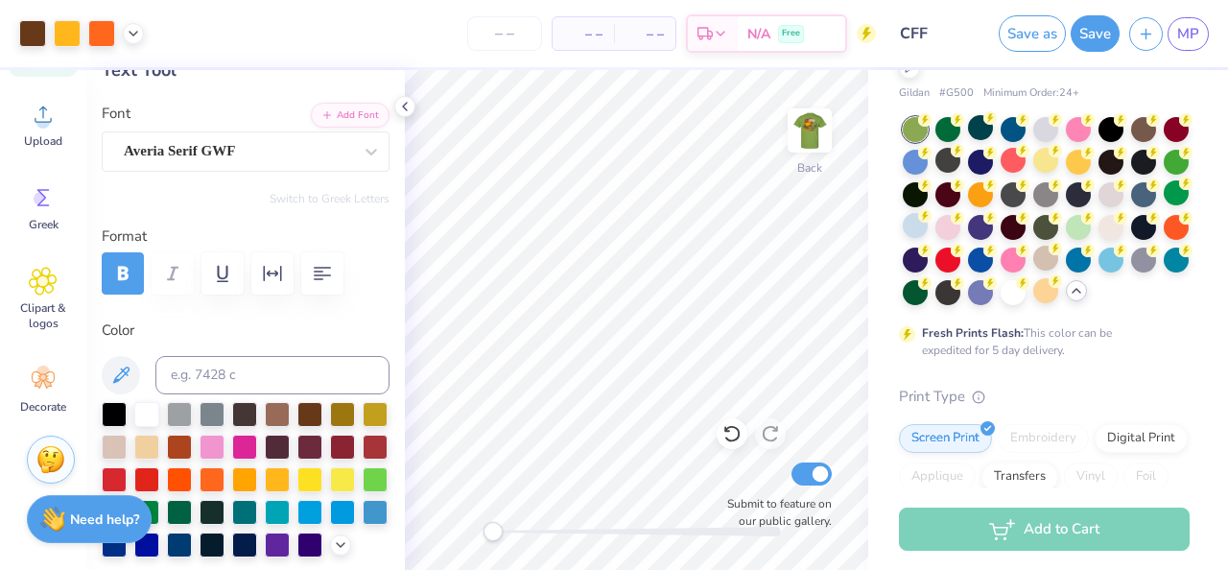
type input "1.09"
type input "7.43"
click at [309, 412] on div at bounding box center [309, 412] width 25 height 25
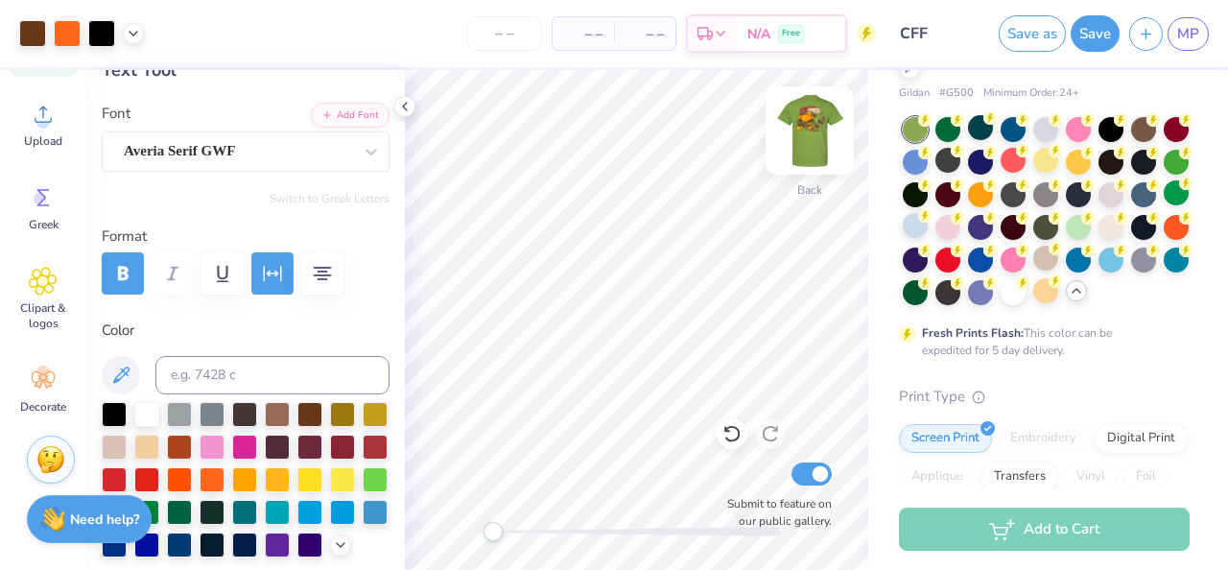
click at [819, 135] on img at bounding box center [809, 130] width 77 height 77
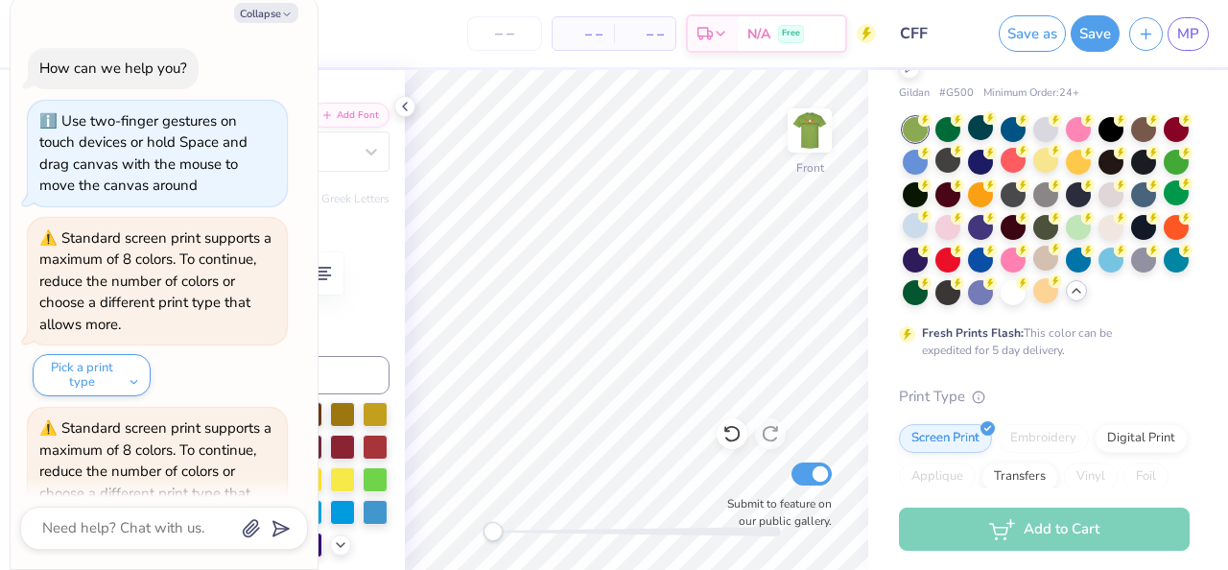
scroll to position [1057, 0]
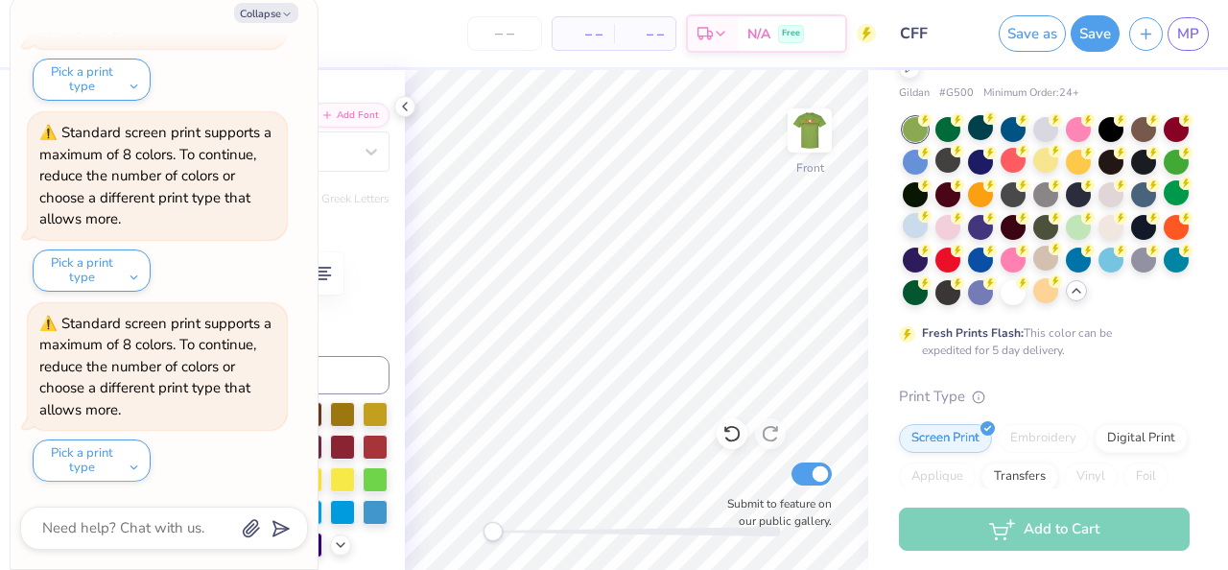
type textarea "x"
type input "8.31"
type input "1.08"
type input "14.99"
click at [371, 415] on div at bounding box center [375, 412] width 25 height 25
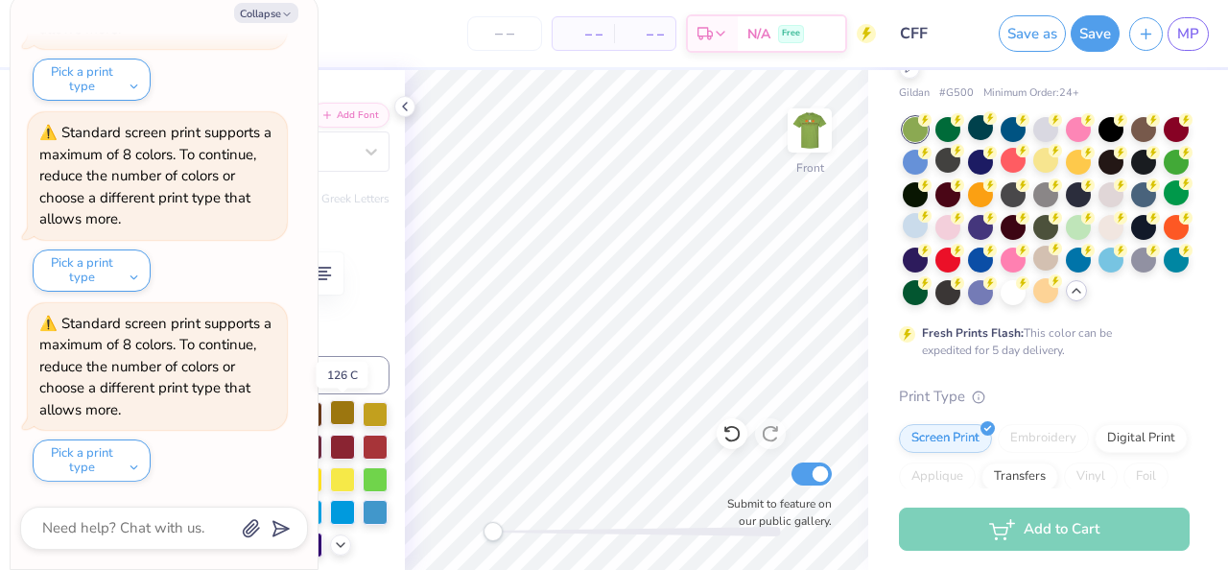
click at [350, 415] on div at bounding box center [342, 412] width 25 height 25
click at [281, 14] on icon "button" at bounding box center [287, 15] width 12 height 12
type textarea "x"
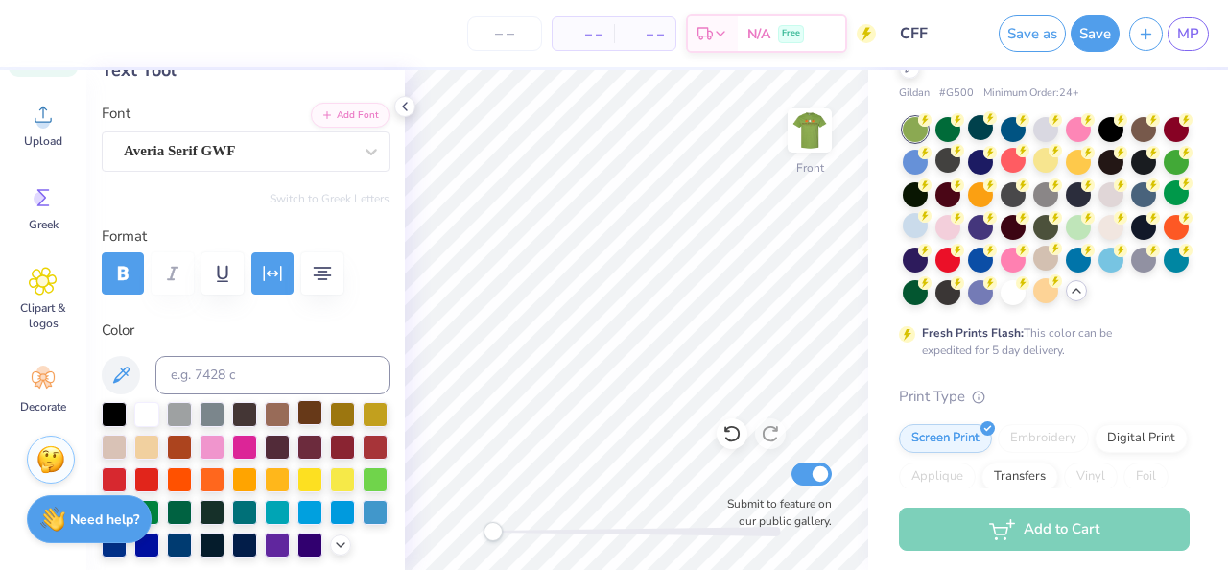
click at [316, 420] on div at bounding box center [309, 412] width 25 height 25
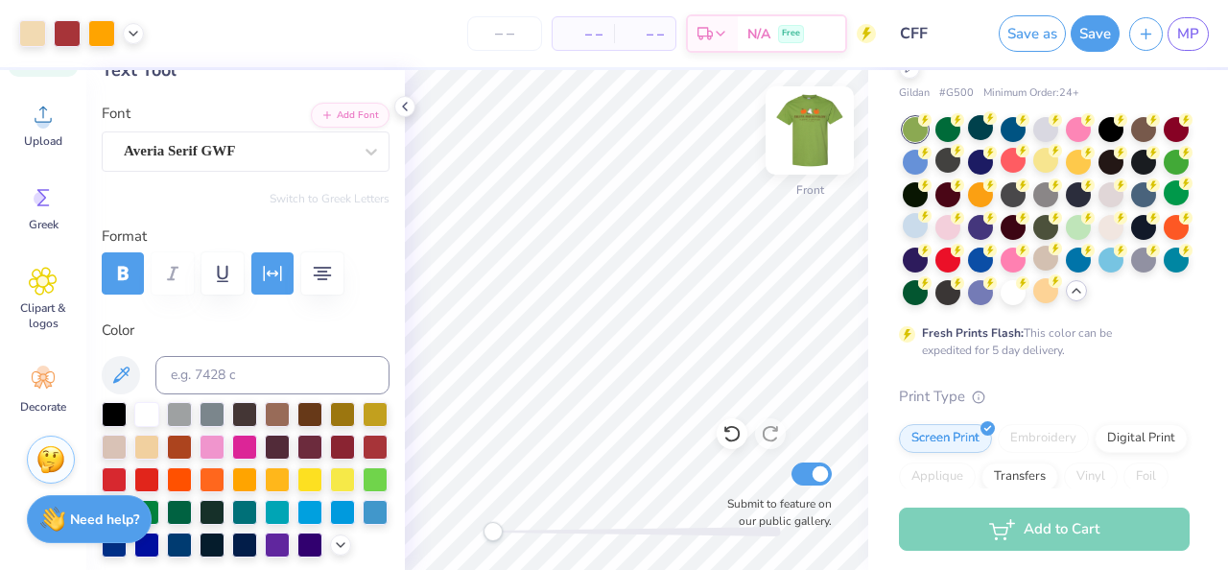
click at [815, 140] on img at bounding box center [809, 130] width 77 height 77
click at [812, 113] on img at bounding box center [809, 130] width 77 height 77
click at [811, 145] on img at bounding box center [809, 130] width 77 height 77
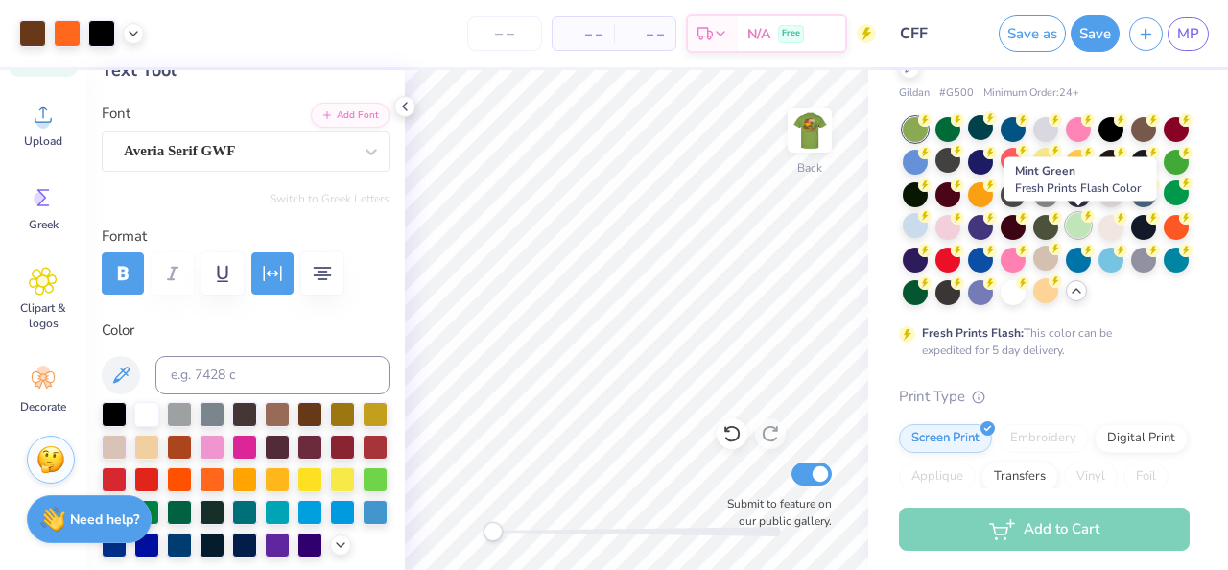
click at [1076, 232] on div at bounding box center [1078, 225] width 25 height 25
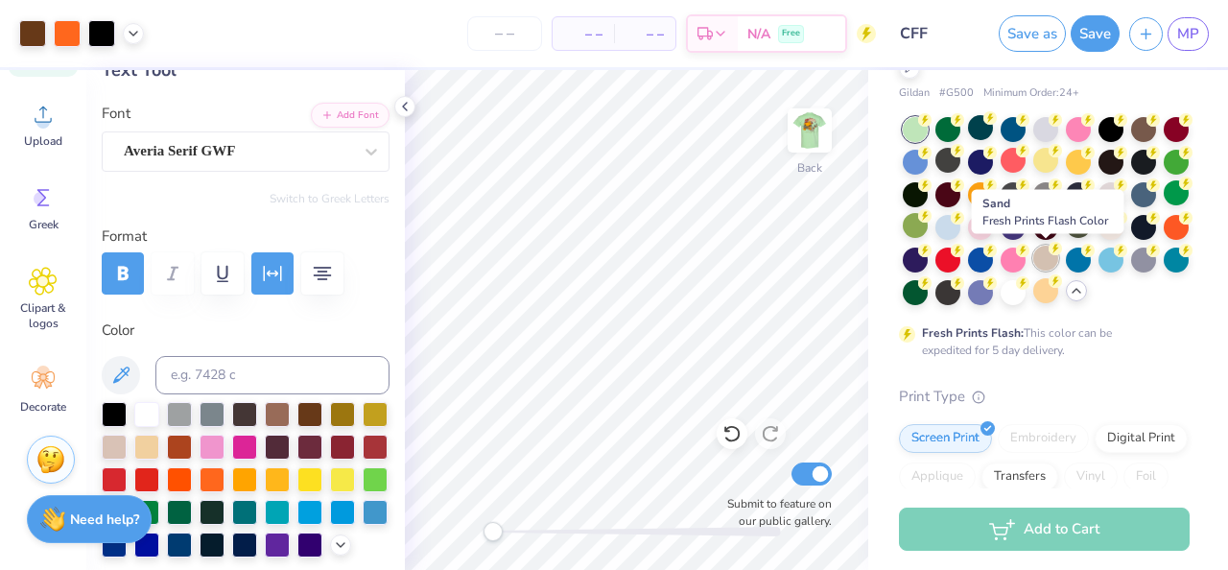
click at [1051, 265] on div at bounding box center [1045, 258] width 25 height 25
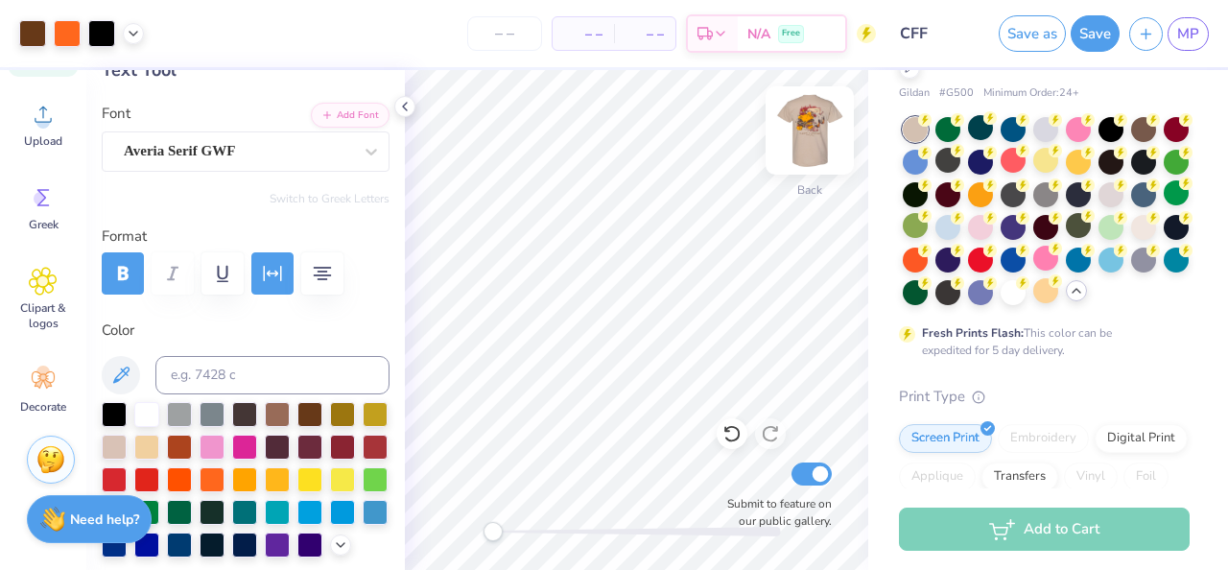
click at [805, 127] on img at bounding box center [809, 130] width 77 height 77
click at [805, 127] on img at bounding box center [810, 130] width 38 height 38
click at [813, 123] on img at bounding box center [809, 130] width 77 height 77
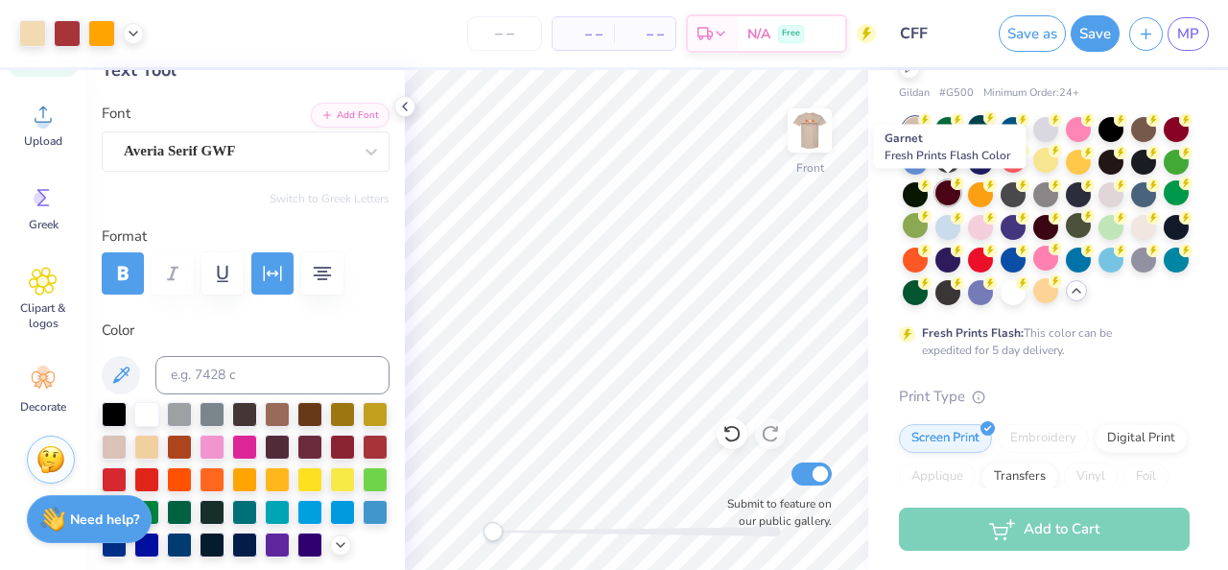
click at [943, 195] on div at bounding box center [947, 192] width 25 height 25
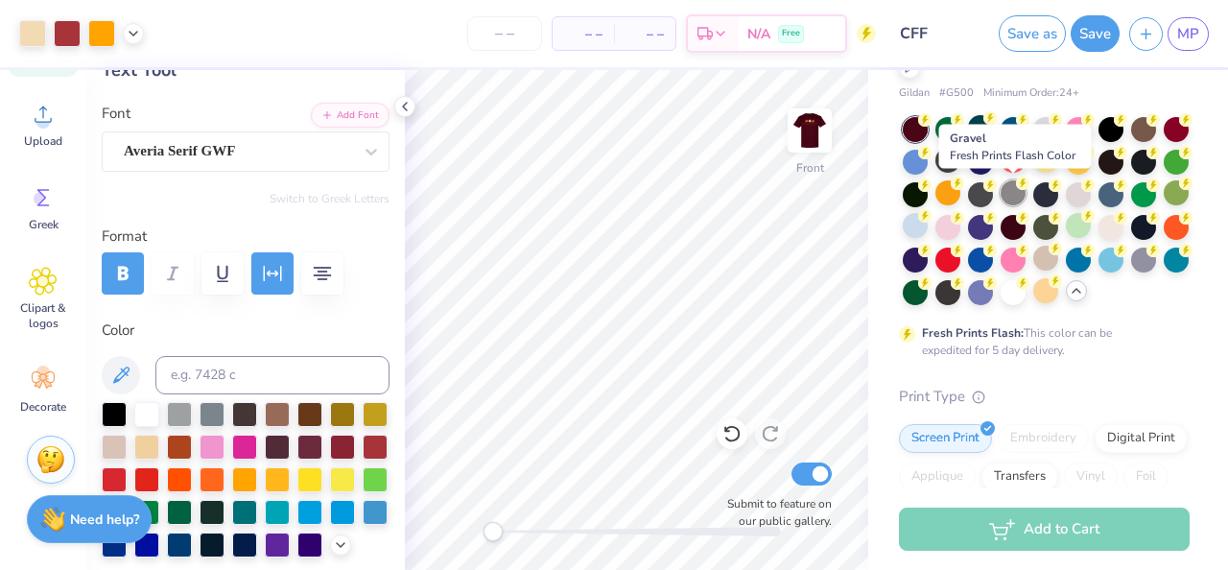
click at [1019, 201] on div at bounding box center [1013, 192] width 25 height 25
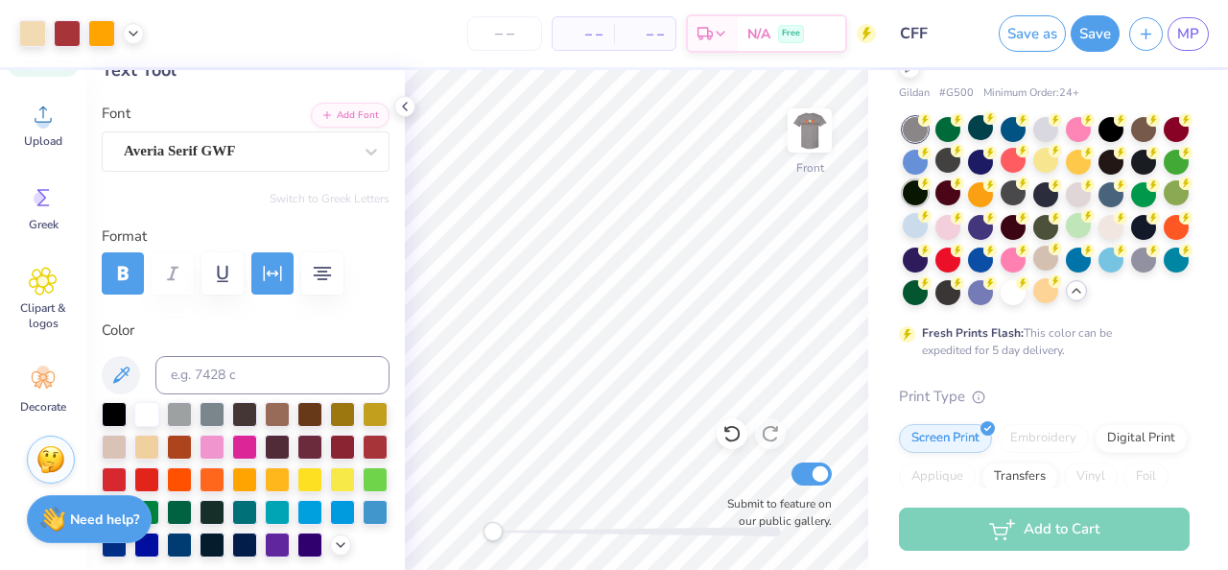
click at [919, 191] on div at bounding box center [915, 192] width 25 height 25
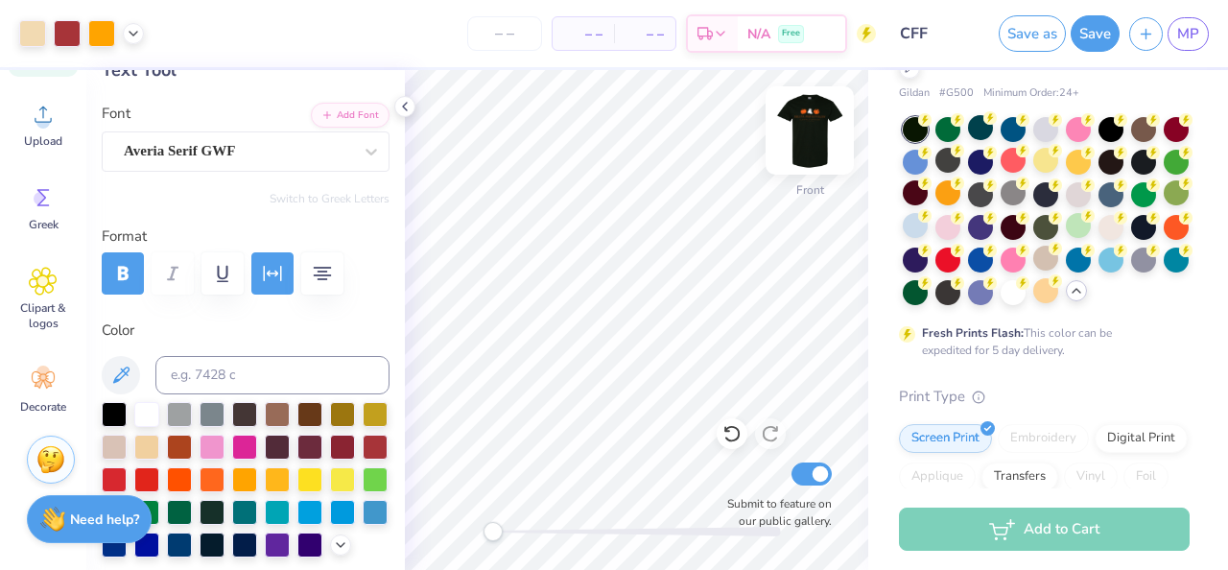
click at [810, 145] on img at bounding box center [809, 130] width 77 height 77
type input "13.19"
type input "0.95"
type input "6.03"
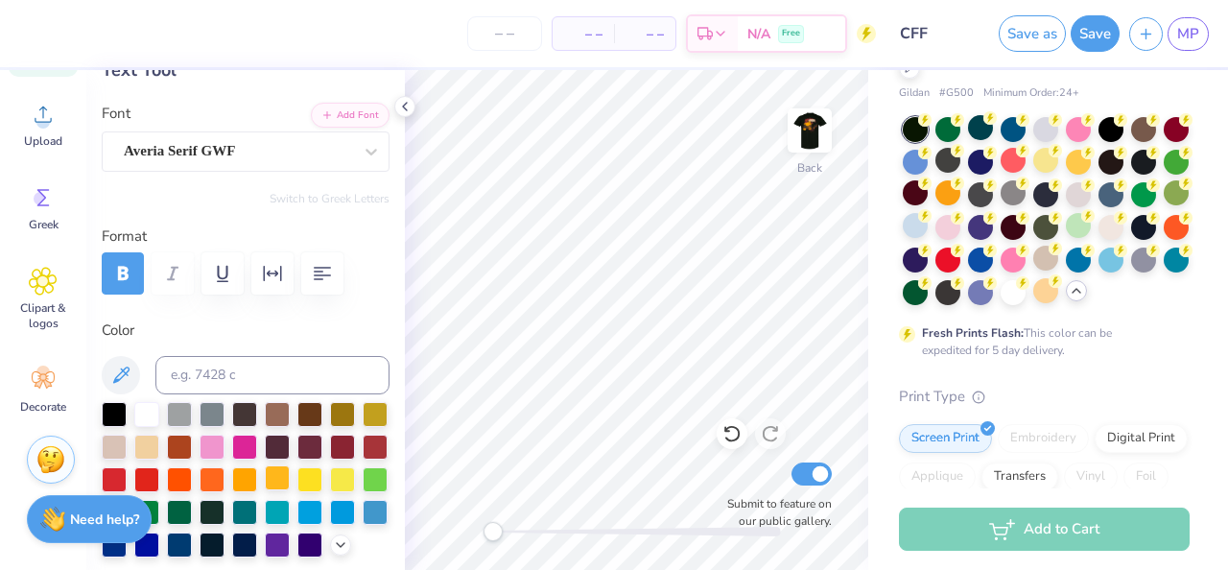
click at [281, 482] on div at bounding box center [277, 477] width 25 height 25
type input "8.45"
type input "1.09"
type input "7.43"
click at [274, 481] on div at bounding box center [277, 477] width 25 height 25
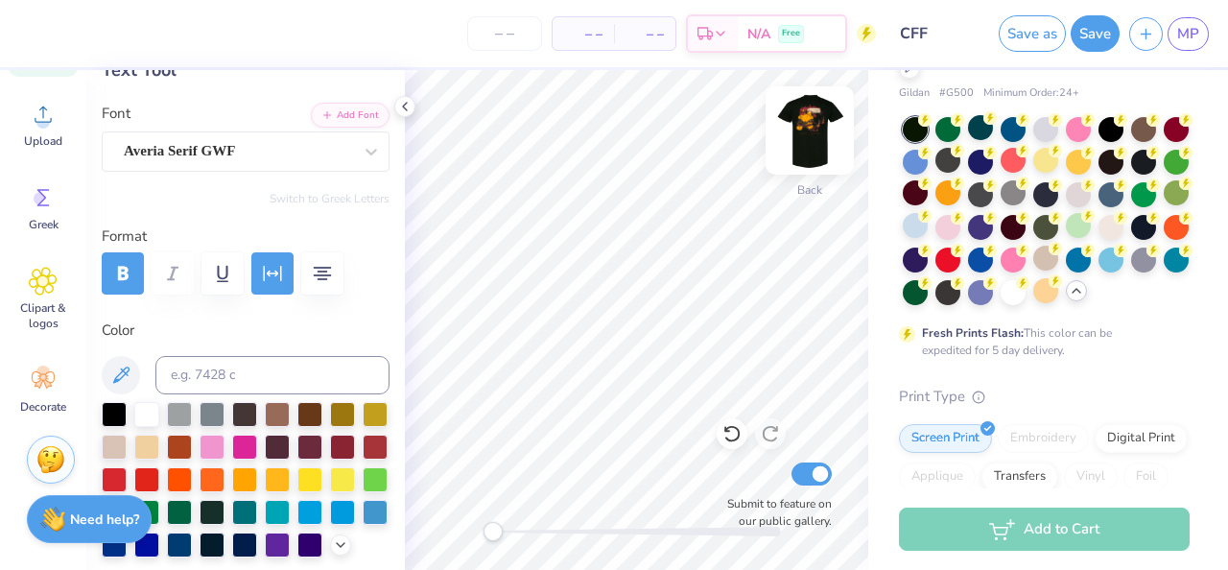
click at [815, 142] on img at bounding box center [809, 130] width 77 height 77
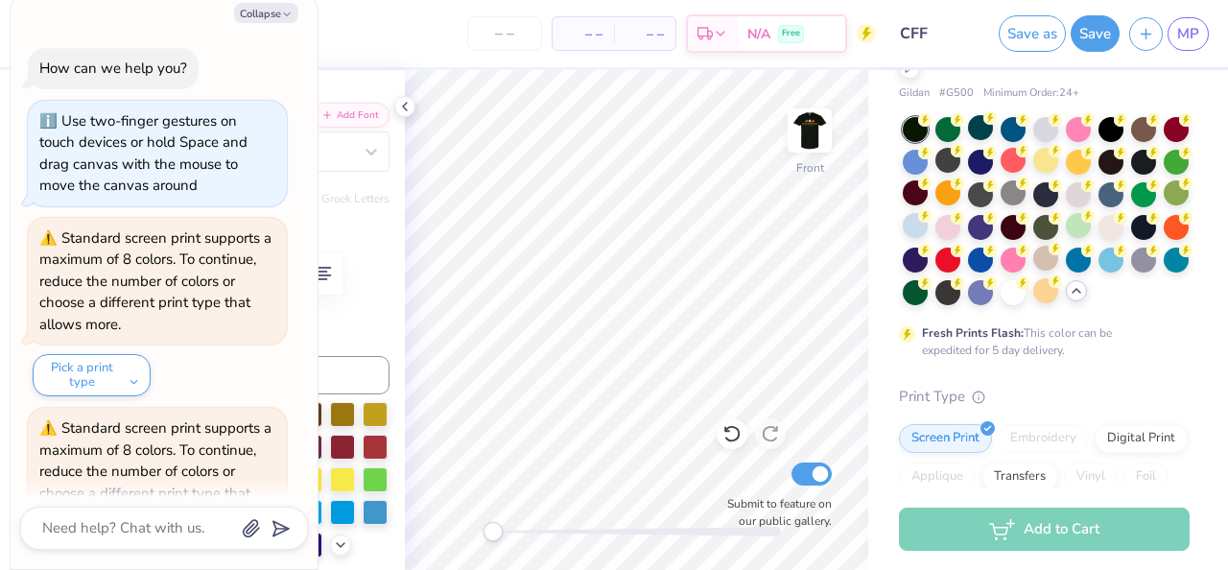
type textarea "x"
type input "8.31"
type input "1.08"
type input "9.08"
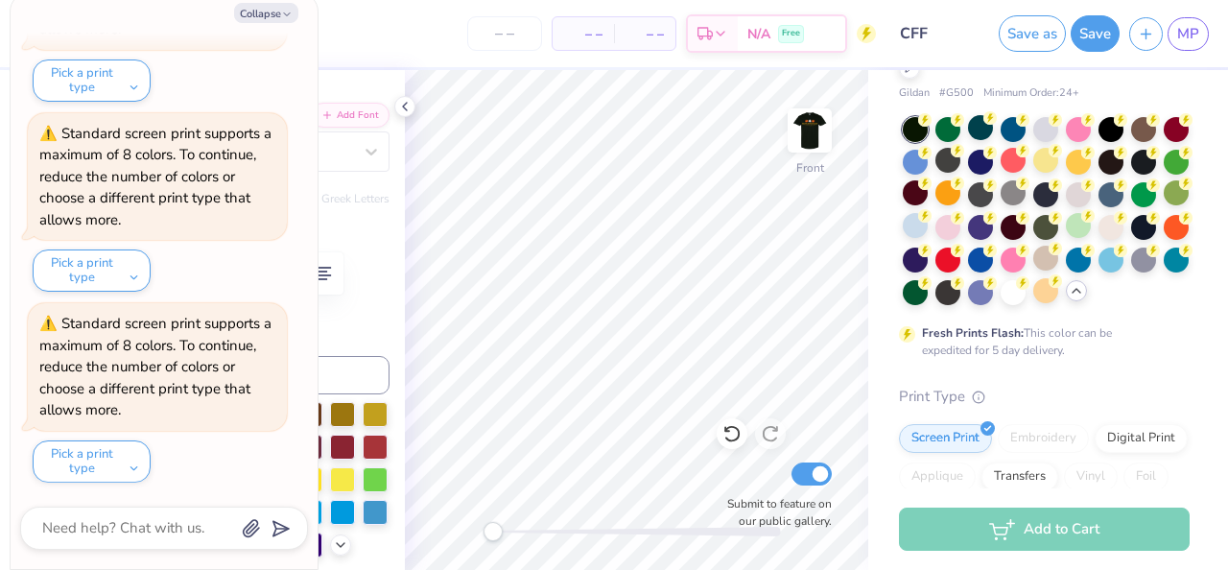
type textarea "x"
type input "14.99"
click at [287, 16] on icon "button" at bounding box center [287, 15] width 12 height 12
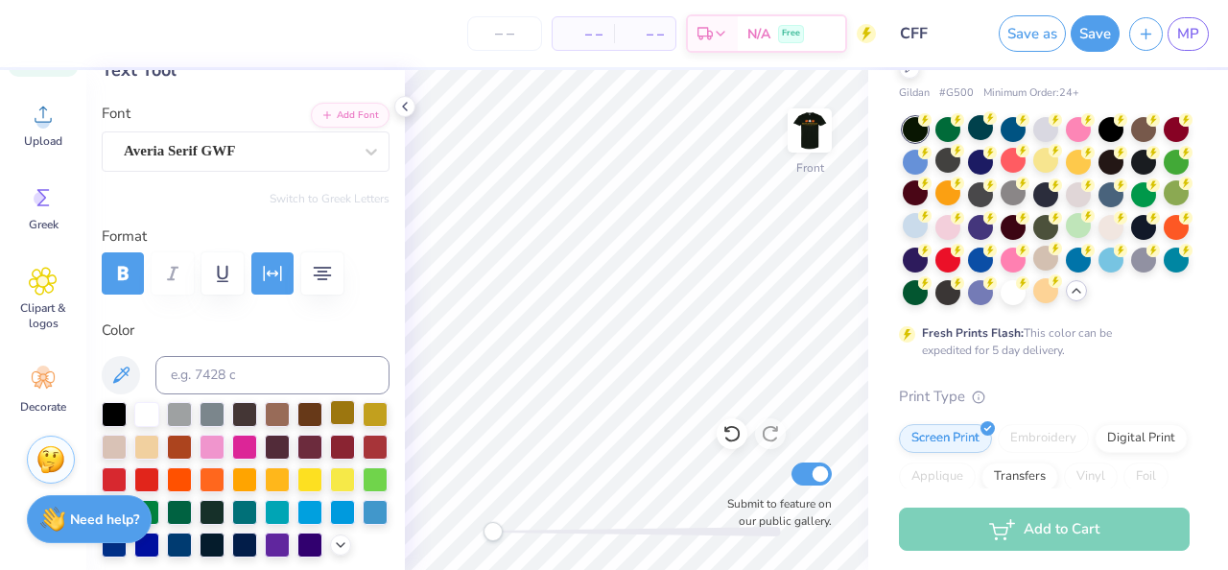
click at [340, 416] on div at bounding box center [342, 412] width 25 height 25
click at [319, 415] on div at bounding box center [309, 412] width 25 height 25
click at [272, 477] on div at bounding box center [277, 477] width 25 height 25
click at [239, 479] on div at bounding box center [244, 477] width 25 height 25
click at [801, 142] on img at bounding box center [809, 130] width 77 height 77
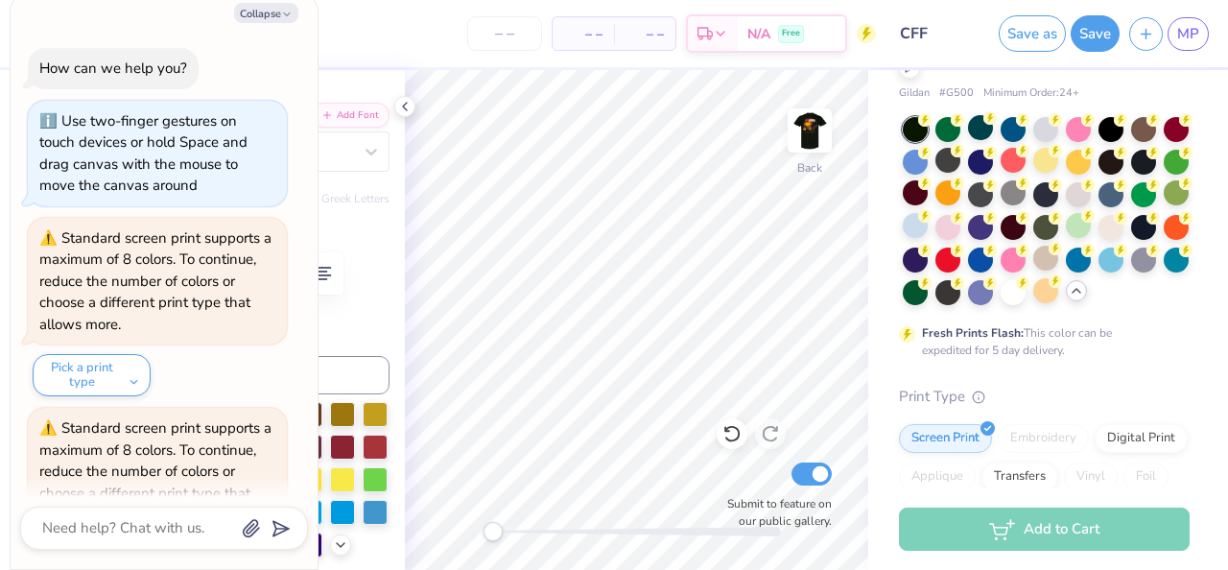
type textarea "x"
type input "8.45"
type input "1.09"
type input "13.40"
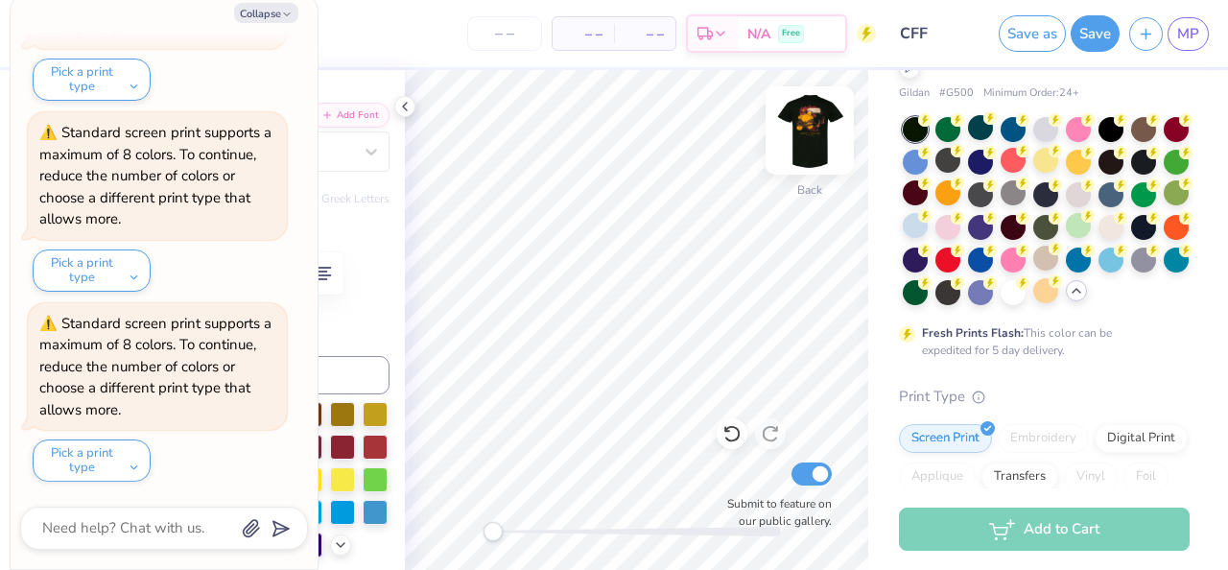
type textarea "x"
type input "13.19"
type input "0.95"
type input "6.03"
click at [284, 6] on button "Collapse" at bounding box center [266, 13] width 64 height 20
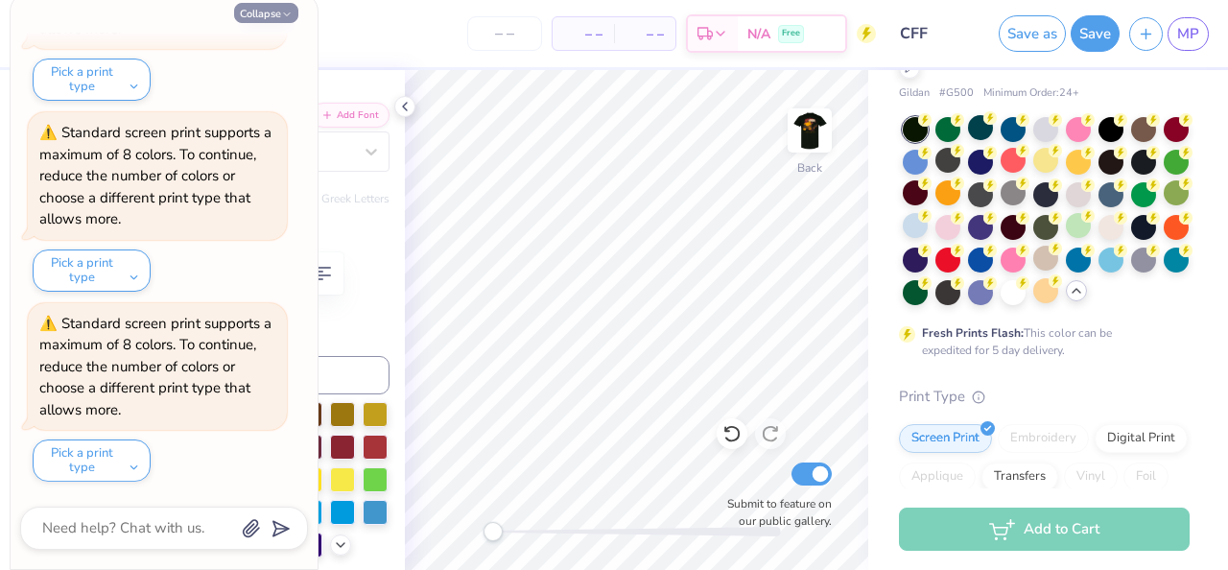
type textarea "x"
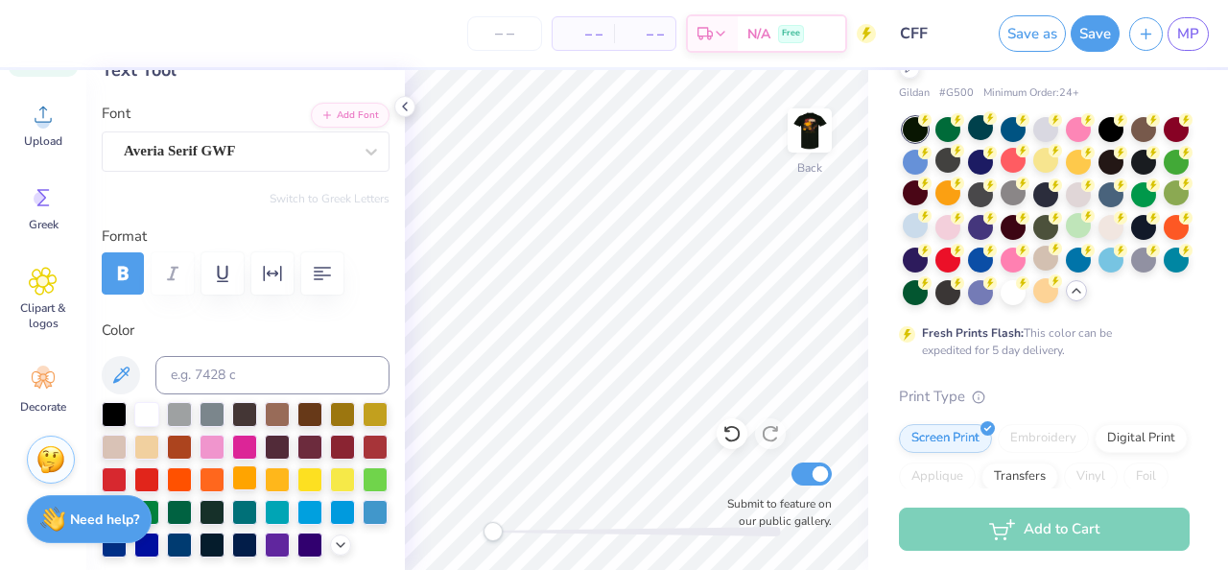
click at [243, 466] on div at bounding box center [244, 477] width 25 height 25
type input "8.45"
type input "1.09"
type input "7.40"
click at [253, 486] on div at bounding box center [244, 477] width 25 height 25
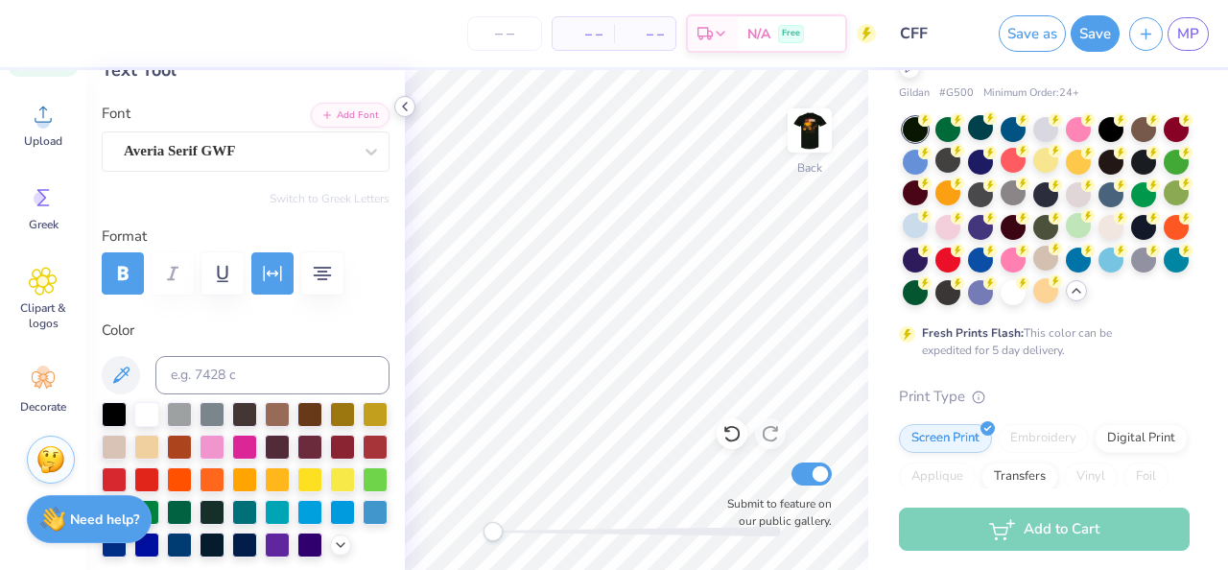
click at [405, 105] on icon at bounding box center [404, 106] width 15 height 15
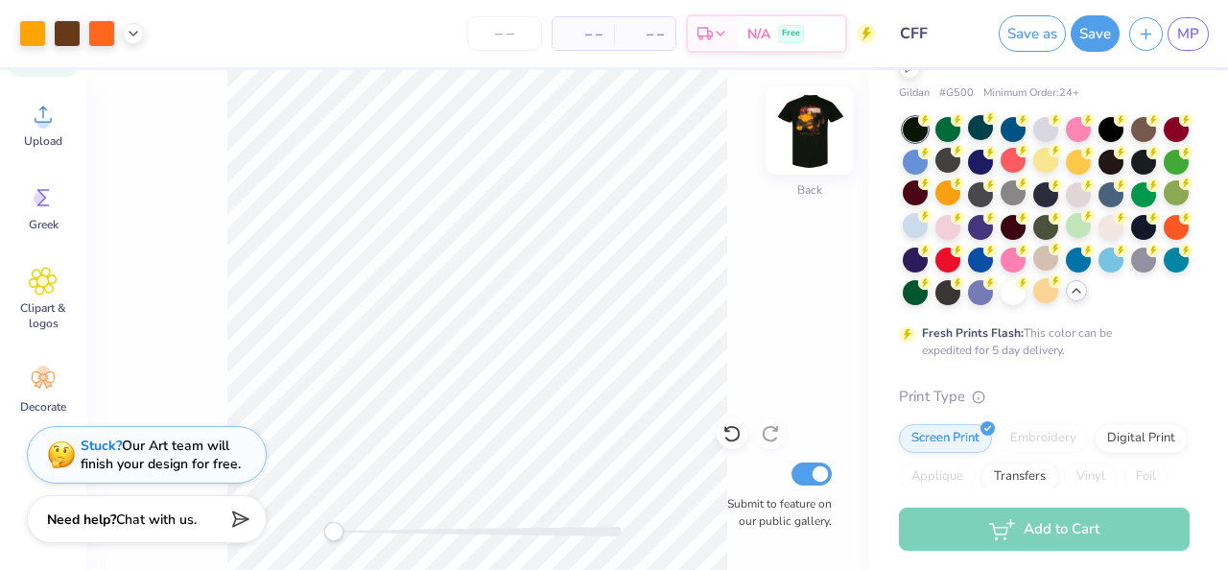
click at [822, 152] on img at bounding box center [809, 130] width 77 height 77
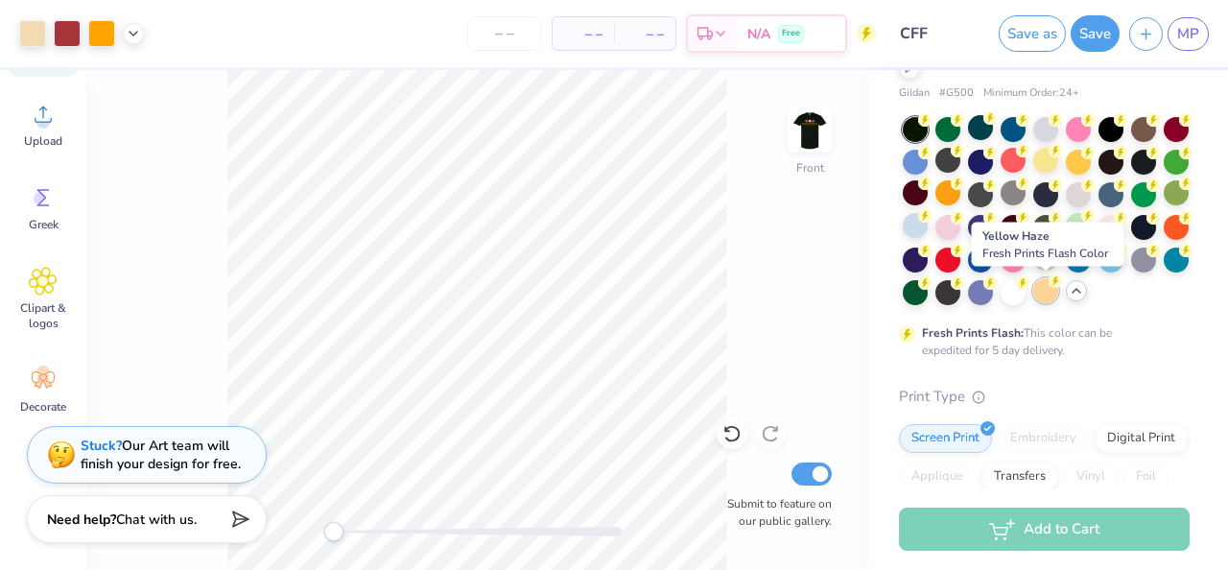
click at [1044, 299] on div at bounding box center [1045, 290] width 25 height 25
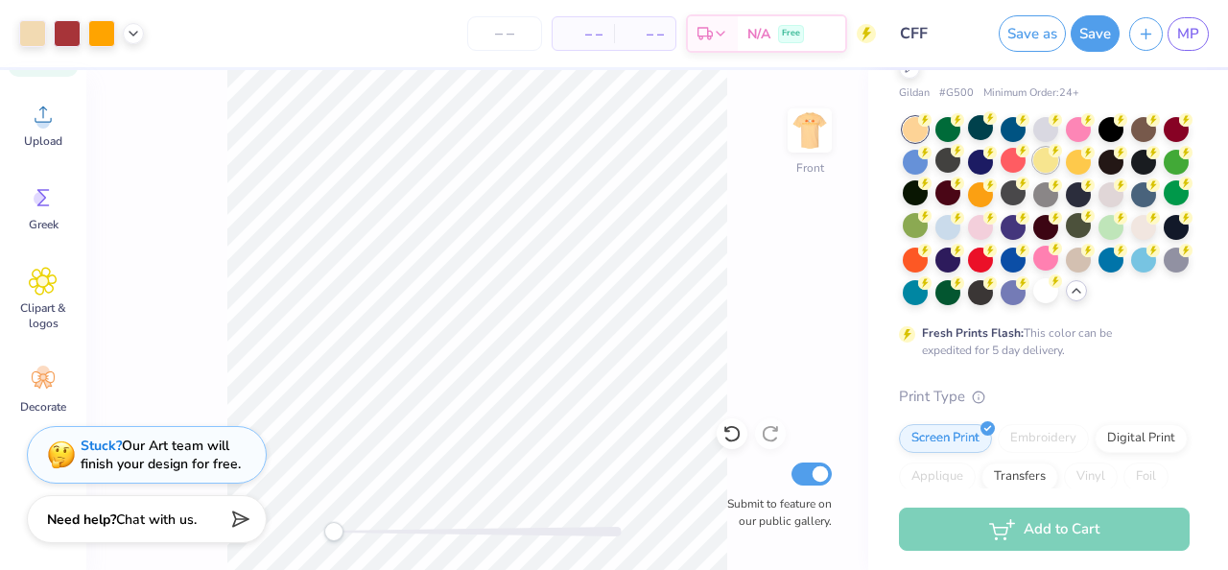
click at [1050, 167] on div at bounding box center [1045, 160] width 25 height 25
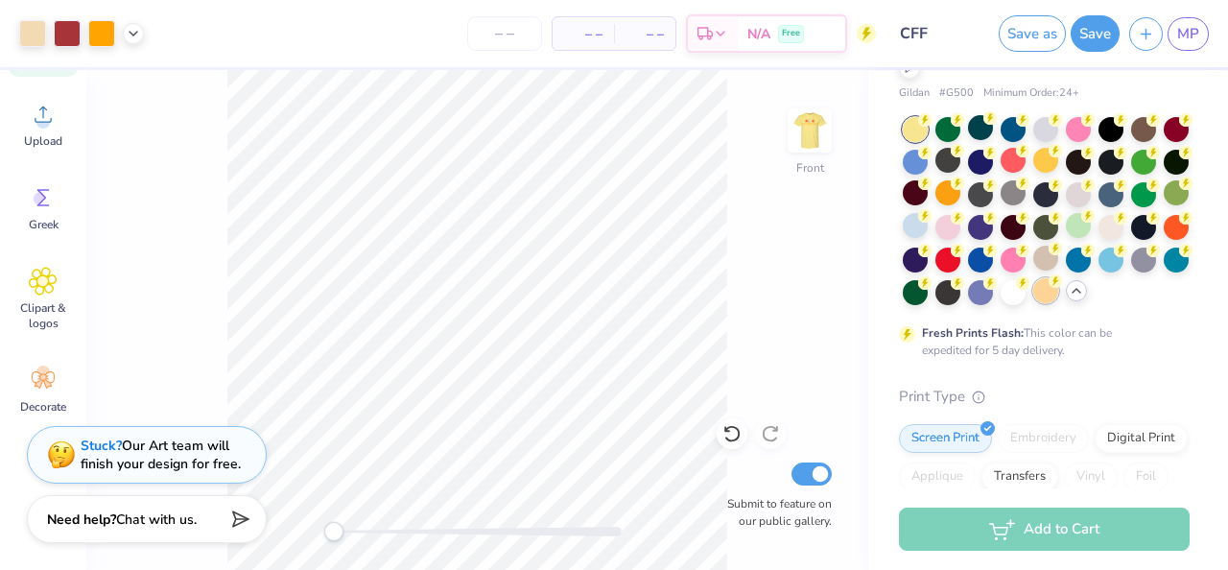
click at [1052, 296] on div at bounding box center [1045, 290] width 25 height 25
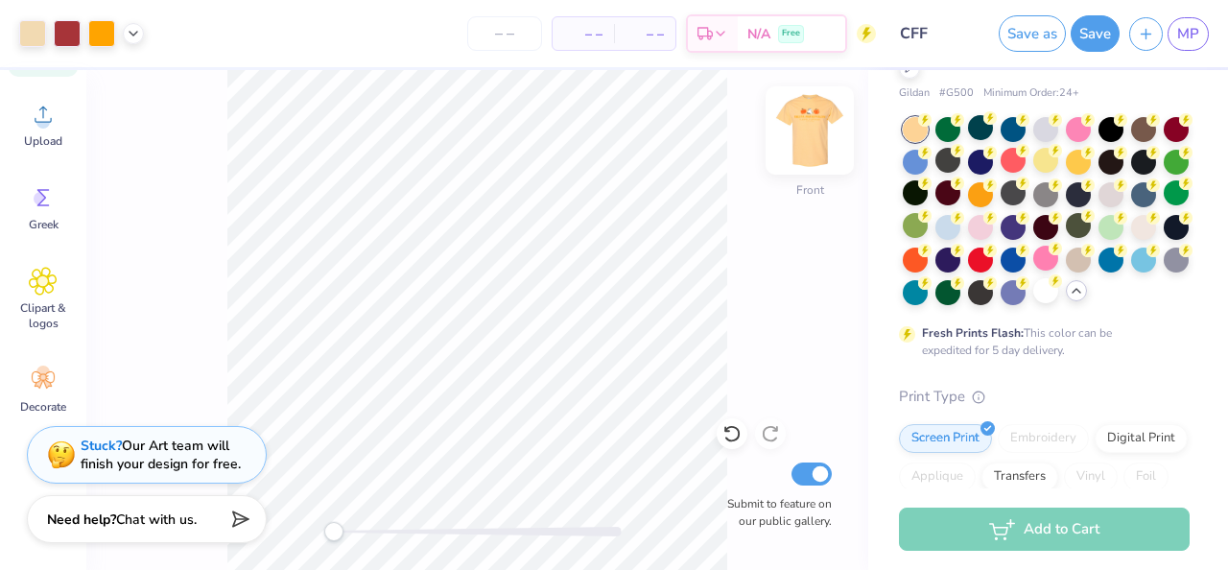
click at [807, 139] on img at bounding box center [809, 130] width 77 height 77
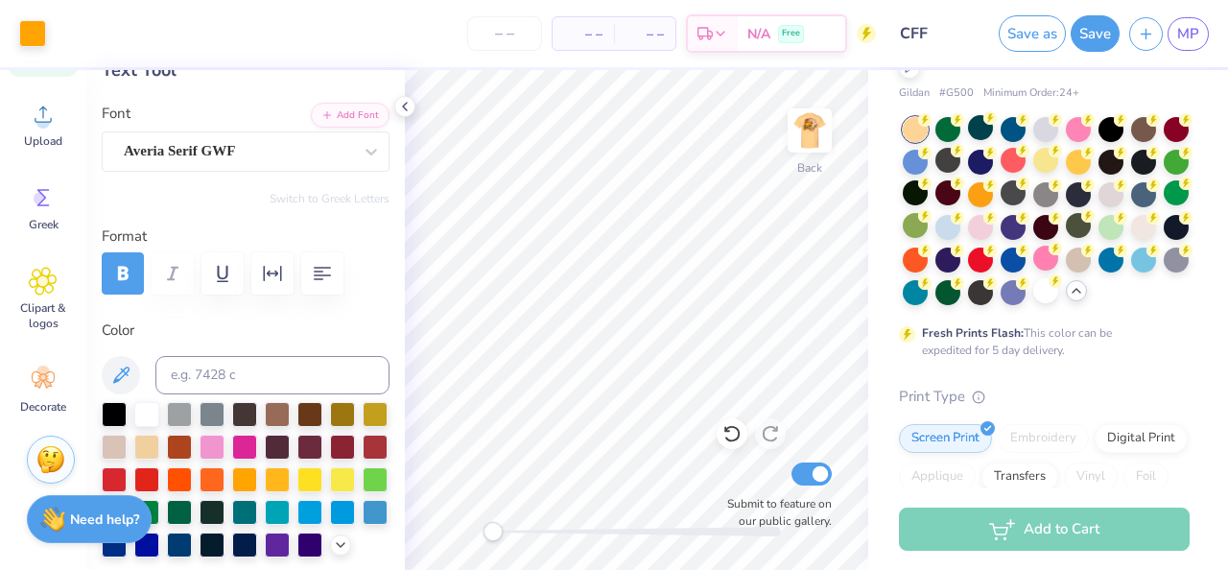
type input "13.19"
type input "0.95"
type input "6.07"
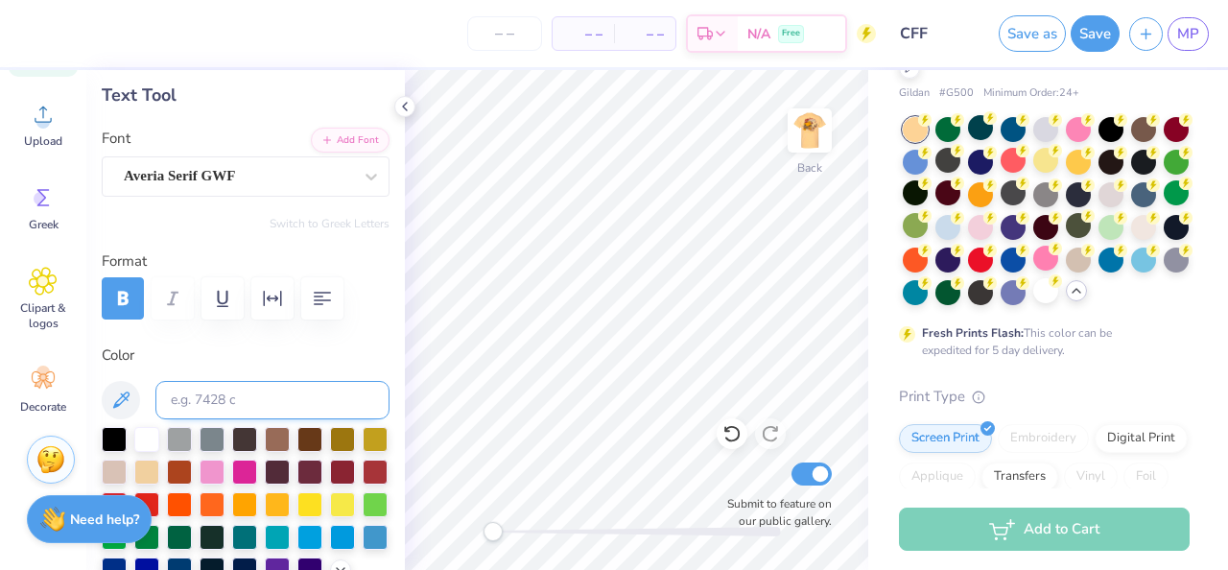
scroll to position [96, 0]
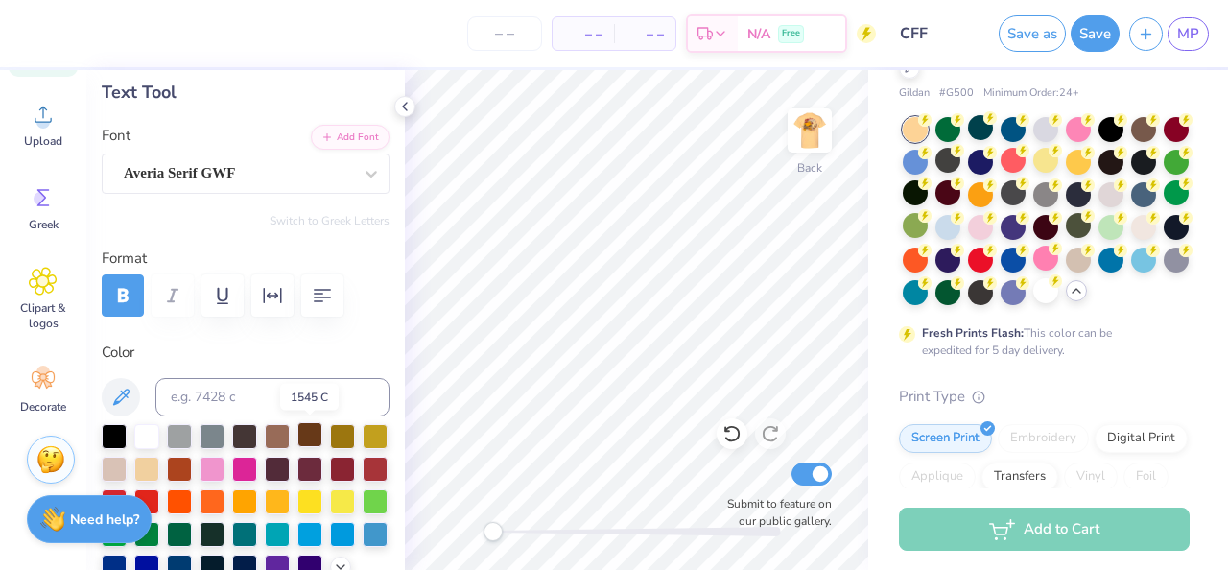
click at [308, 435] on div at bounding box center [309, 434] width 25 height 25
type input "8.45"
type input "1.09"
type input "7.40"
click at [315, 430] on div at bounding box center [309, 434] width 25 height 25
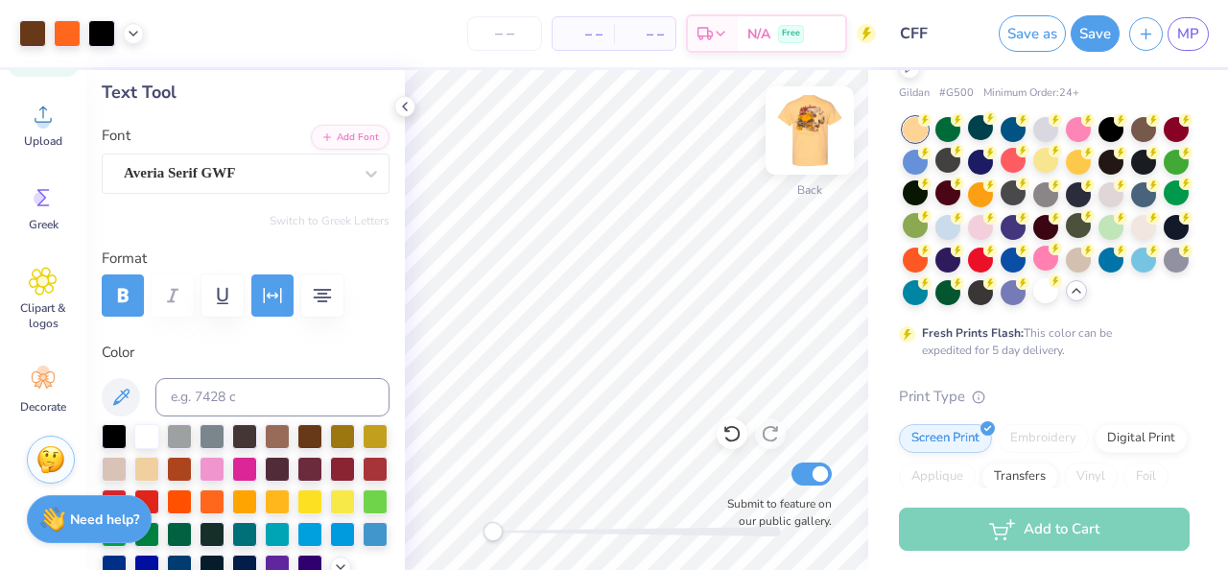
click at [814, 134] on img at bounding box center [809, 130] width 77 height 77
type input "8.31"
type input "1.08"
type input "14.99"
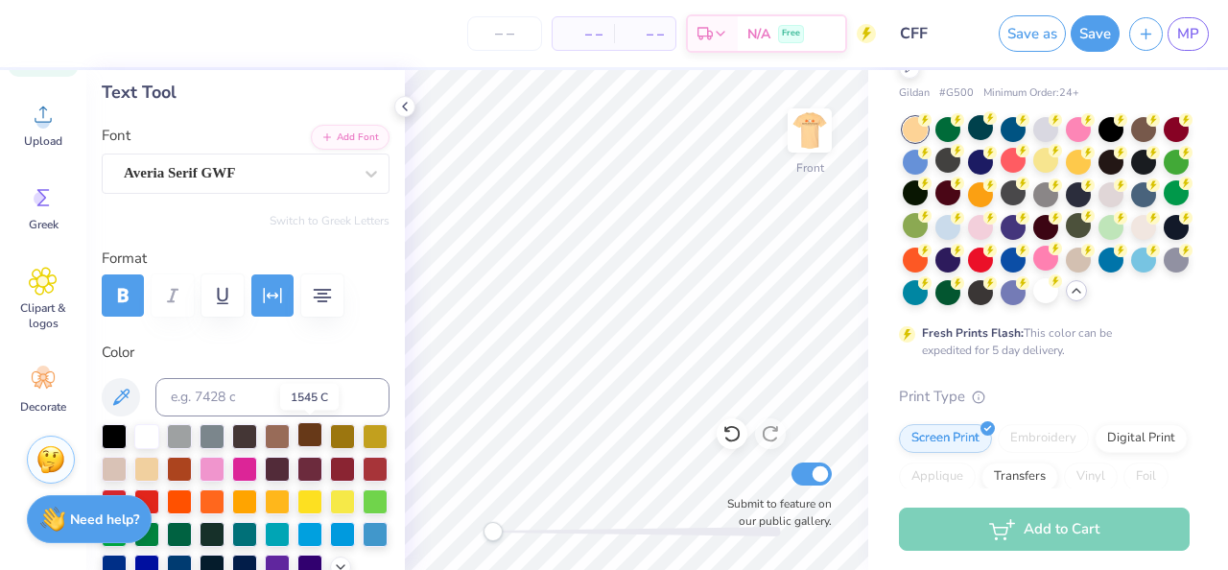
click at [312, 432] on div at bounding box center [309, 434] width 25 height 25
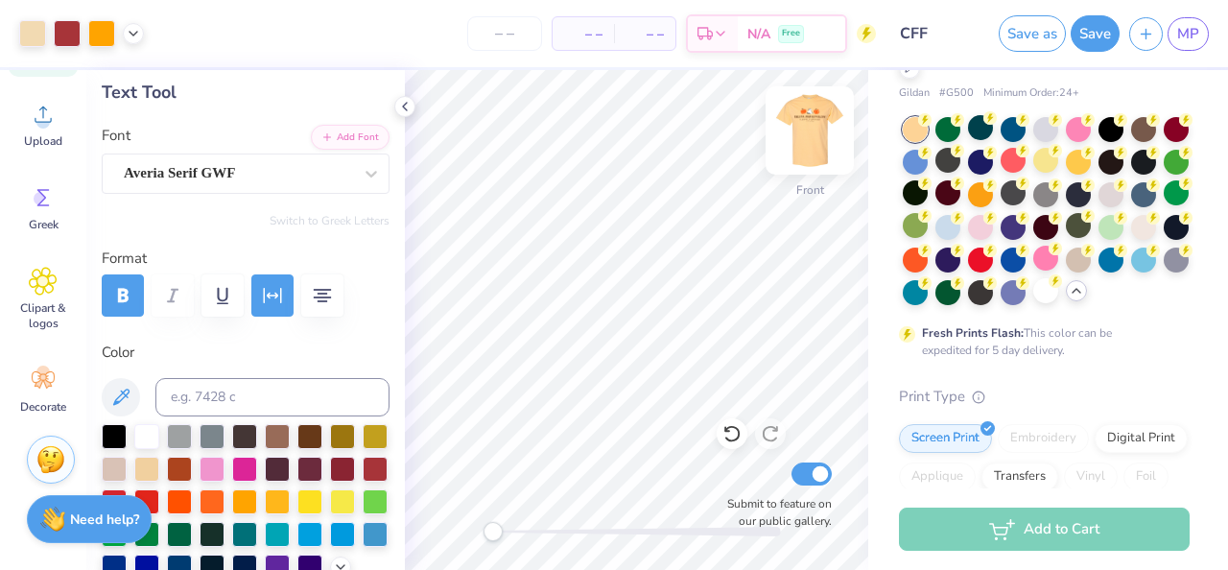
click at [793, 127] on img at bounding box center [809, 130] width 77 height 77
click at [401, 105] on icon at bounding box center [404, 106] width 15 height 15
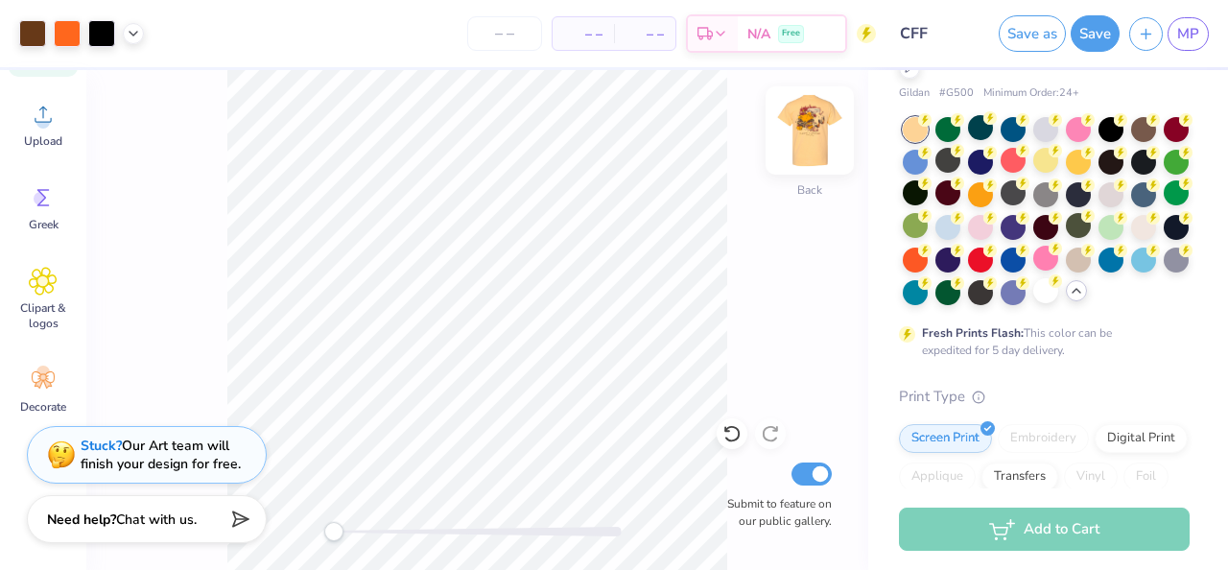
click at [809, 124] on img at bounding box center [809, 130] width 77 height 77
